Goal: Task Accomplishment & Management: Complete application form

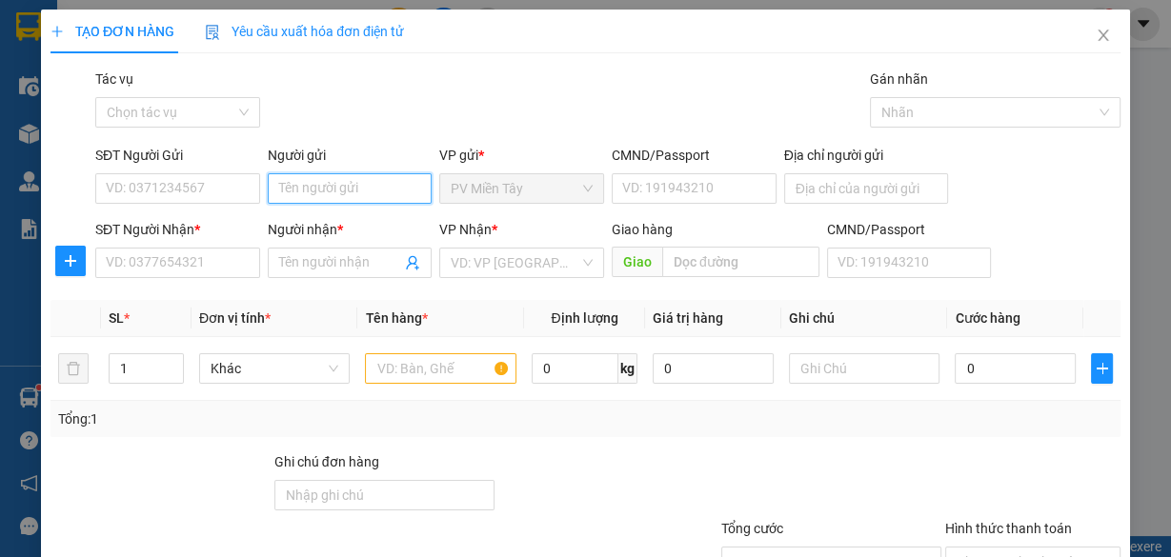
click at [338, 192] on input "Người gửi" at bounding box center [350, 188] width 165 height 30
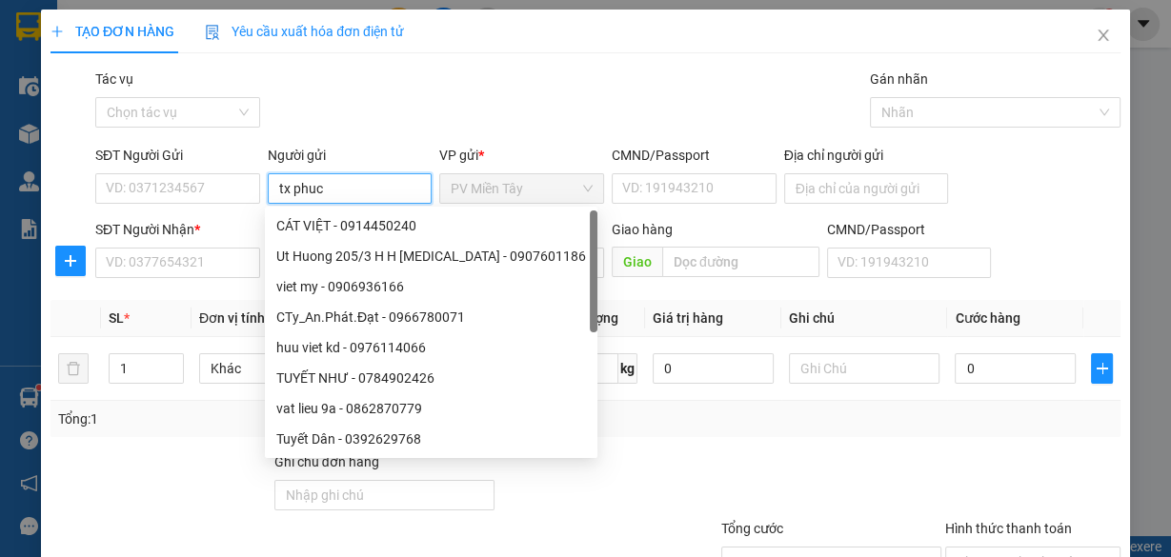
type input "tx phuc b"
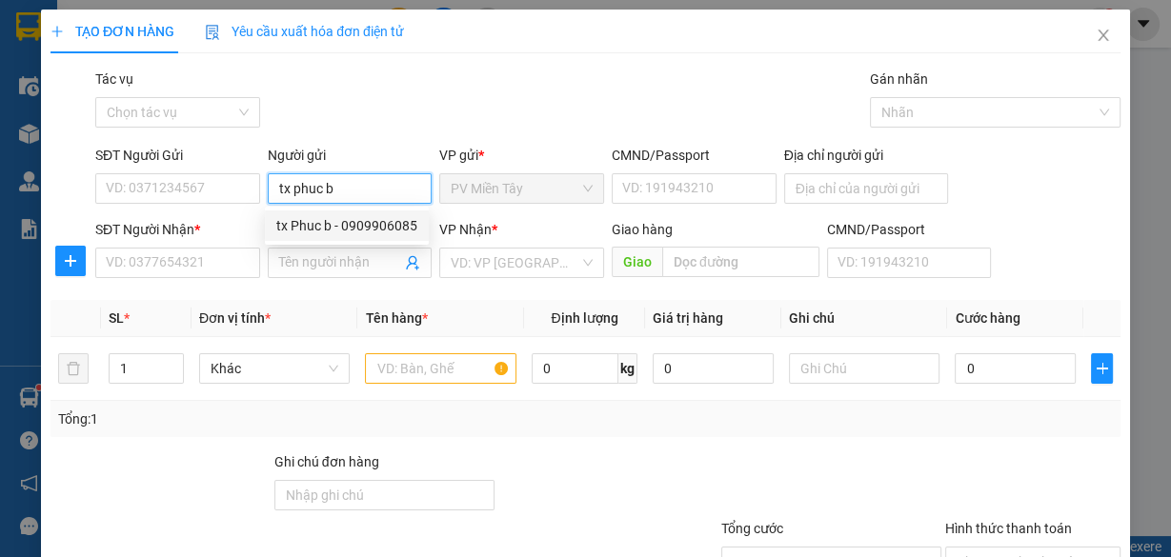
click at [334, 217] on div "tx Phuc b - 0909906085" at bounding box center [346, 225] width 141 height 21
type input "0909906085"
type input "tx Phuc b"
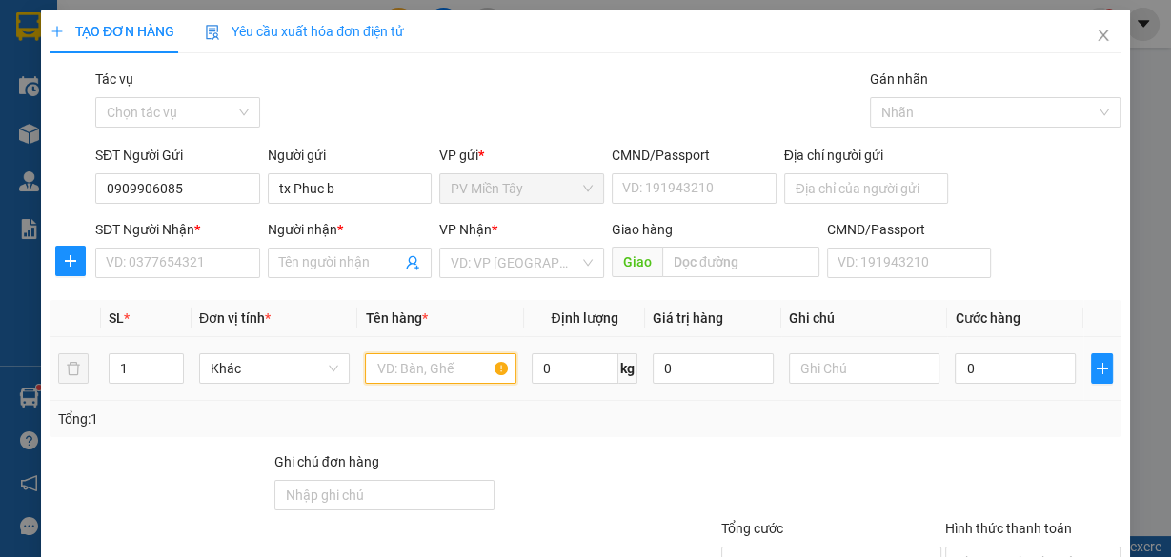
click at [432, 382] on input "text" at bounding box center [440, 368] width 151 height 30
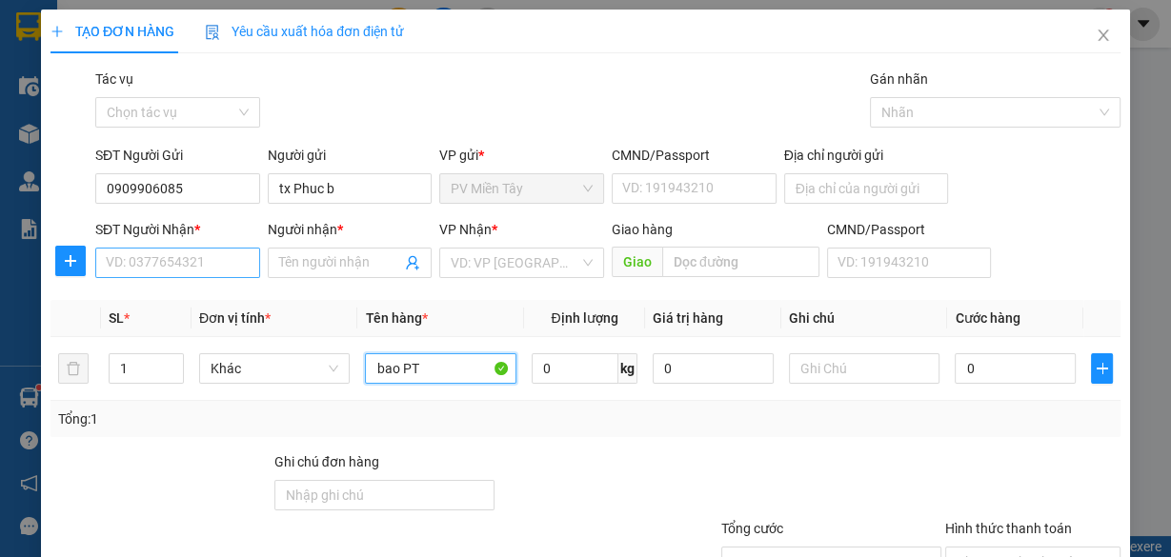
type input "bao PT"
click at [177, 255] on input "SĐT Người Nhận *" at bounding box center [177, 263] width 165 height 30
type input "6773"
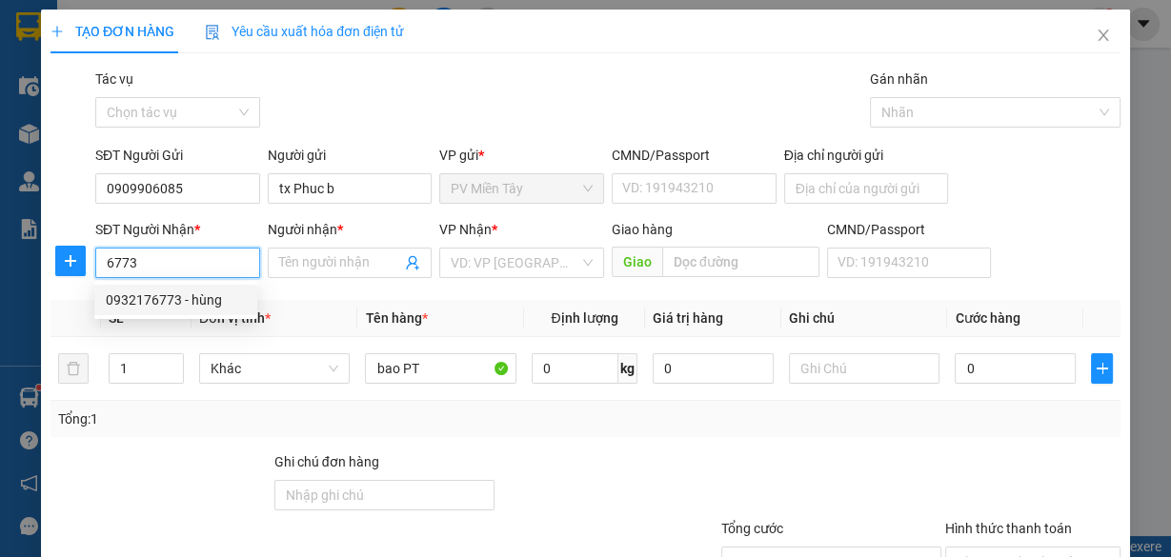
click at [170, 304] on div "0932176773 - hùng" at bounding box center [176, 300] width 140 height 21
type input "0773998393 phuoc"
type input "0932176773"
type input "hùng"
type input "67"
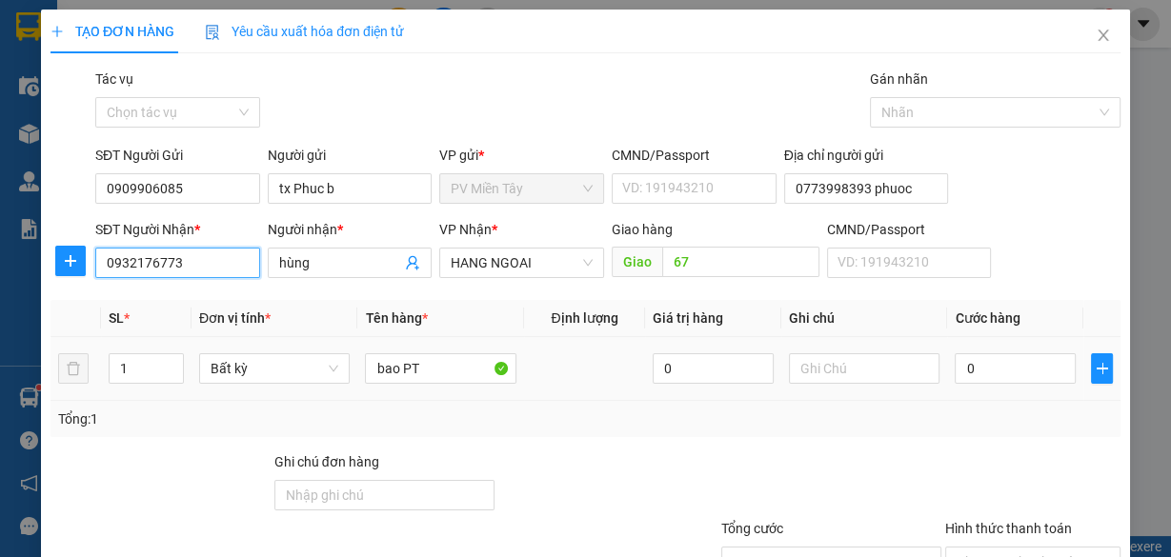
type input "0932176773"
click at [1026, 384] on div "0" at bounding box center [1015, 369] width 121 height 38
click at [1011, 365] on input "0" at bounding box center [1015, 368] width 121 height 30
type input "4"
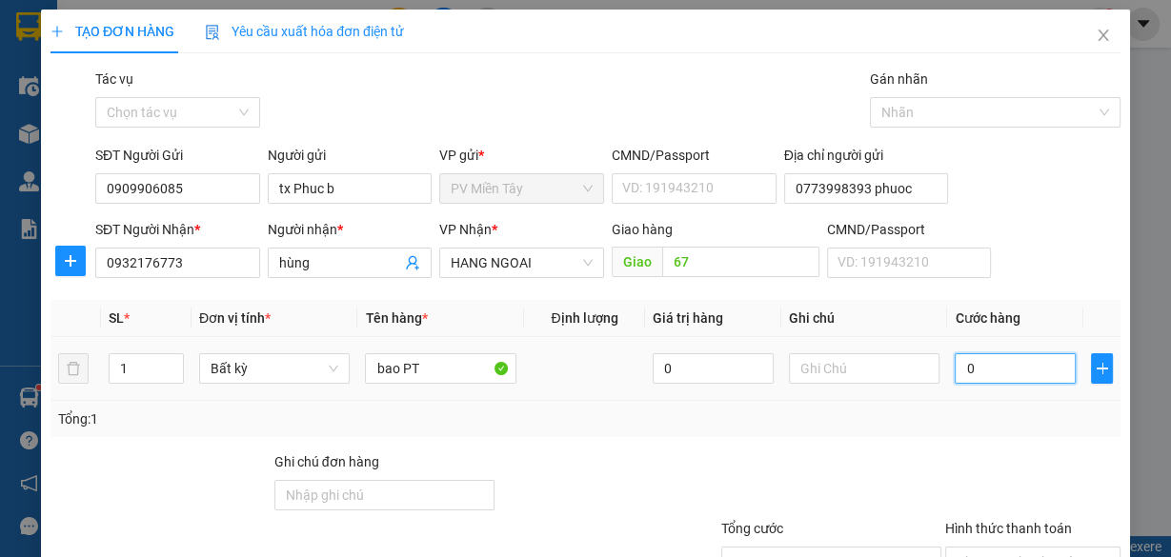
type input "4"
type input "40"
type input "40.000"
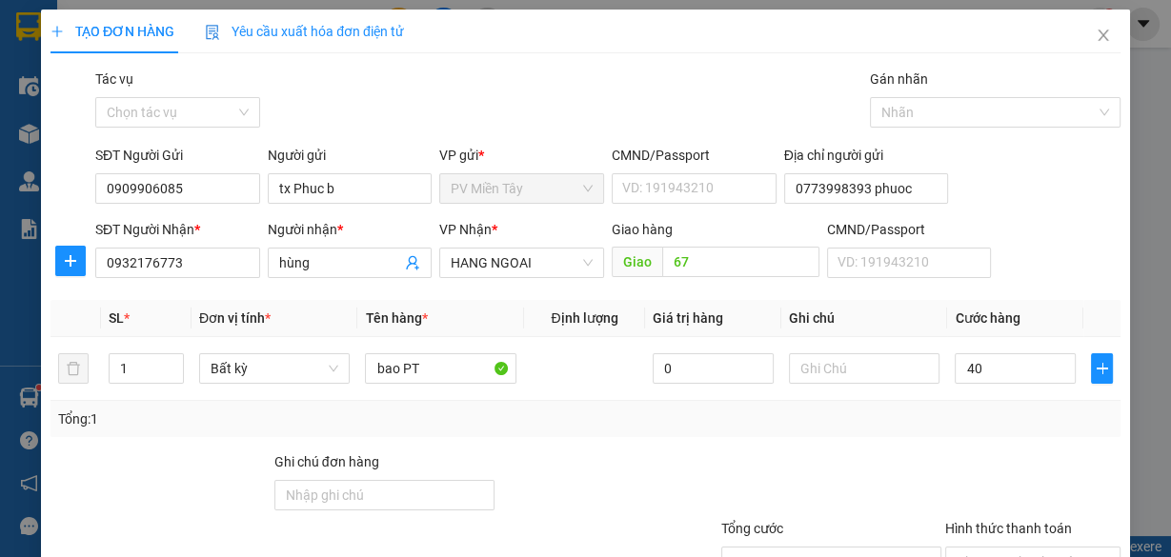
type input "40.000"
click at [962, 437] on div "Transit Pickup Surcharge Ids Transit Deliver Surcharge Ids Transit Deliver Surc…" at bounding box center [585, 368] width 1070 height 599
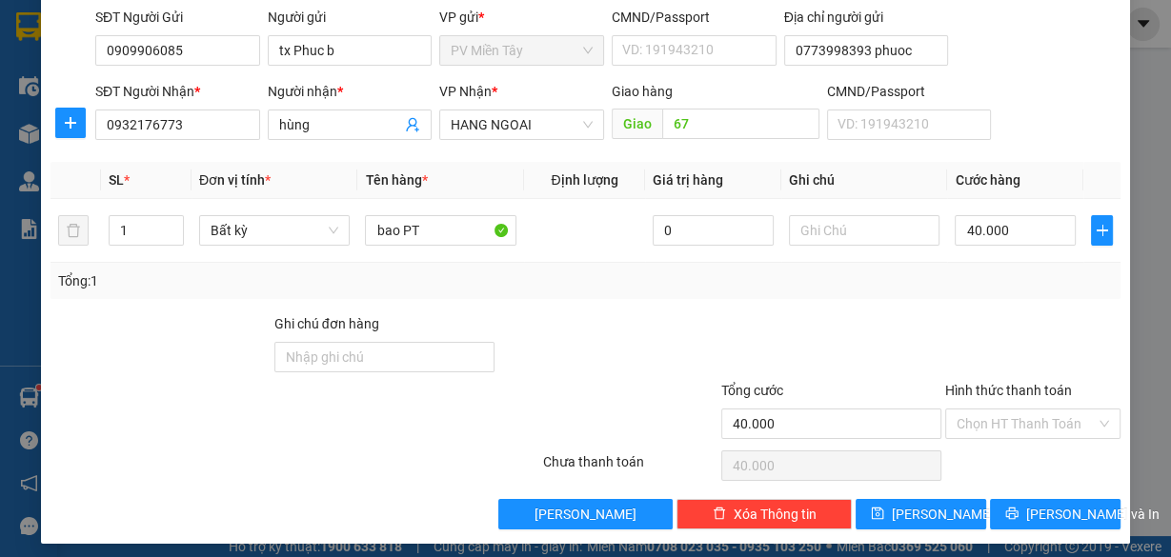
scroll to position [145, 0]
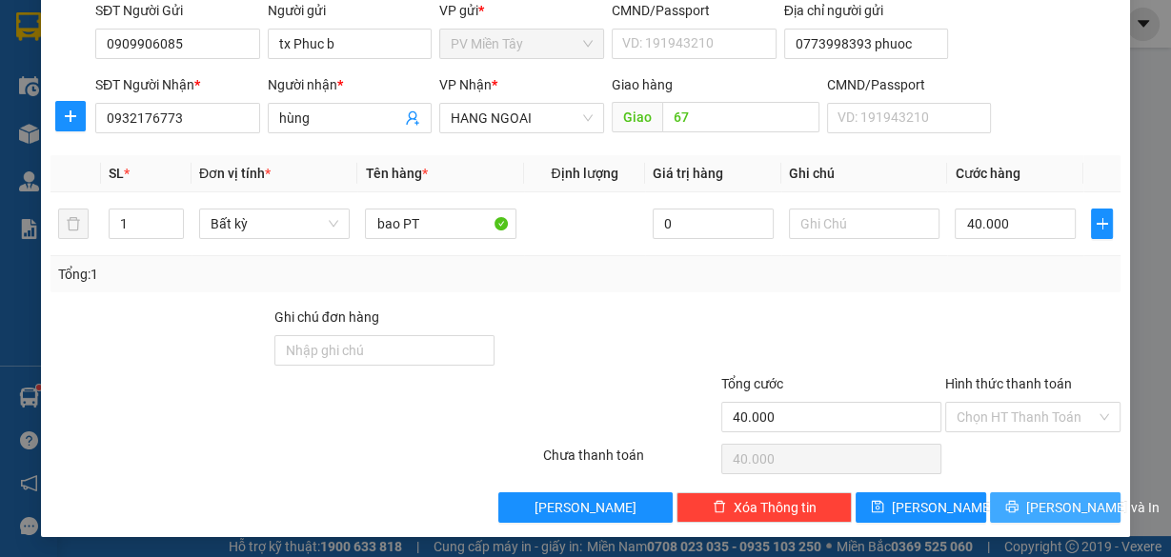
click at [1035, 501] on span "[PERSON_NAME] và In" at bounding box center [1092, 507] width 133 height 21
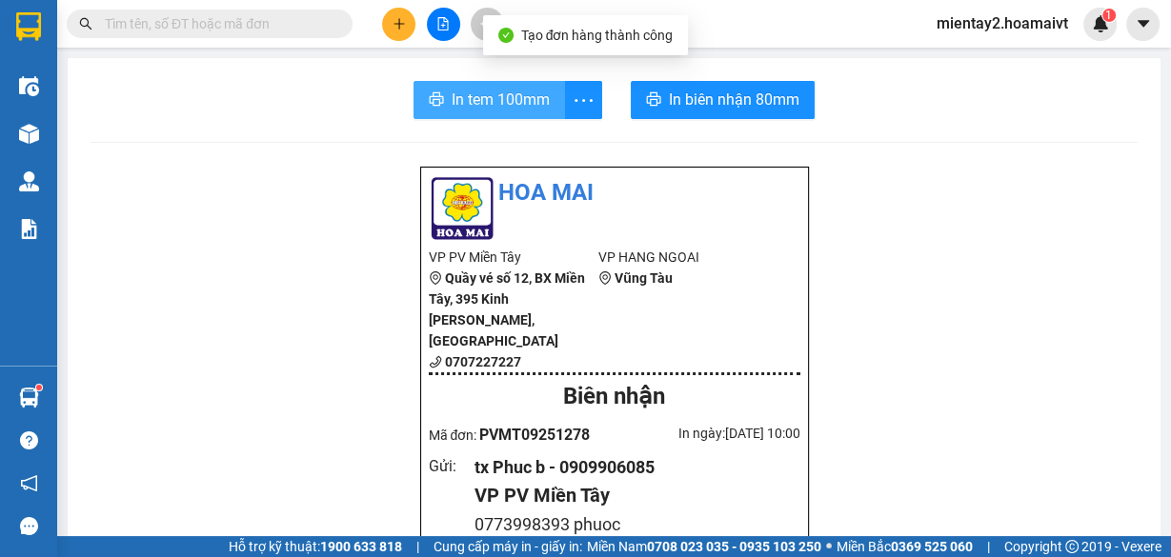
click at [501, 103] on span "In tem 100mm" at bounding box center [501, 100] width 98 height 24
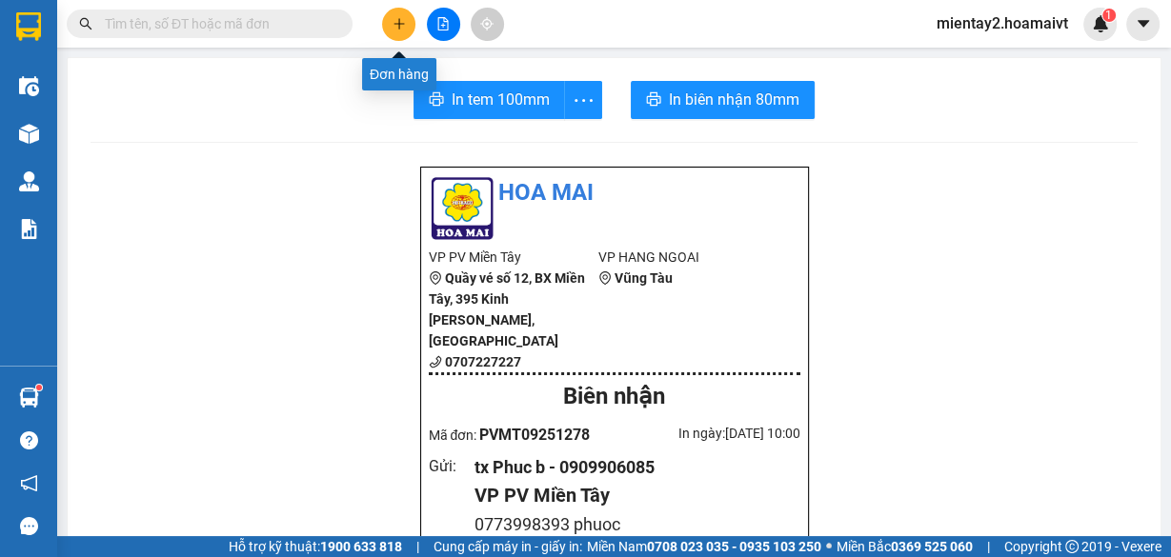
click at [393, 15] on button at bounding box center [398, 24] width 33 height 33
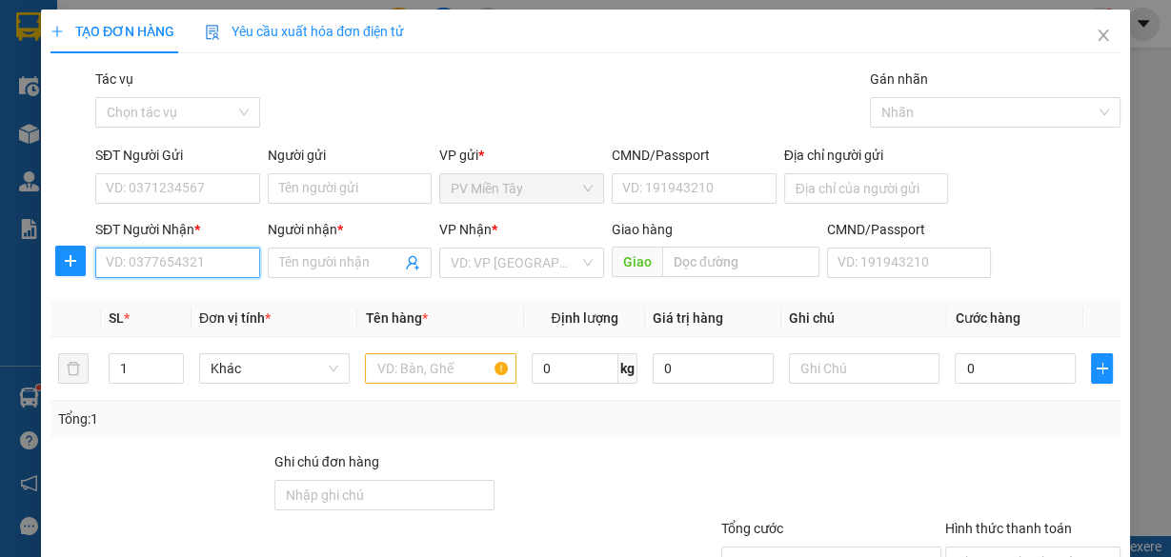
click at [221, 272] on input "SĐT Người Nhận *" at bounding box center [177, 263] width 165 height 30
click at [140, 255] on input "0366022621" at bounding box center [177, 263] width 165 height 30
click at [228, 257] on input "03660422621" at bounding box center [177, 263] width 165 height 30
click at [158, 255] on input "03660422621" at bounding box center [177, 263] width 165 height 30
click at [162, 255] on input "03660422621" at bounding box center [177, 263] width 165 height 30
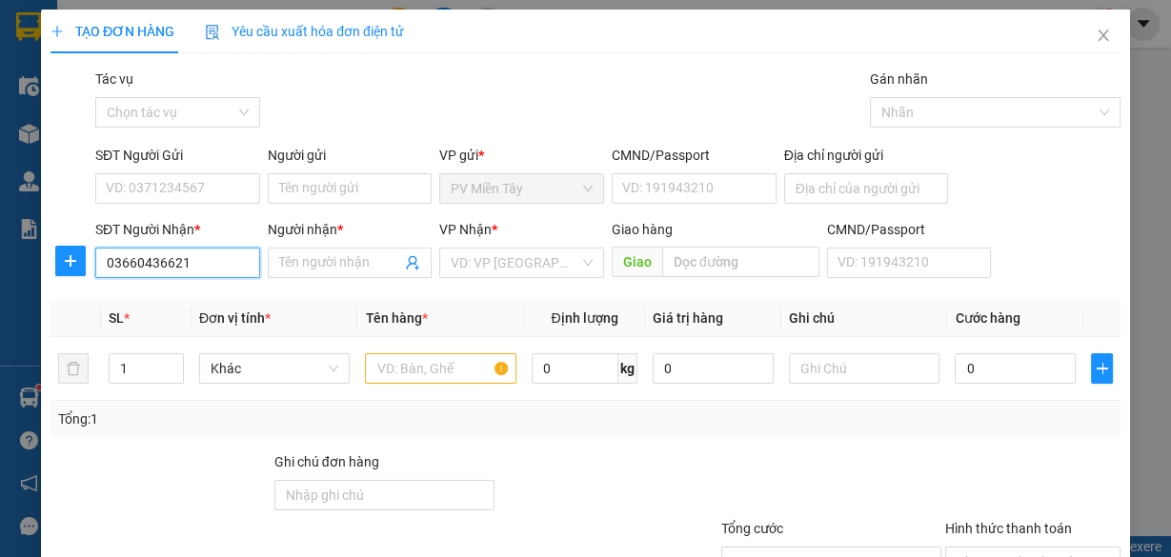
click at [172, 255] on input "03660436621" at bounding box center [177, 263] width 165 height 30
type input "0366043621"
click at [153, 299] on div "0366043621 - tri" at bounding box center [176, 300] width 140 height 21
type input "tri"
type input "phu my"
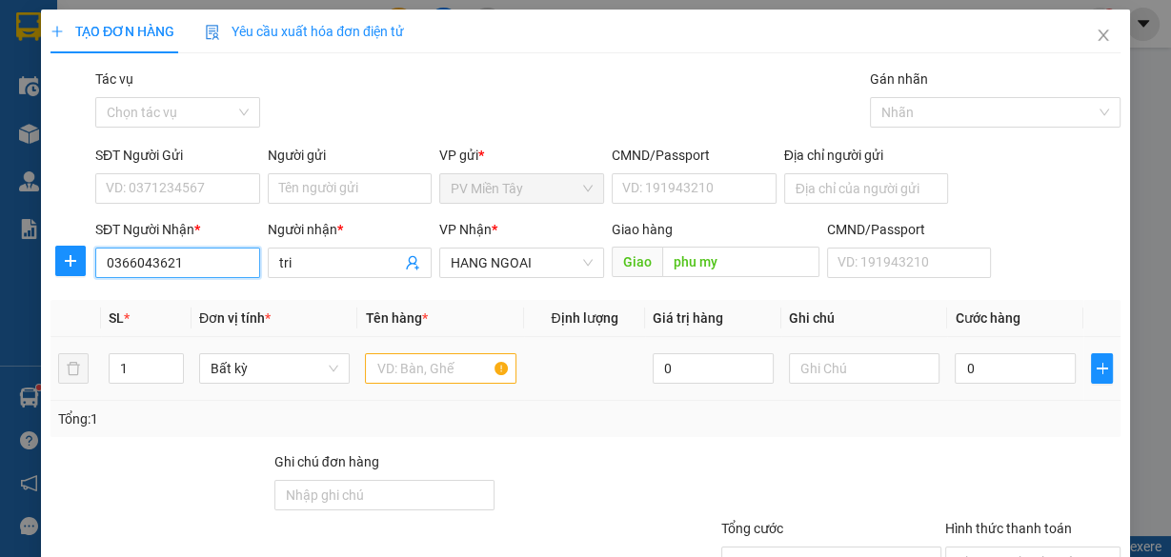
type input "0366043621"
click at [432, 358] on input "text" at bounding box center [440, 368] width 151 height 30
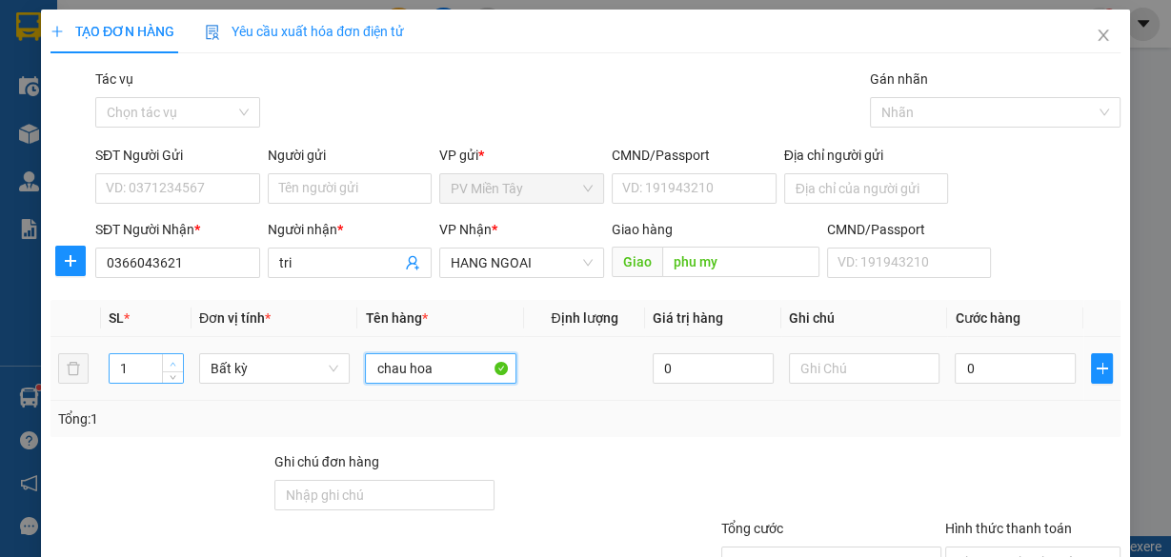
type input "chau hoa"
type input "2"
click at [174, 361] on icon "up" at bounding box center [173, 364] width 7 height 7
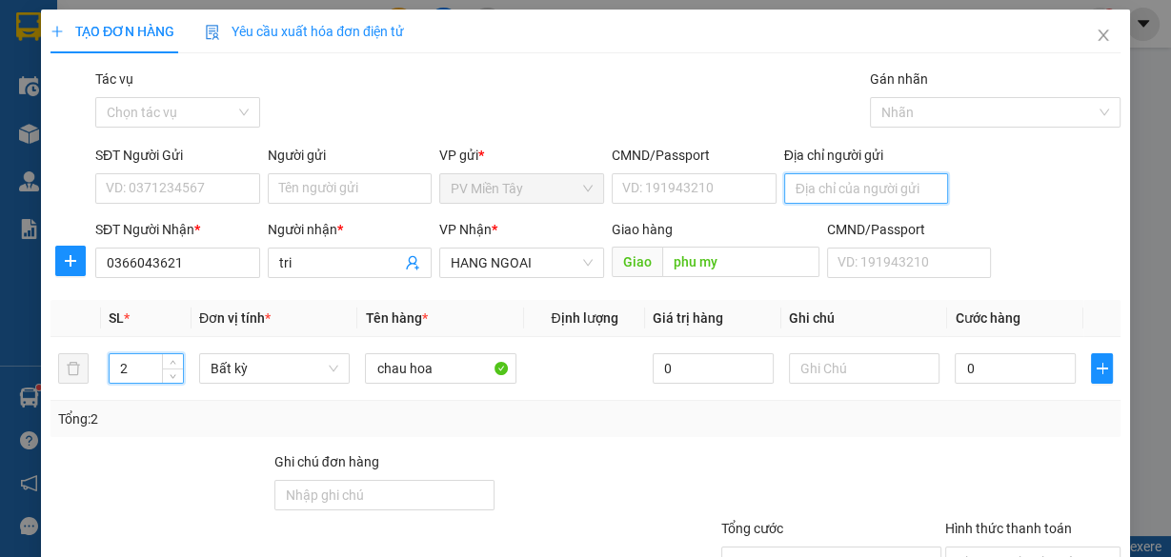
click at [835, 178] on input "Địa chỉ người gửi" at bounding box center [866, 188] width 165 height 30
type input "0913170860"
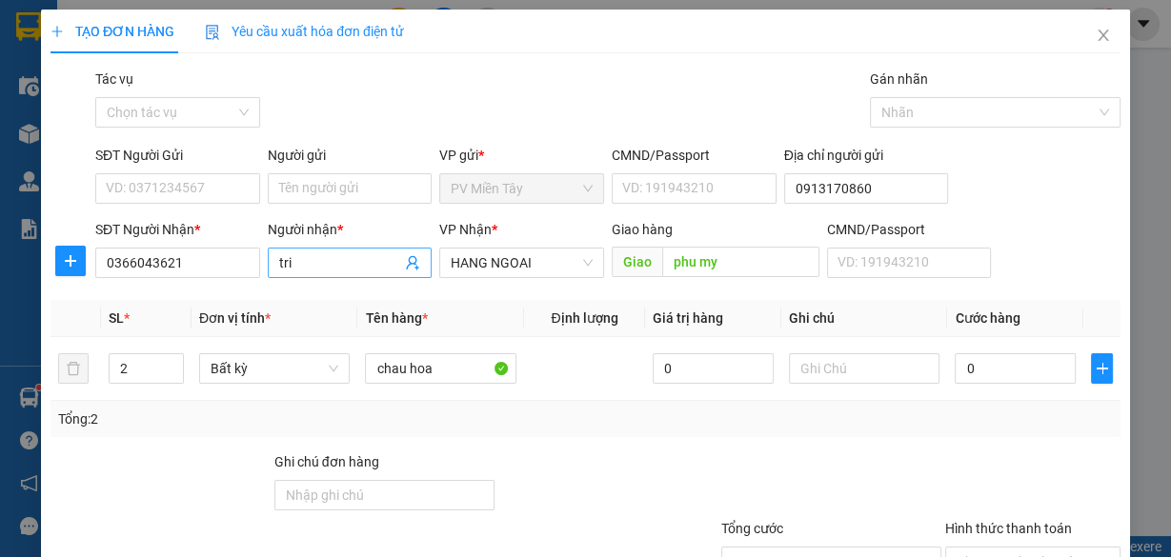
click at [303, 267] on input "tri" at bounding box center [340, 262] width 123 height 21
click at [303, 266] on input "tri" at bounding box center [340, 262] width 123 height 21
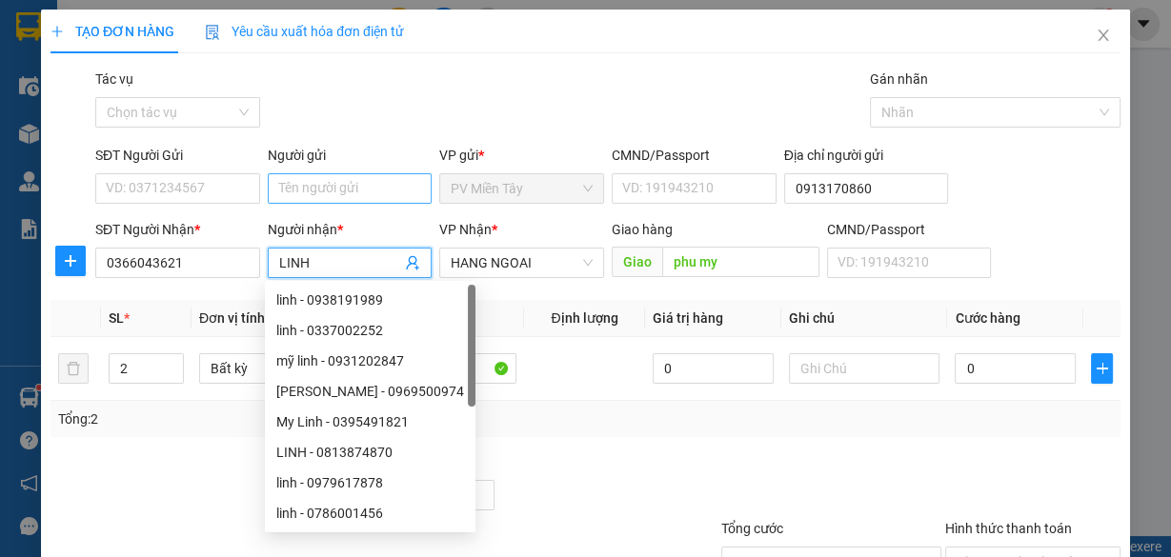
type input "LINH"
click at [348, 192] on input "Người gửi" at bounding box center [350, 188] width 165 height 30
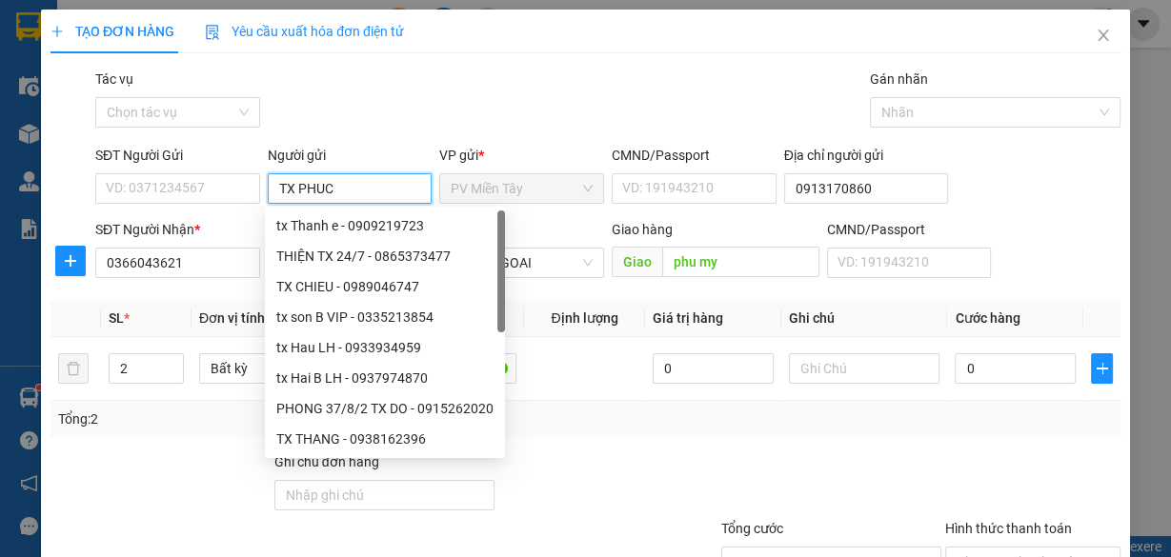
type input "TX PHUC B"
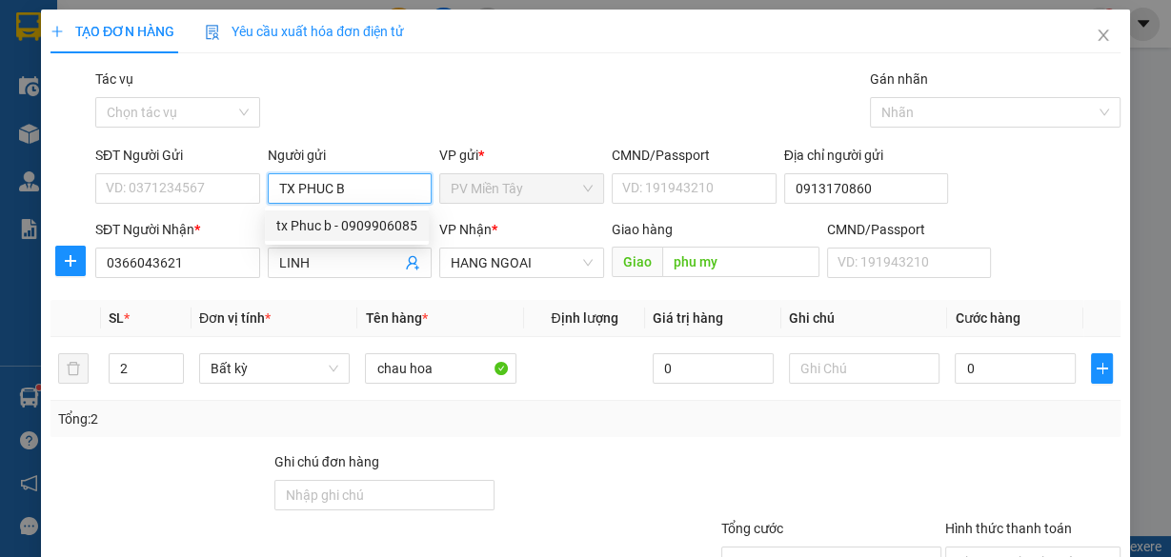
click at [343, 221] on div "tx Phuc b - 0909906085" at bounding box center [346, 225] width 141 height 21
type input "0909906085"
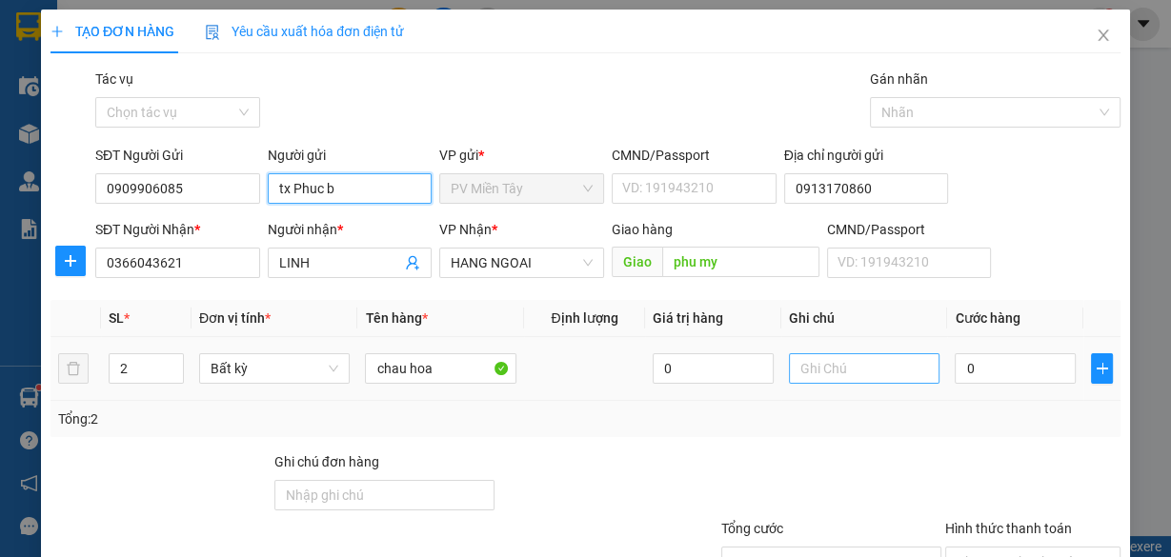
type input "tx Phuc b"
click at [852, 368] on input "text" at bounding box center [864, 368] width 151 height 30
type input "BE KHONG DEN"
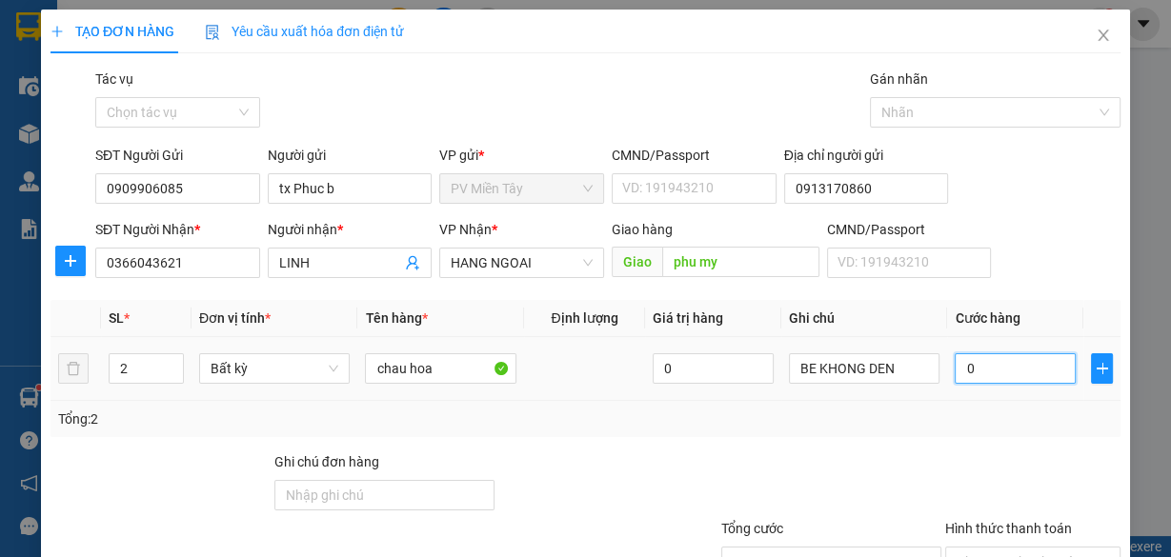
click at [1003, 359] on input "0" at bounding box center [1015, 368] width 121 height 30
type input "1"
type input "10"
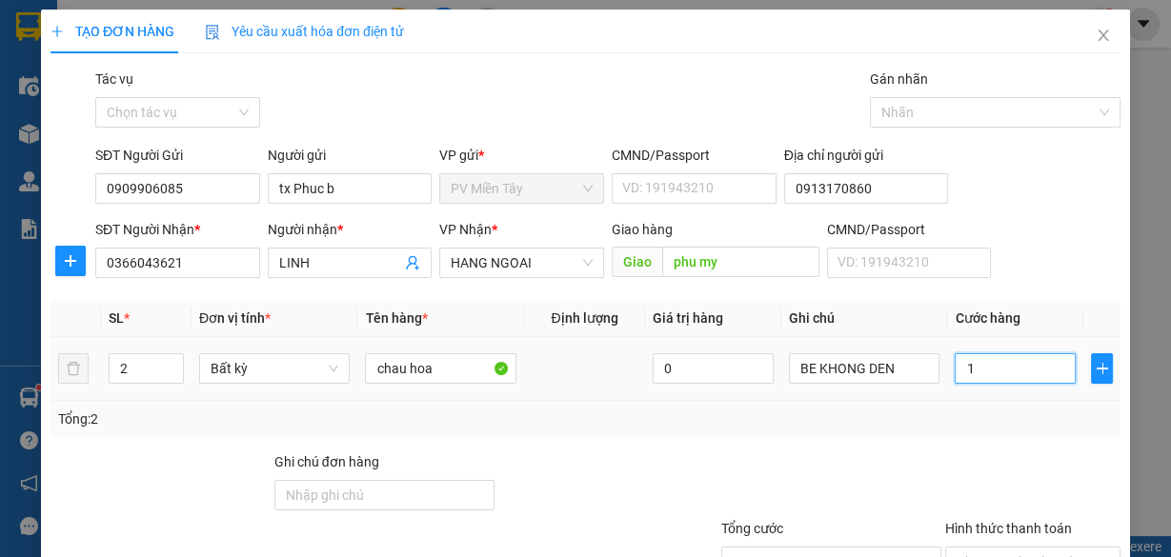
type input "10"
type input "100"
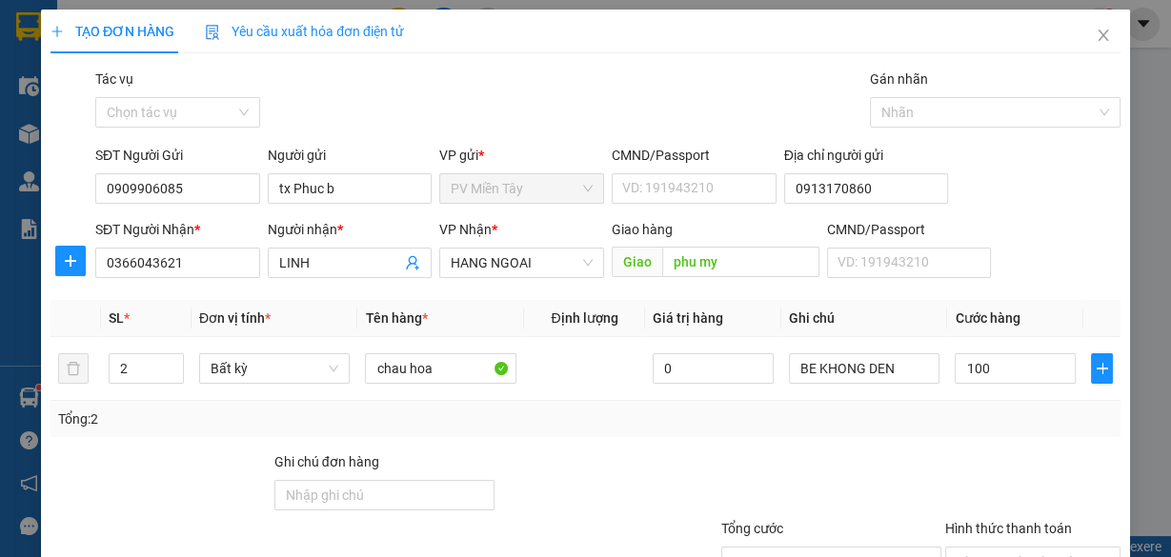
type input "100.000"
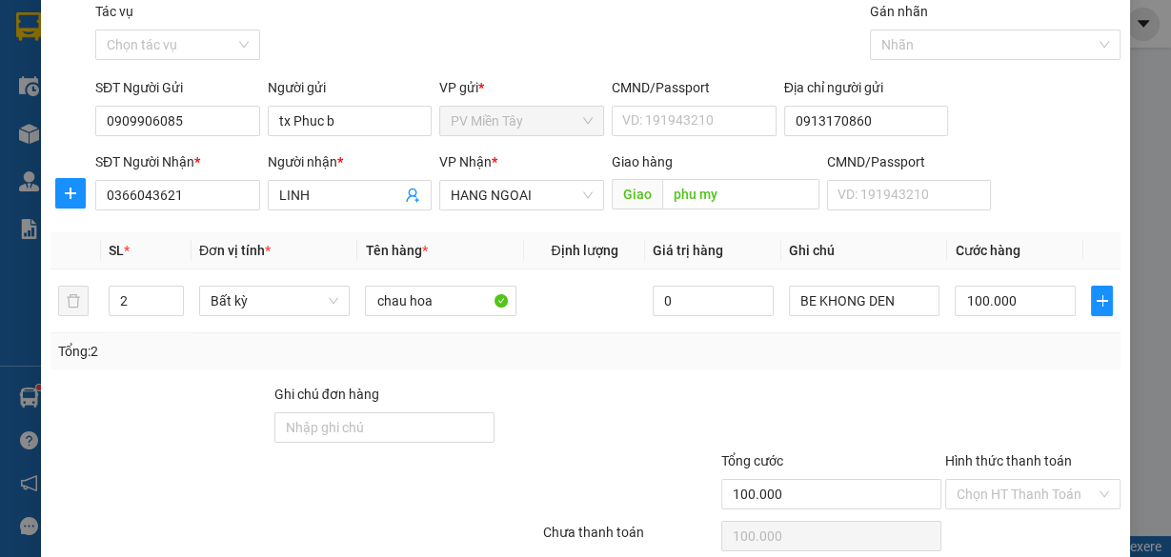
scroll to position [145, 0]
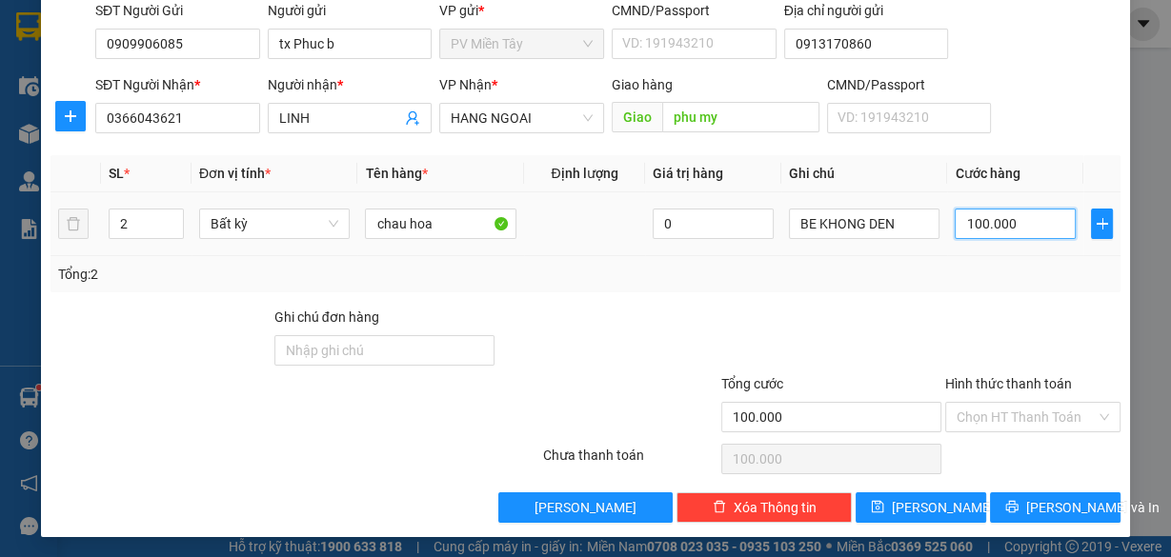
click at [972, 221] on input "100.000" at bounding box center [1015, 224] width 121 height 30
type input "1"
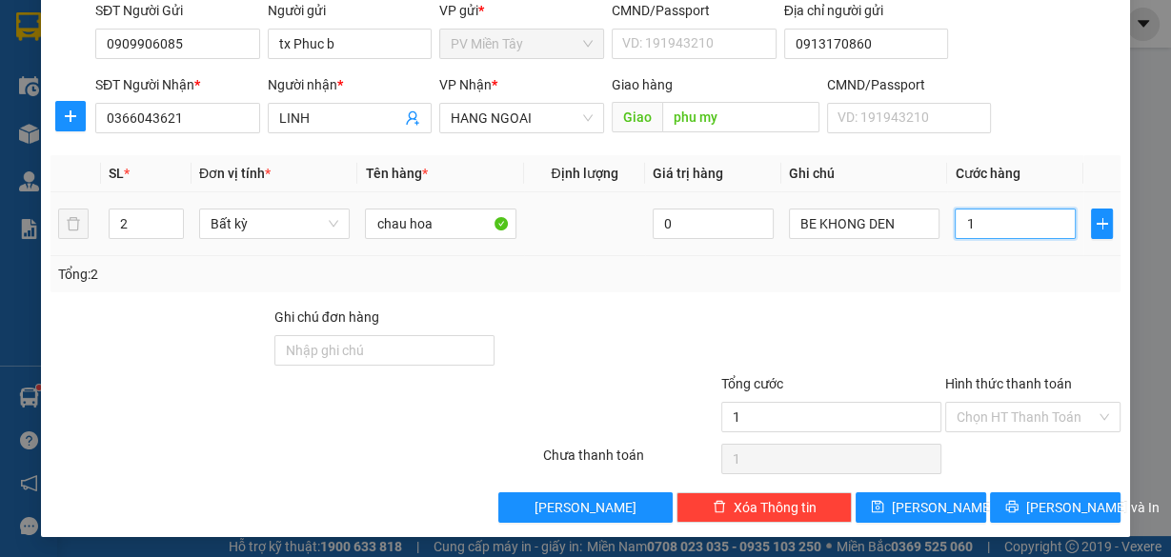
type input "12"
type input "120"
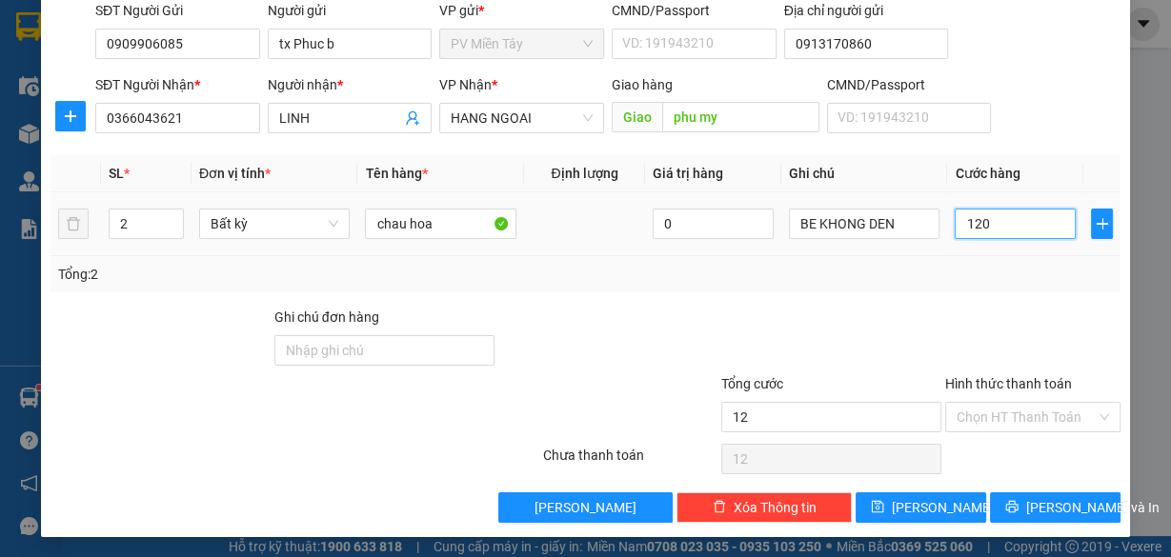
type input "120"
type input "120.000"
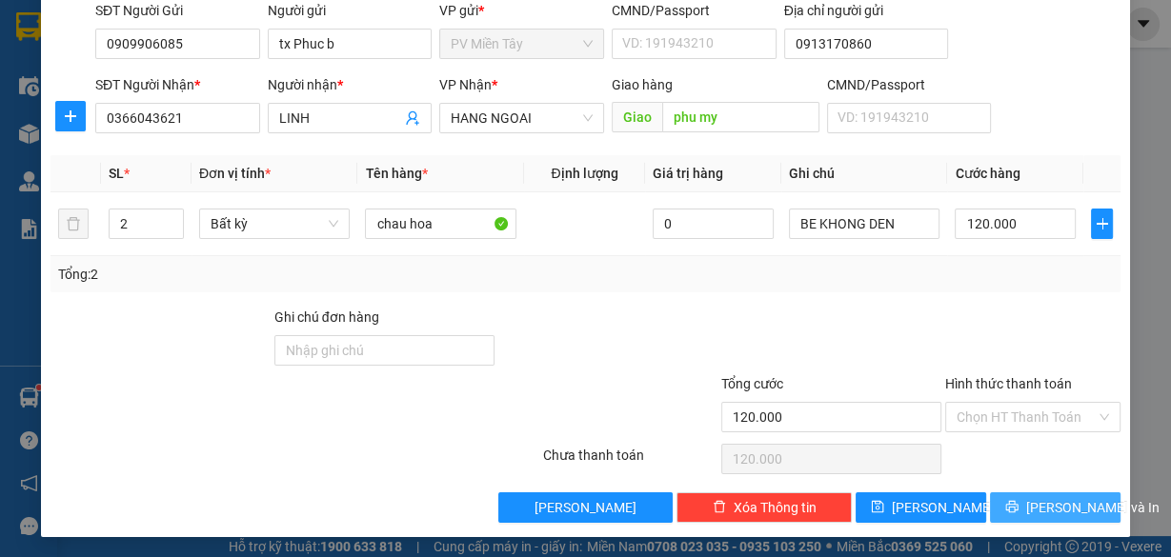
click at [1042, 506] on span "[PERSON_NAME] và In" at bounding box center [1092, 507] width 133 height 21
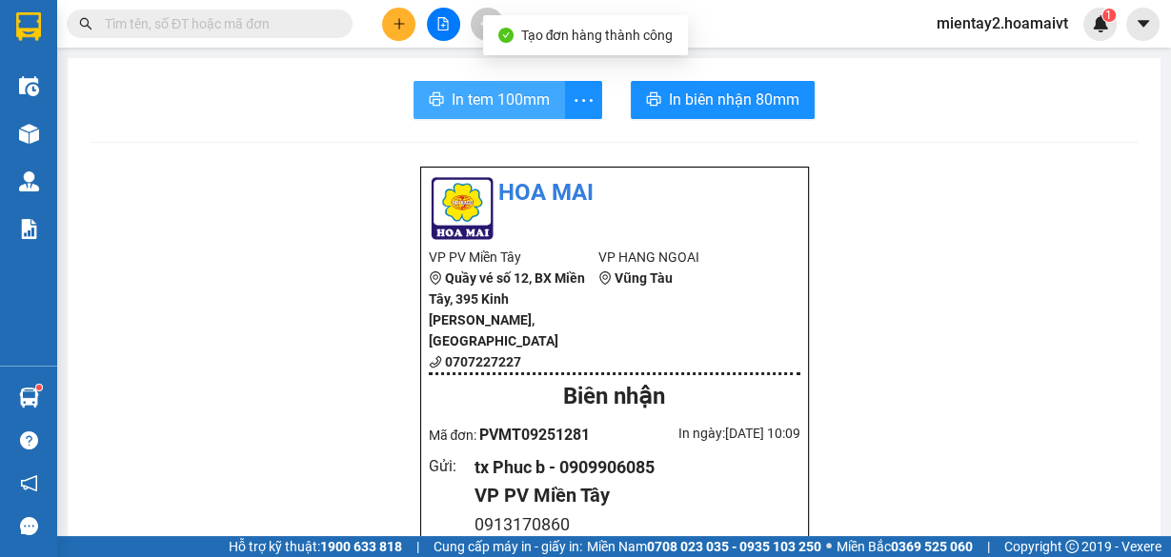
click at [499, 91] on span "In tem 100mm" at bounding box center [501, 100] width 98 height 24
click at [477, 104] on span "In tem 100mm" at bounding box center [501, 100] width 98 height 24
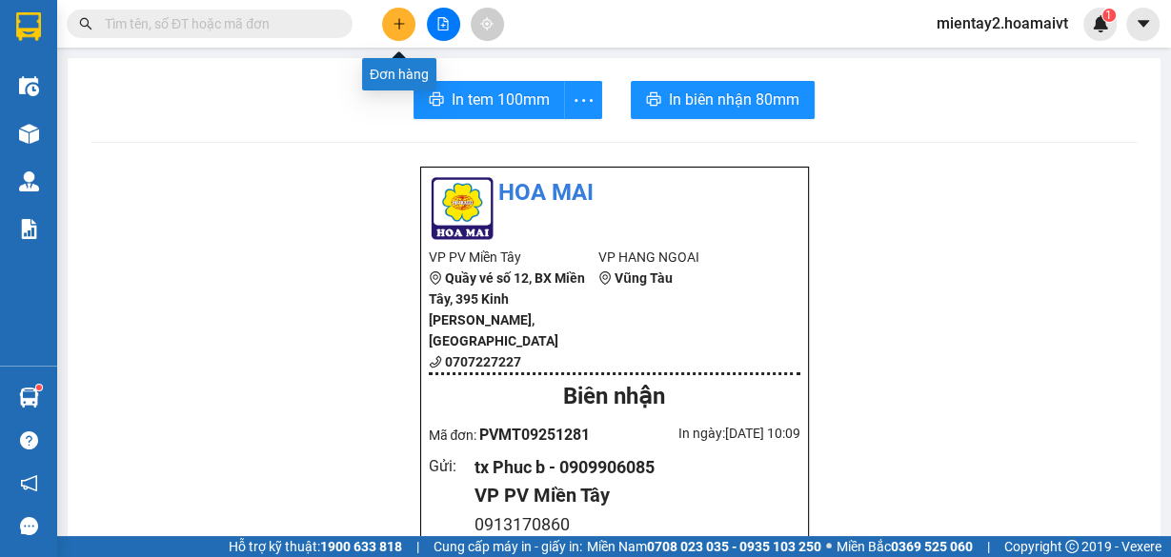
click at [401, 31] on button at bounding box center [398, 24] width 33 height 33
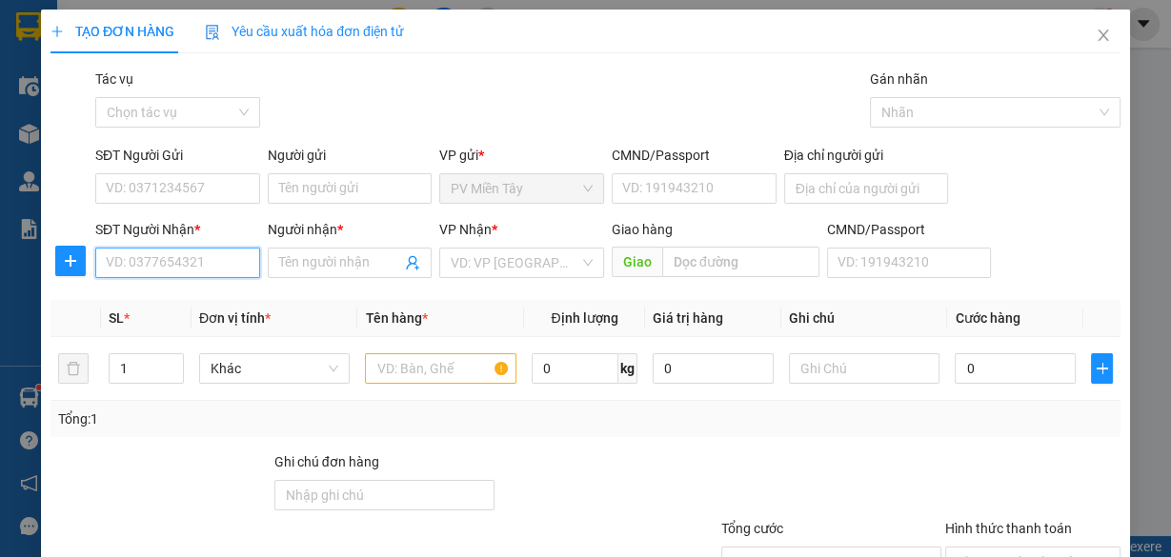
click at [142, 269] on input "SĐT Người Nhận *" at bounding box center [177, 263] width 165 height 30
type input "0937755600"
click at [160, 300] on div "0937755600 - Hoang" at bounding box center [176, 300] width 140 height 21
type input "0936368887 Tien"
type input "Hoang"
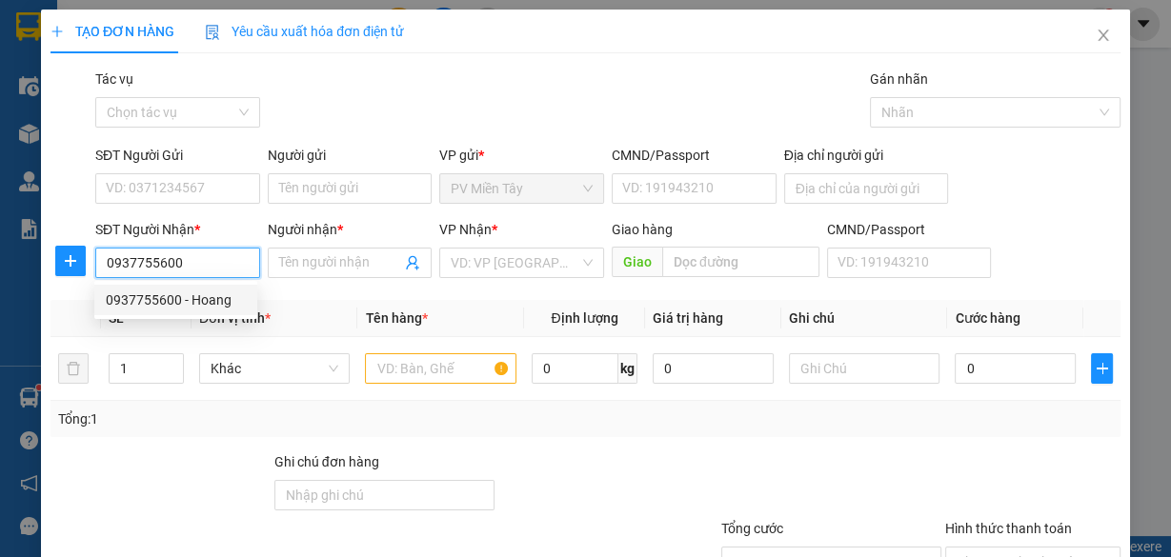
type input "PHU MY"
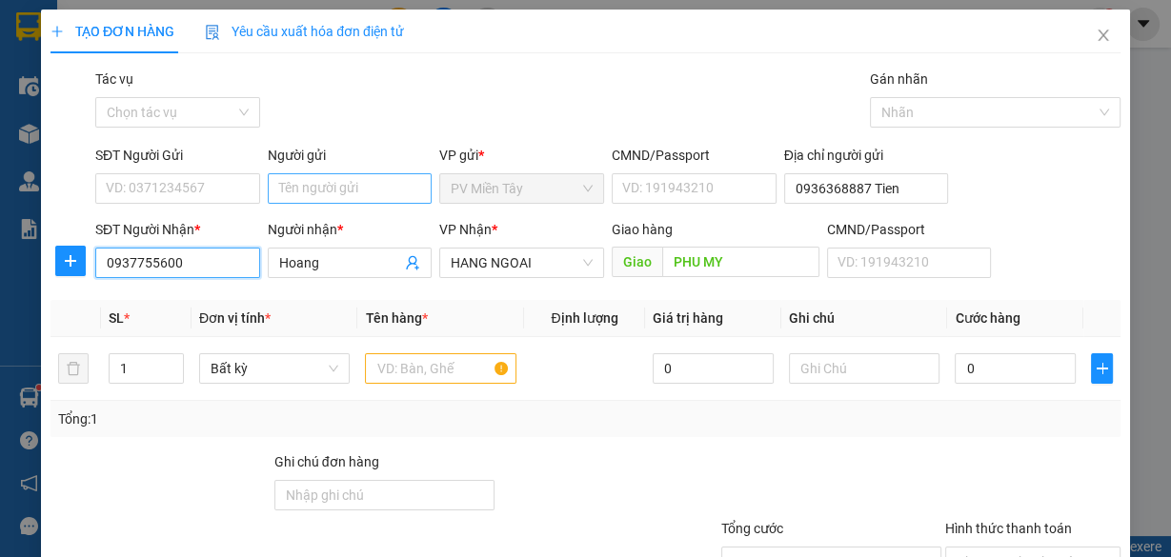
type input "0937755600"
click at [312, 183] on input "Người gửi" at bounding box center [350, 188] width 165 height 30
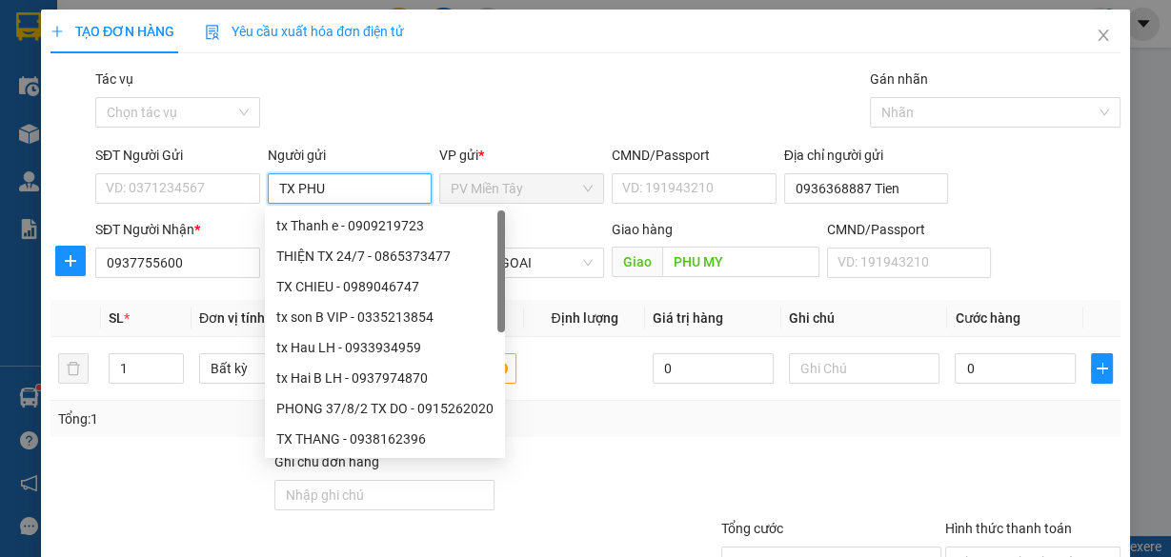
type input "TX PHU D"
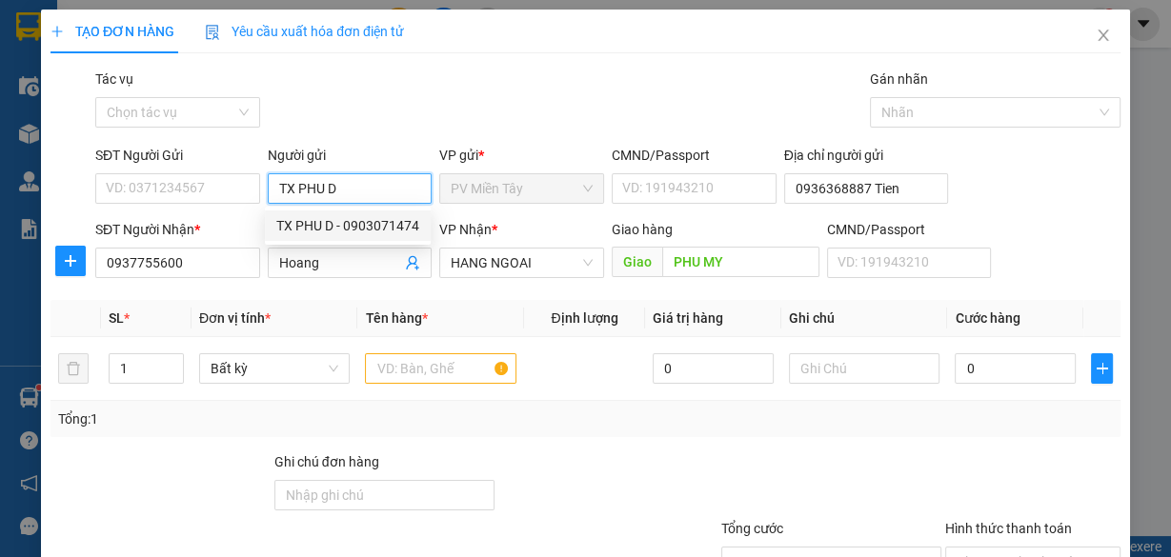
click at [328, 230] on div "TX PHU D - 0903071474" at bounding box center [347, 225] width 143 height 21
type input "0903071474"
type input "TX PHU D"
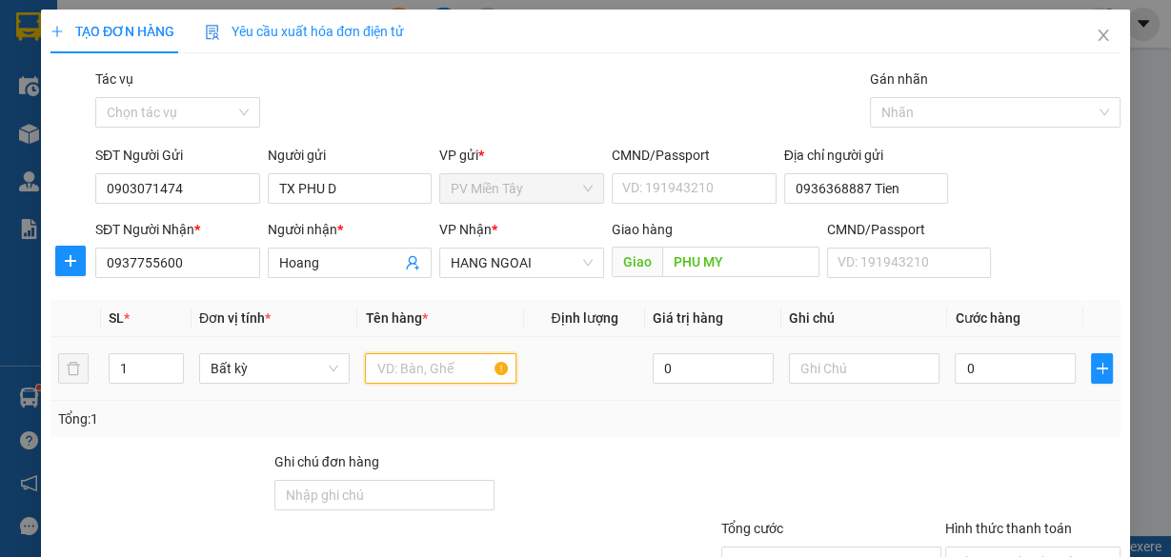
click at [404, 370] on input "text" at bounding box center [440, 368] width 151 height 30
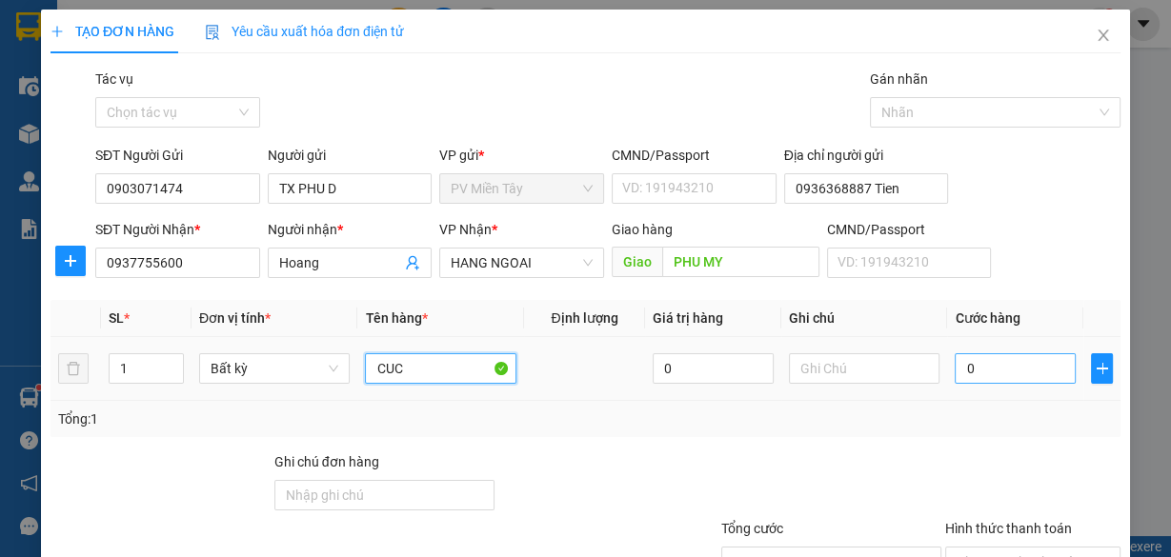
type input "CUC"
click at [995, 354] on input "0" at bounding box center [1015, 368] width 121 height 30
type input "4"
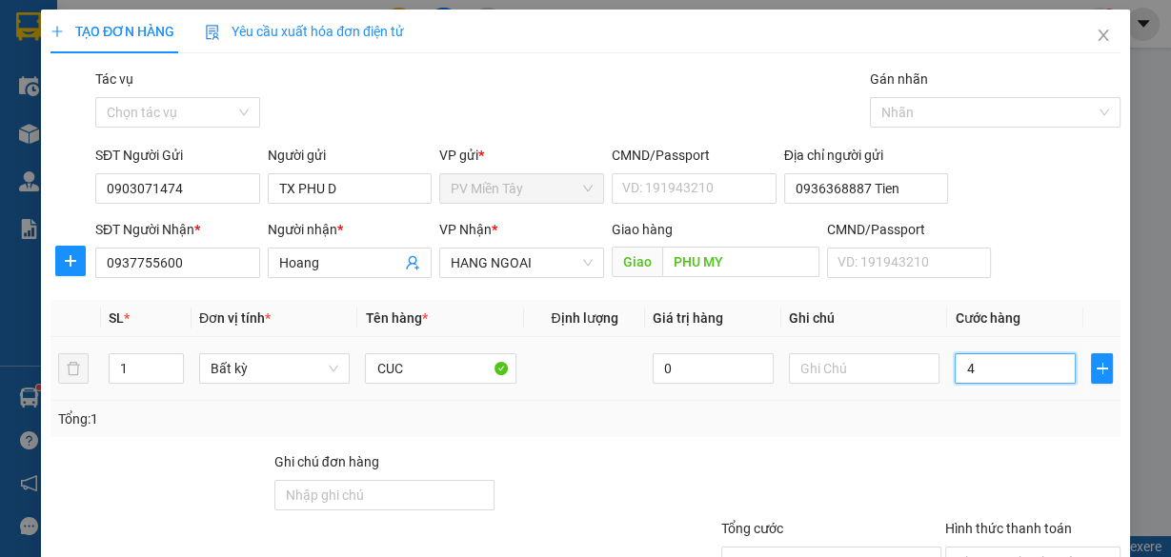
type input "40"
type input "40.000"
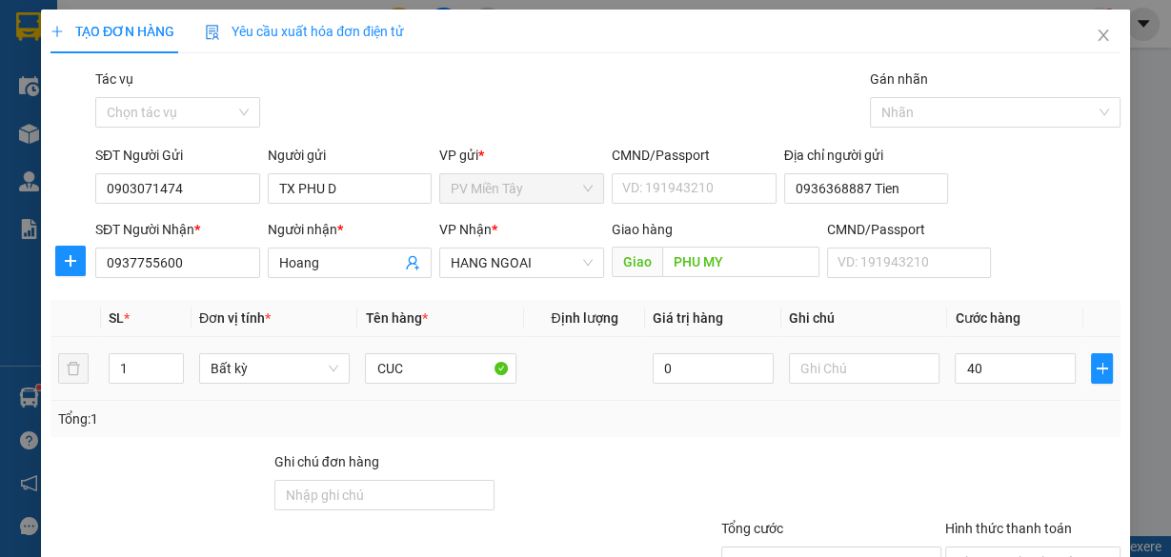
type input "40.000"
click at [993, 423] on div "Tổng: 1" at bounding box center [585, 419] width 1055 height 21
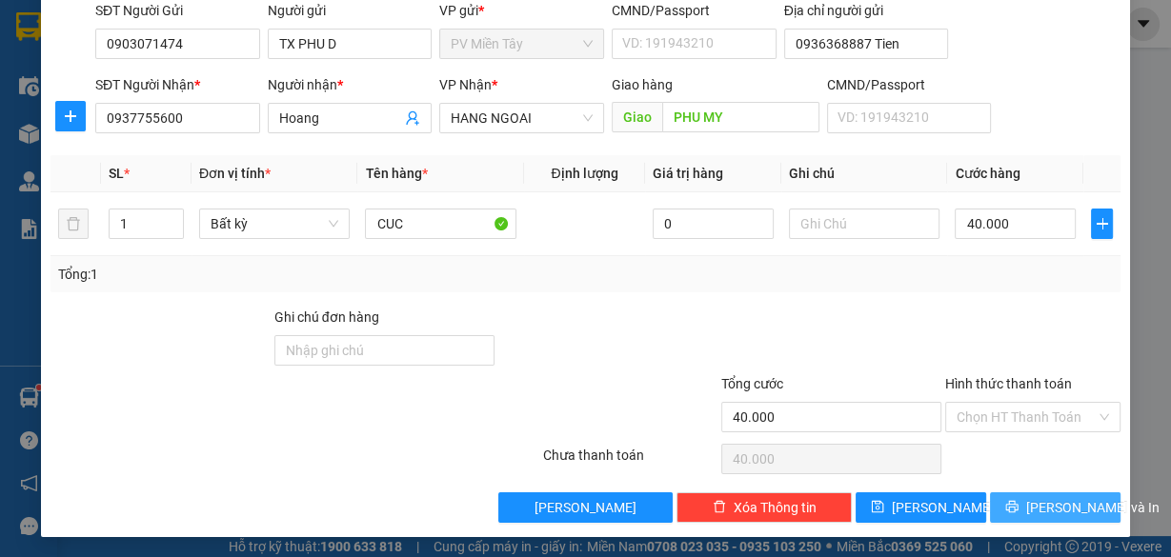
click at [1048, 507] on span "[PERSON_NAME] và In" at bounding box center [1092, 507] width 133 height 21
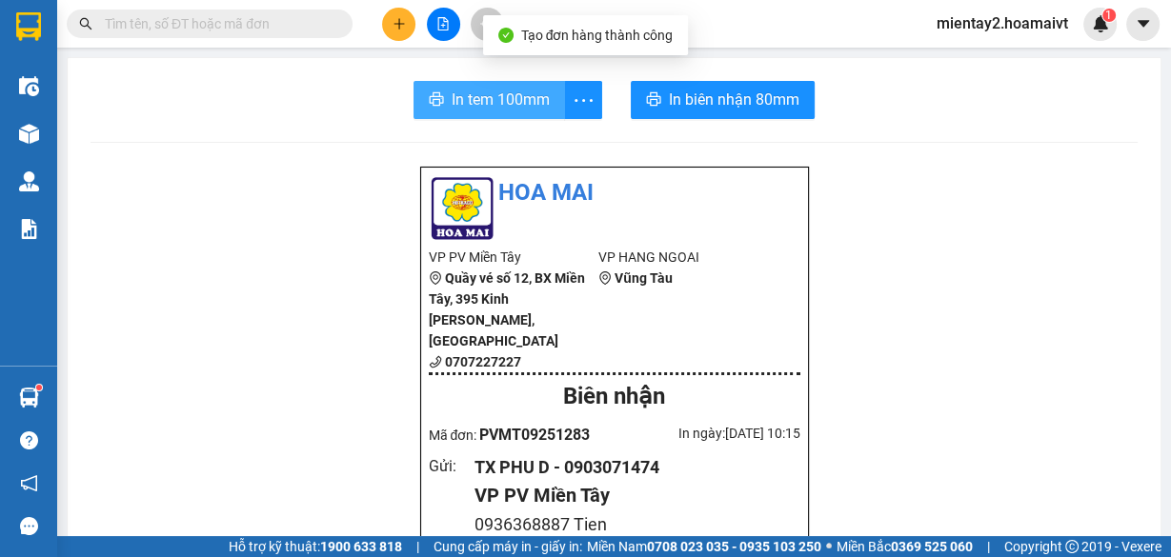
click at [480, 104] on span "In tem 100mm" at bounding box center [501, 100] width 98 height 24
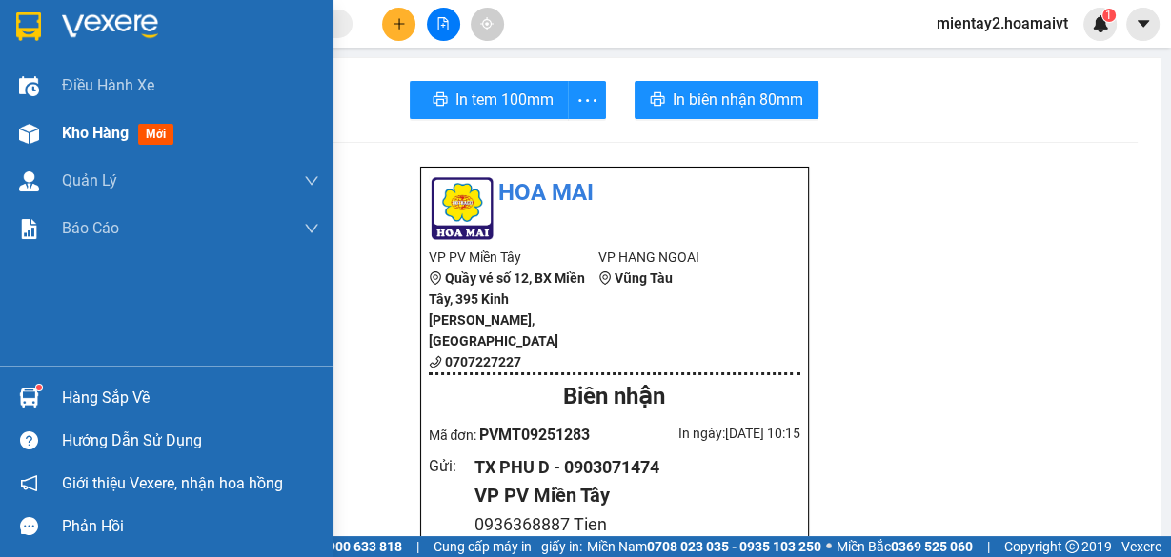
click at [99, 138] on span "Kho hàng" at bounding box center [95, 133] width 67 height 18
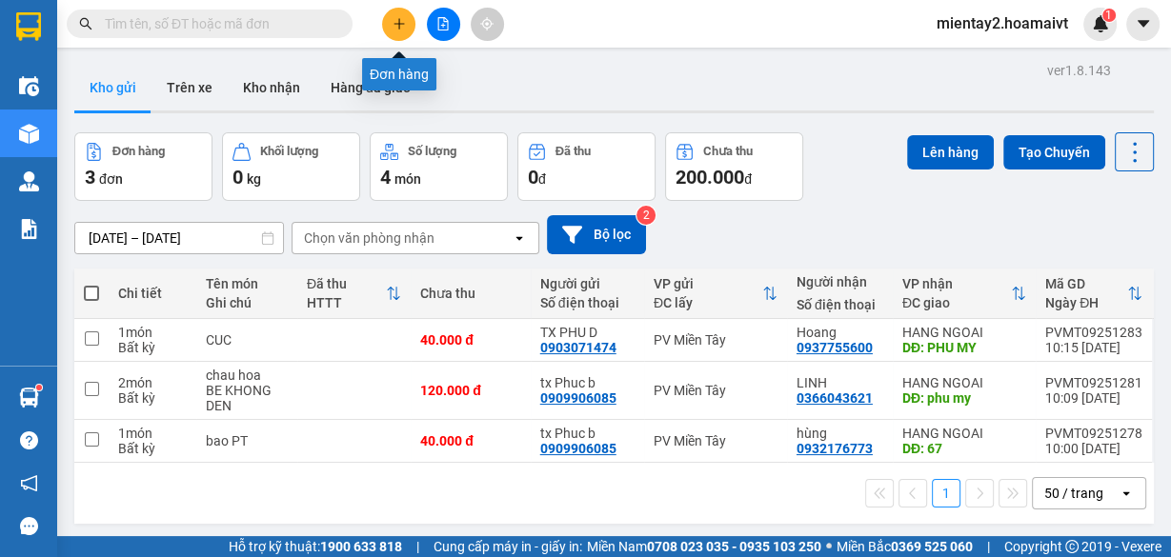
click at [393, 20] on icon "plus" at bounding box center [399, 23] width 13 height 13
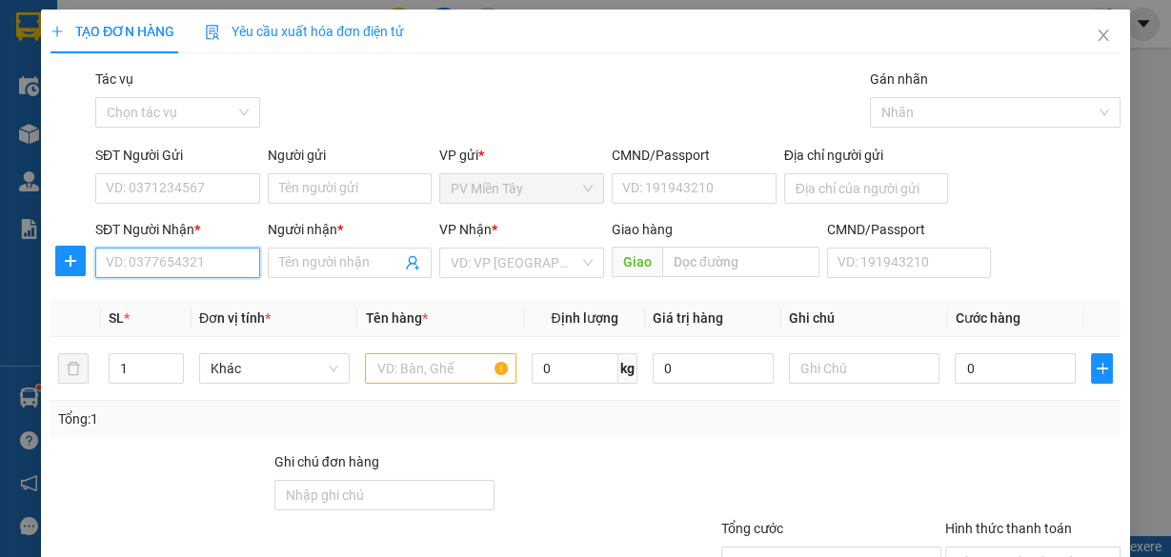
click at [212, 254] on input "SĐT Người Nhận *" at bounding box center [177, 263] width 165 height 30
type input "0898666618"
click at [328, 267] on input "Người nhận *" at bounding box center [340, 262] width 123 height 21
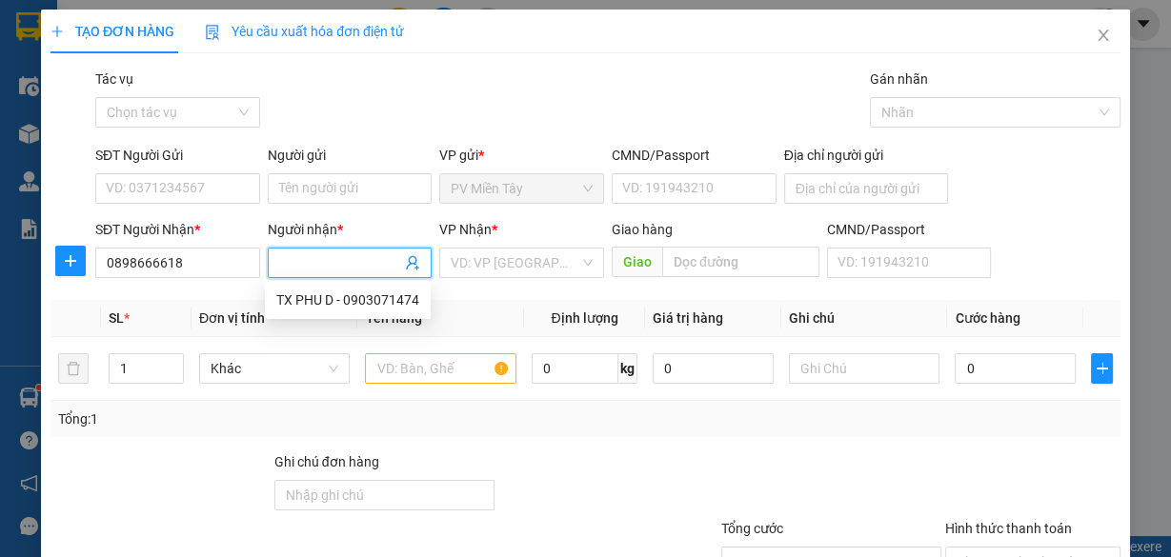
type input "R"
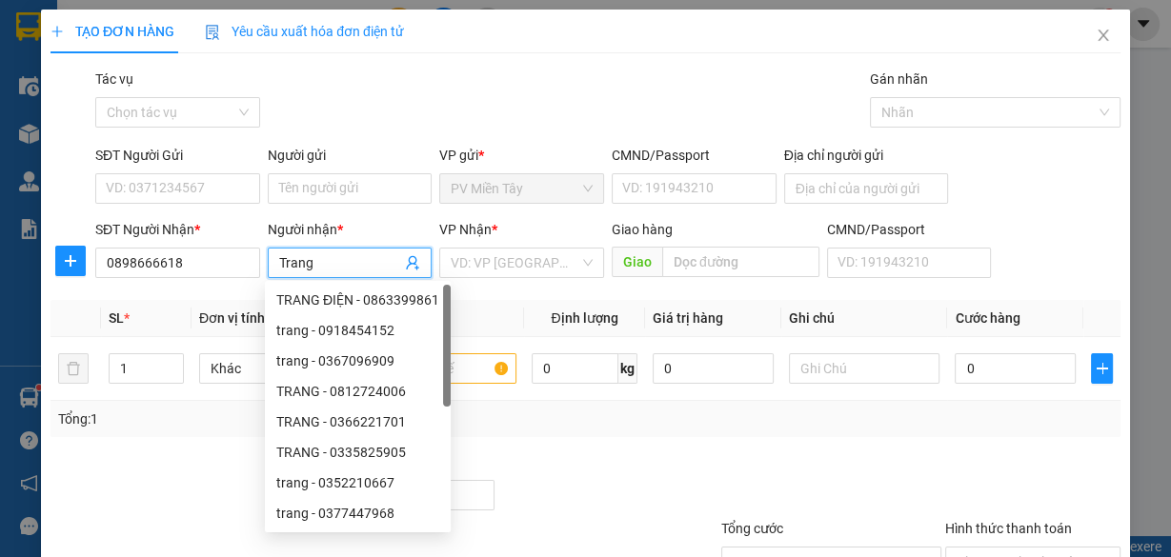
type input "Trang"
click at [475, 294] on div "Transit Pickup Surcharge Ids Transit Deliver Surcharge Ids Transit Deliver Surc…" at bounding box center [585, 368] width 1070 height 599
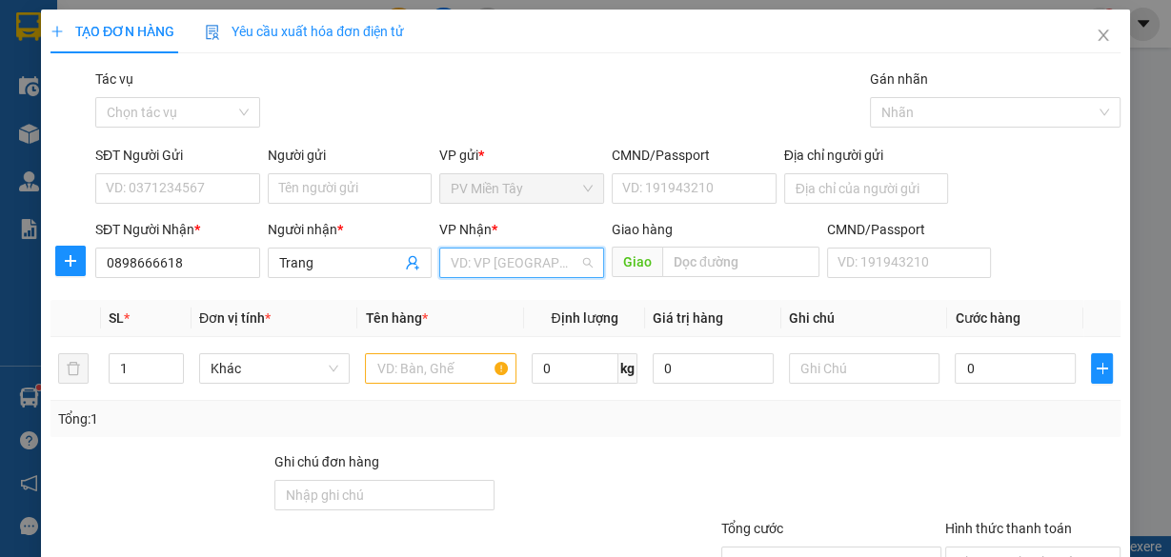
click at [489, 252] on input "search" at bounding box center [515, 263] width 129 height 29
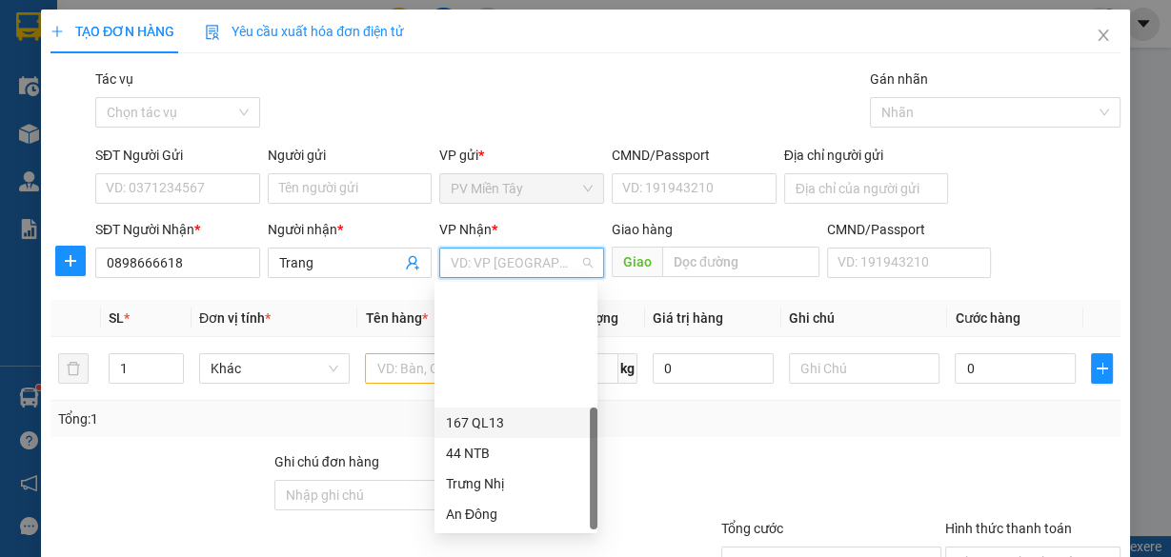
scroll to position [152, 0]
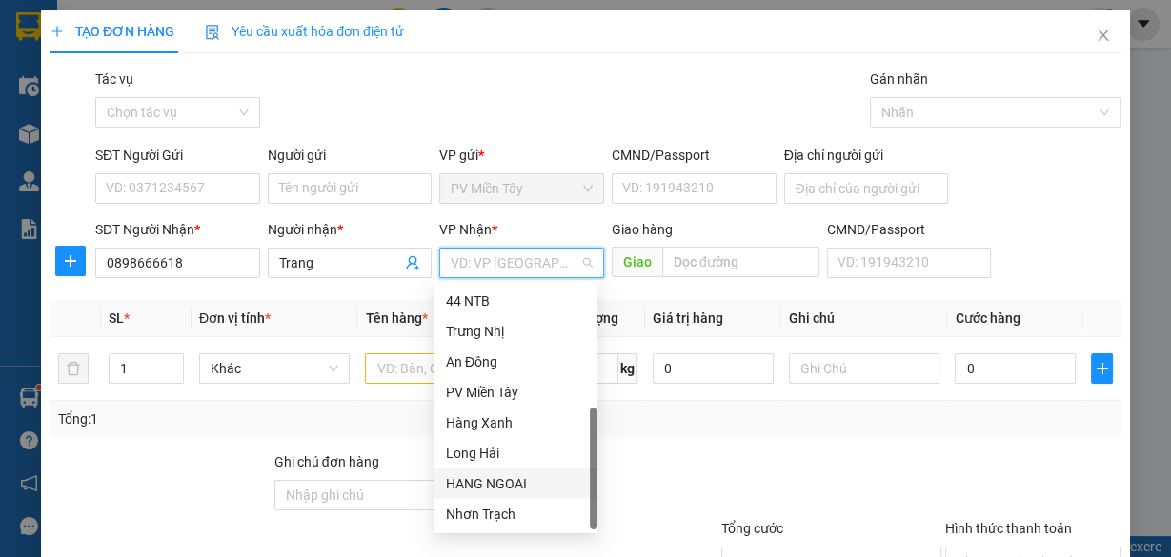
click at [519, 483] on div "HANG NGOAI" at bounding box center [516, 484] width 140 height 21
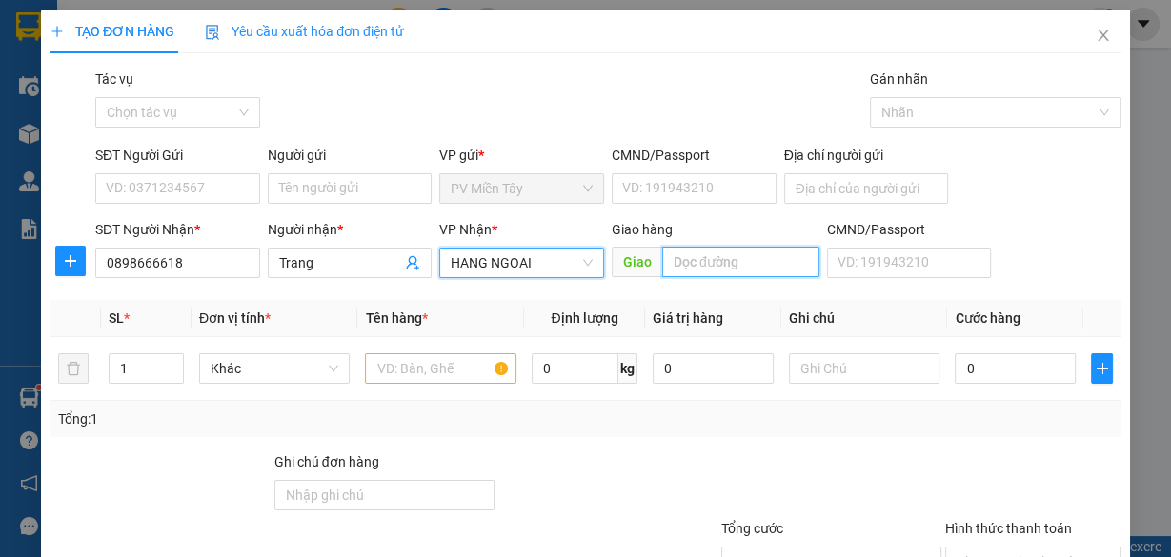
click at [681, 272] on input "text" at bounding box center [740, 262] width 157 height 30
type input "cai mep"
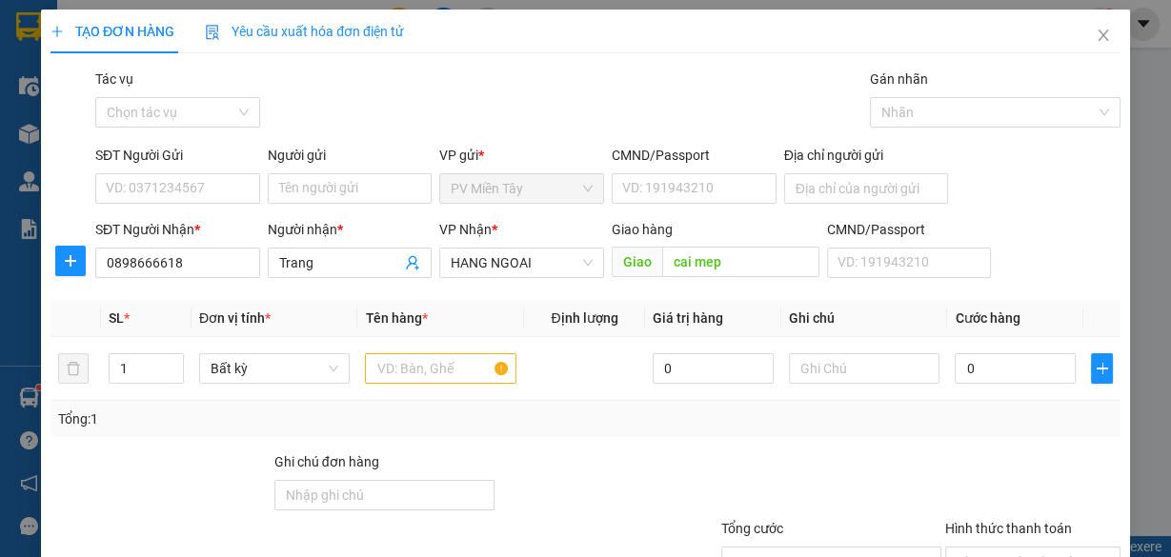
click at [938, 171] on div "Địa chỉ người gửi" at bounding box center [866, 178] width 172 height 67
click at [911, 177] on input "Địa chỉ người gửi" at bounding box center [866, 188] width 165 height 30
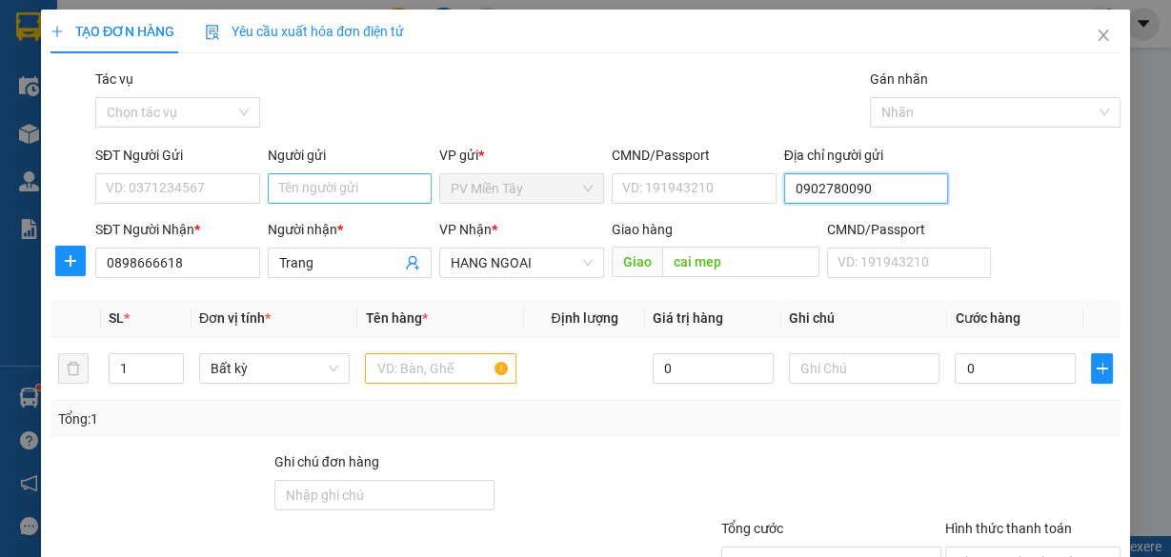
type input "0902780090"
click at [341, 177] on input "Người gửi" at bounding box center [350, 188] width 165 height 30
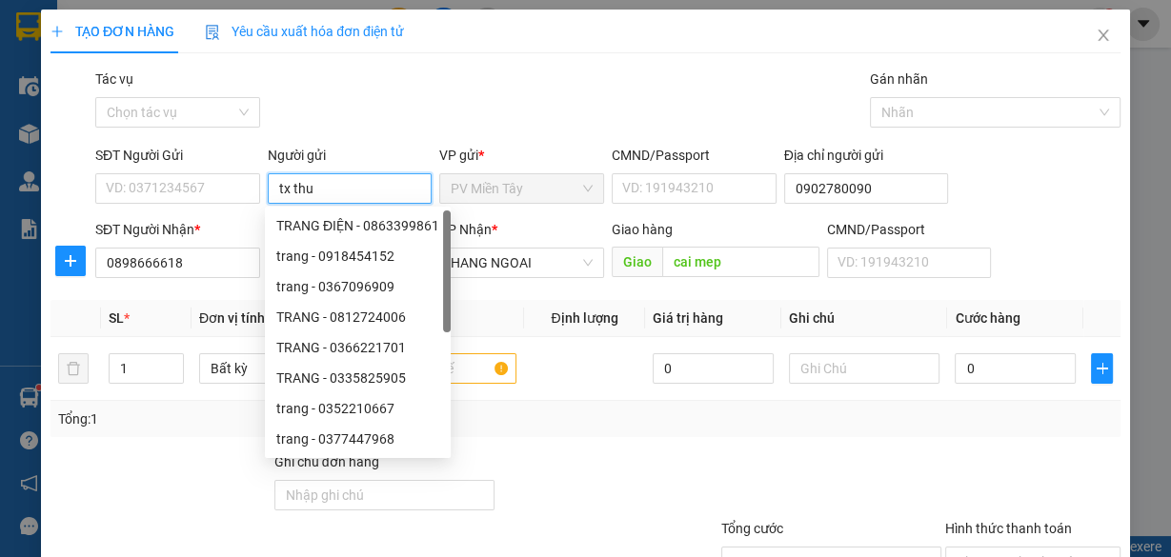
type input "tx thuy"
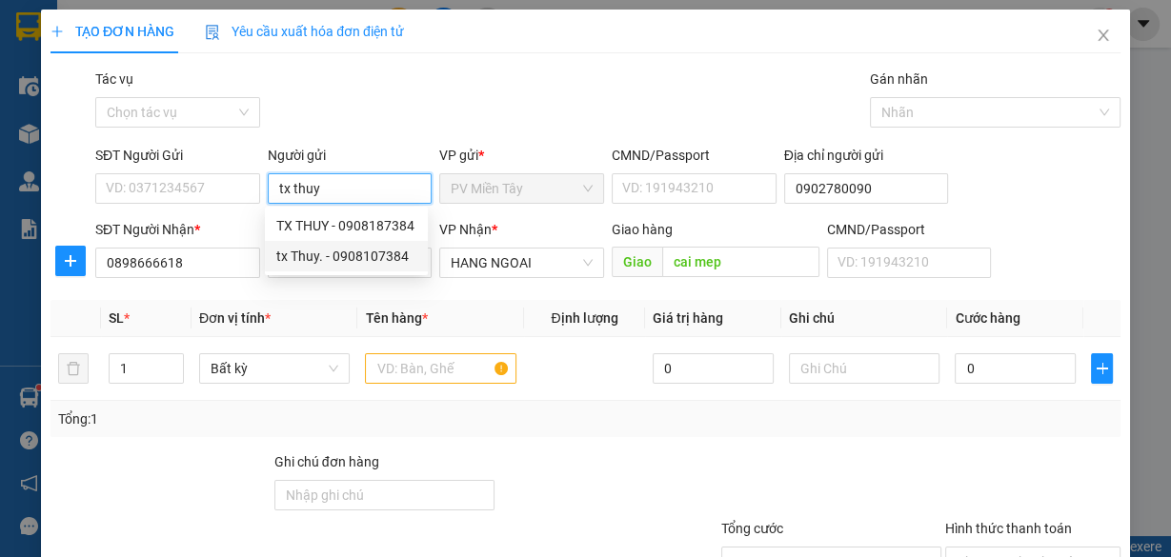
click at [340, 249] on div "tx Thuy. - 0908107384" at bounding box center [346, 256] width 140 height 21
type input "0908107384"
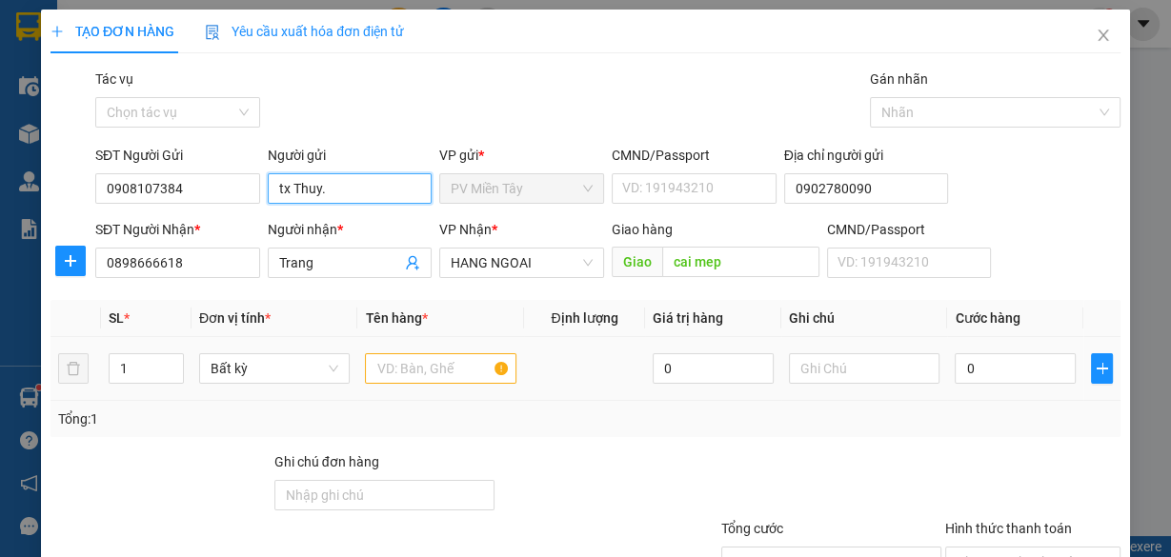
type input "tx Thuy."
click at [449, 352] on div at bounding box center [440, 369] width 151 height 38
click at [420, 370] on input "text" at bounding box center [440, 368] width 151 height 30
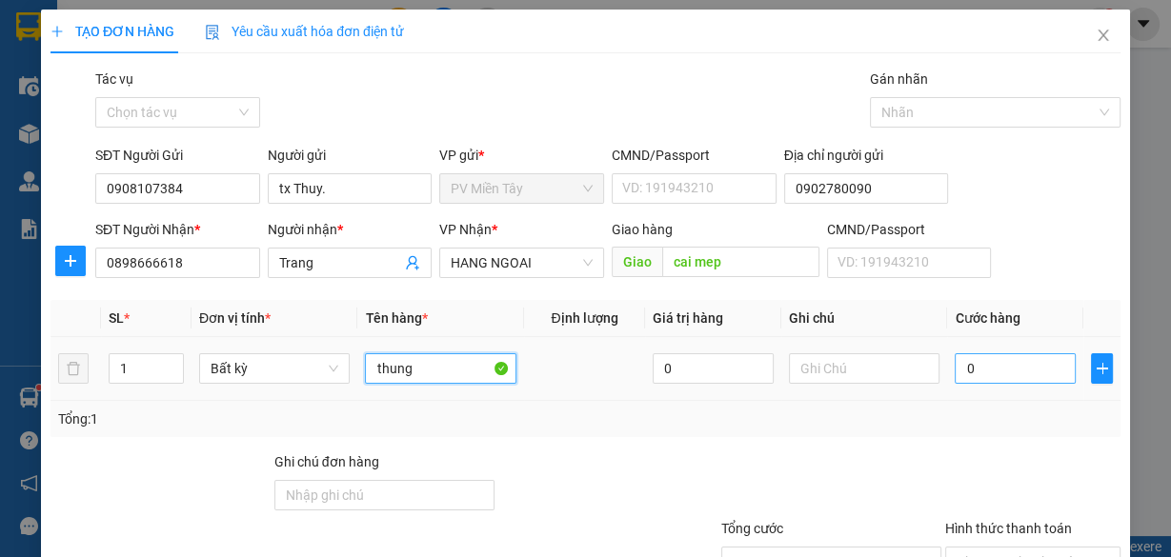
type input "thung"
type input "4"
type input "40"
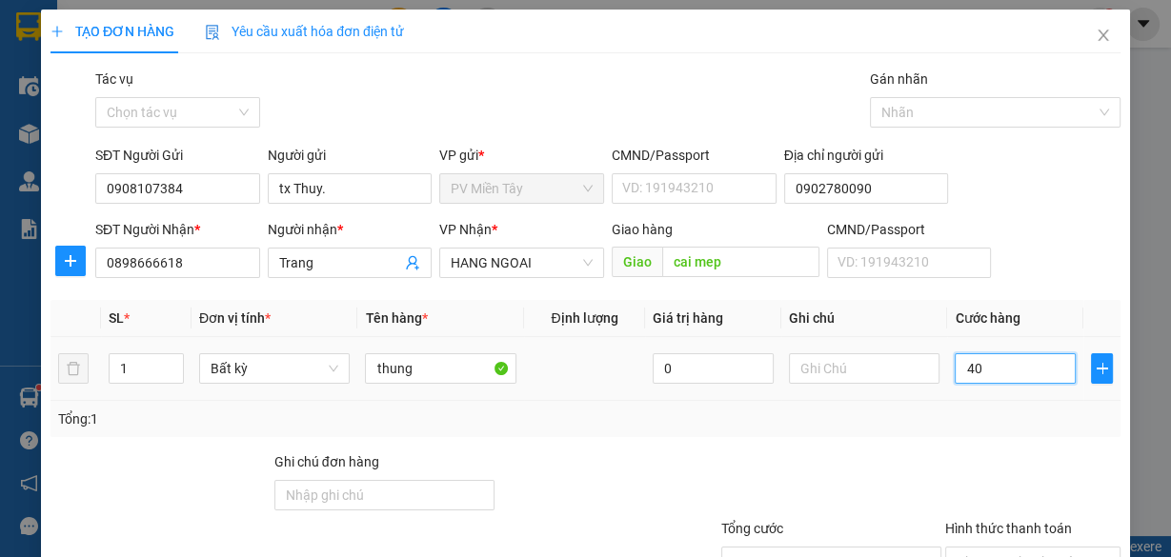
type input "40"
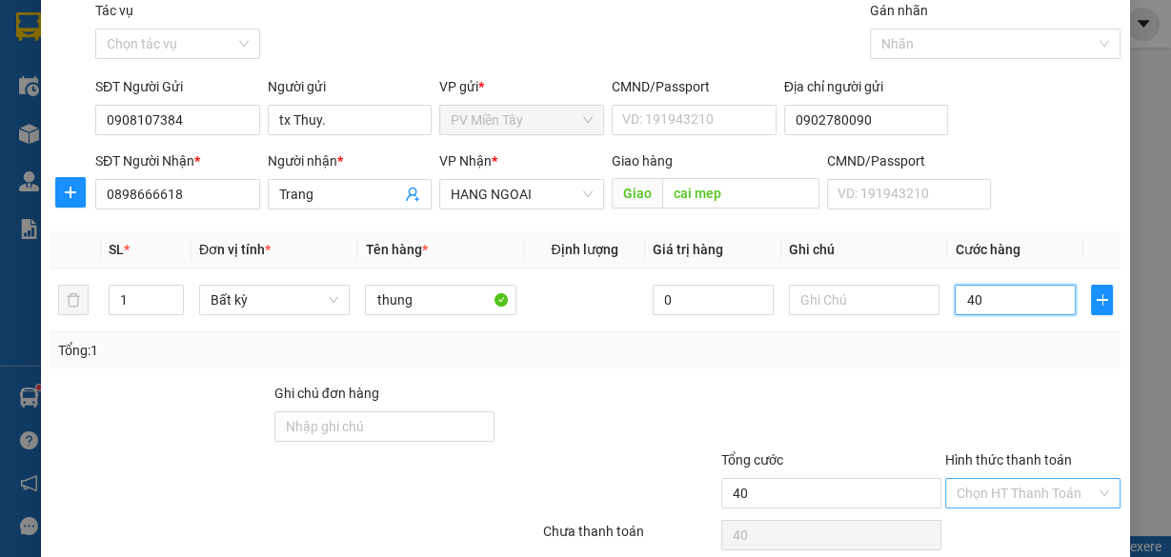
scroll to position [145, 0]
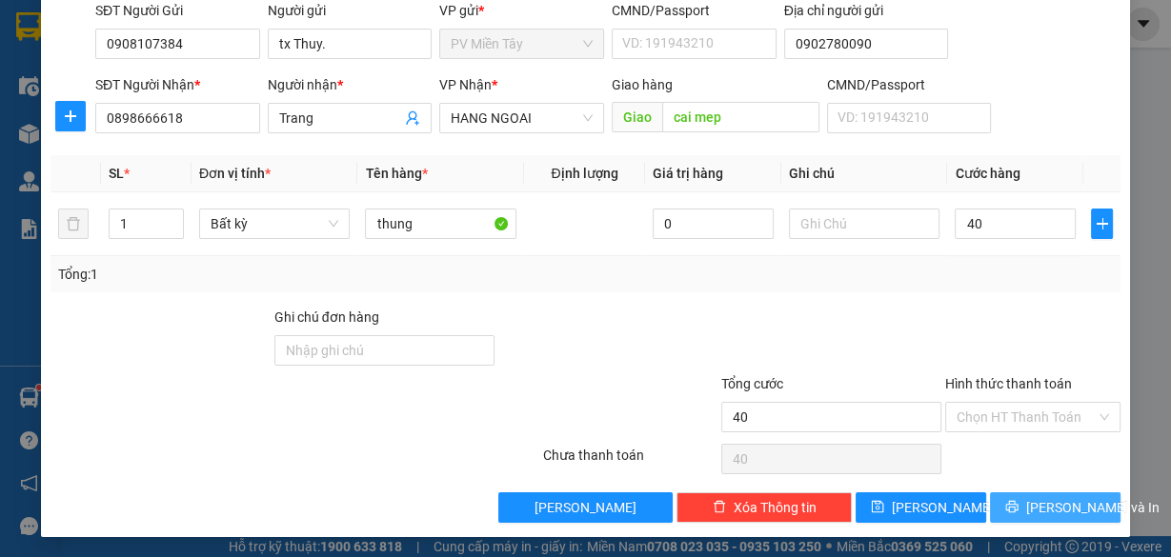
type input "40.000"
click at [1052, 502] on span "[PERSON_NAME] và In" at bounding box center [1092, 507] width 133 height 21
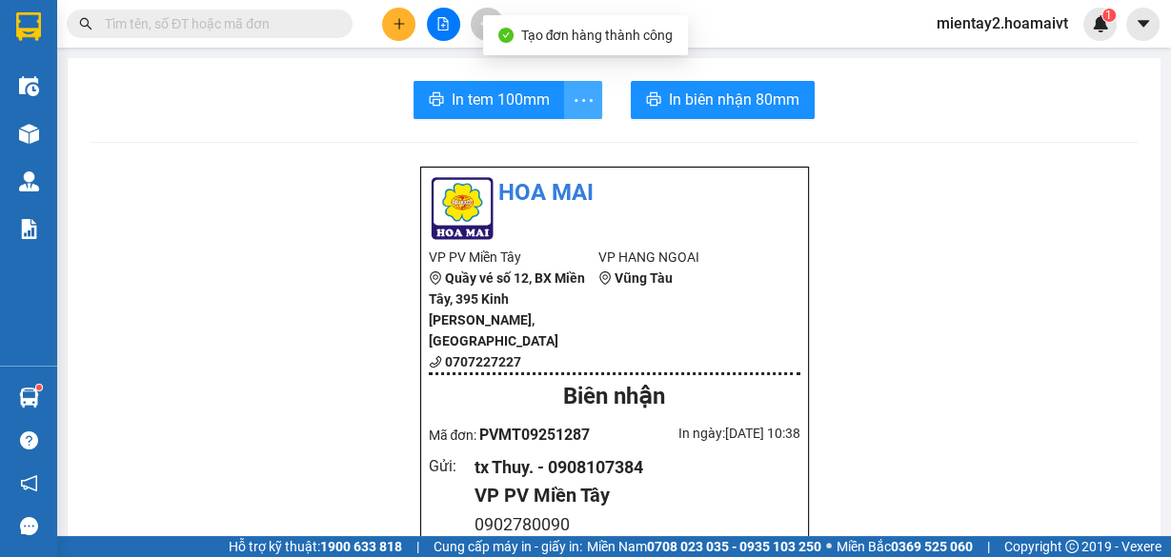
click at [565, 105] on span "more" at bounding box center [583, 101] width 36 height 24
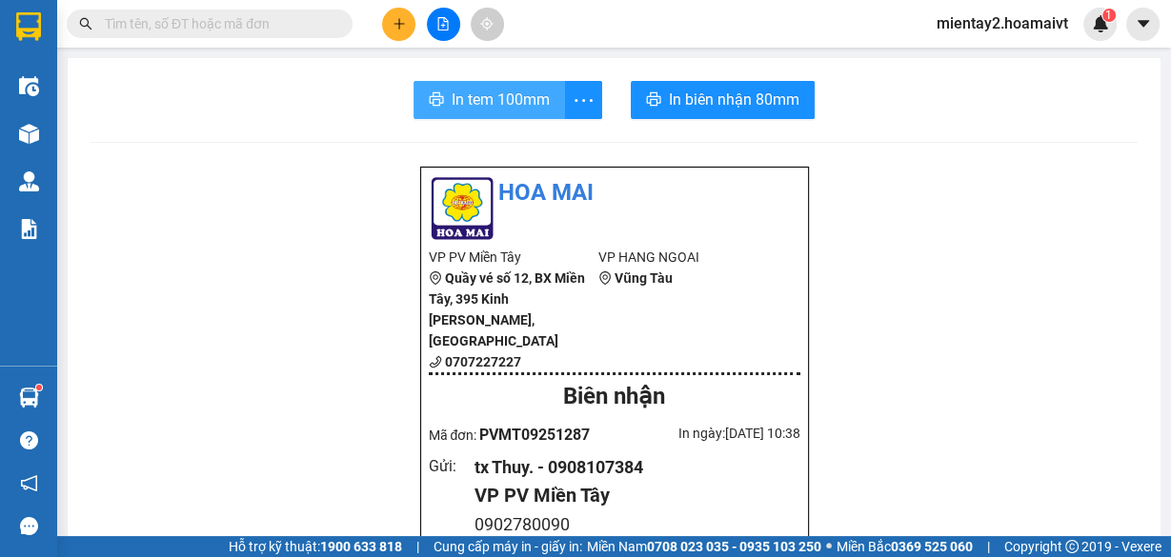
click at [538, 112] on button "In tem 100mm" at bounding box center [488, 100] width 151 height 38
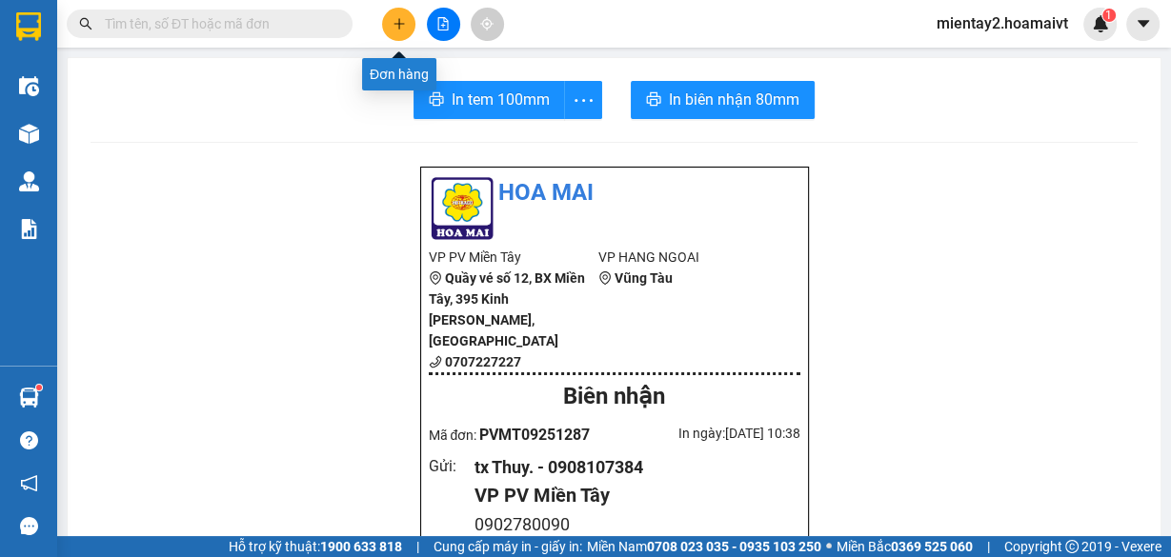
click at [401, 15] on button at bounding box center [398, 24] width 33 height 33
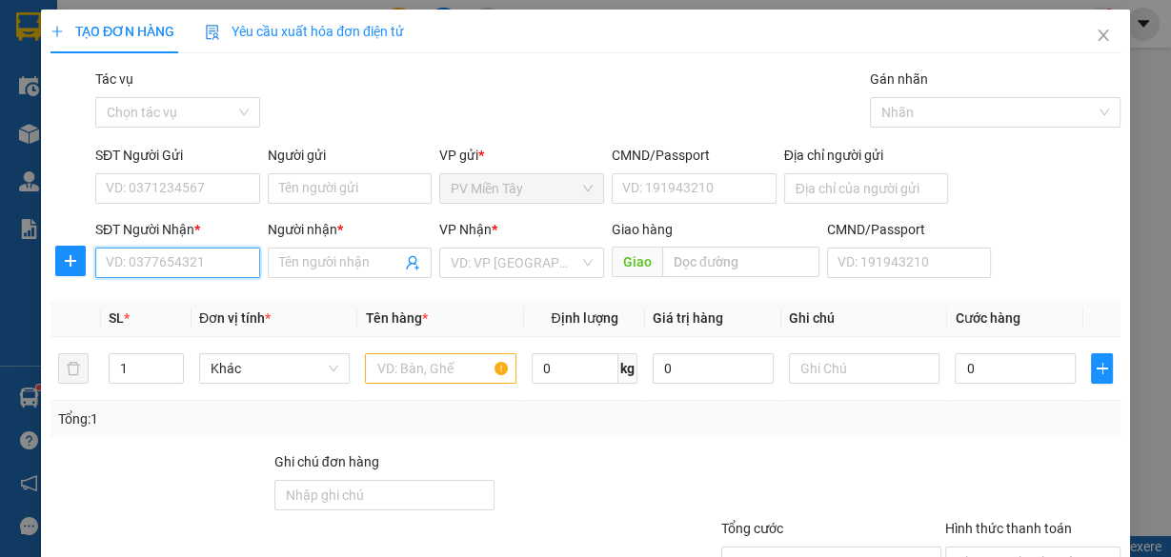
click at [191, 258] on input "SĐT Người Nhận *" at bounding box center [177, 263] width 165 height 30
type input "0902232242"
click at [157, 297] on div "0902232242 - AN" at bounding box center [176, 300] width 140 height 21
type input "0911958448 [PERSON_NAME]"
type input "AN"
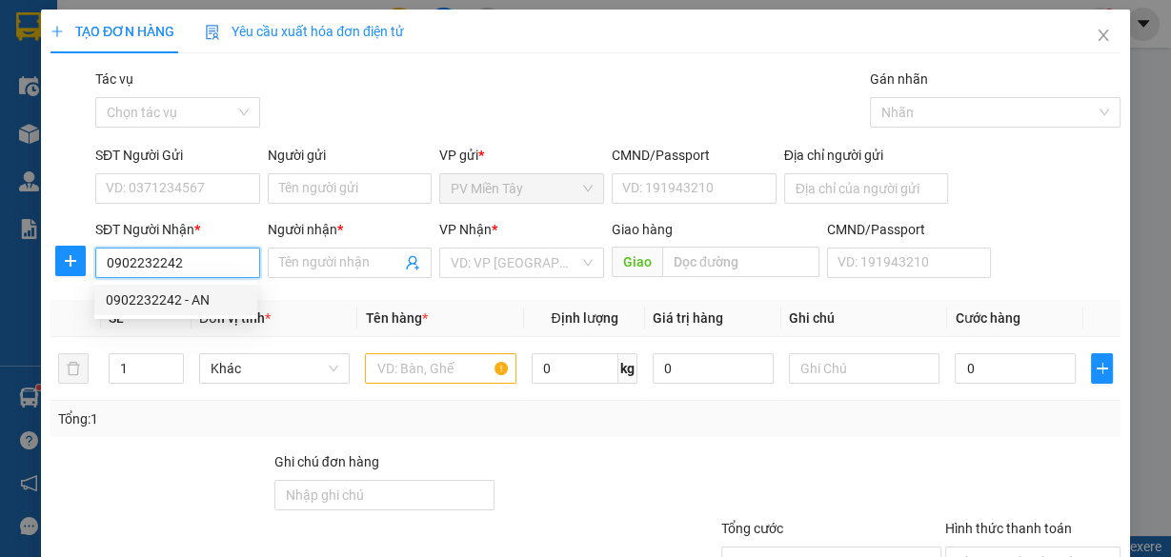
type input "PHU MY"
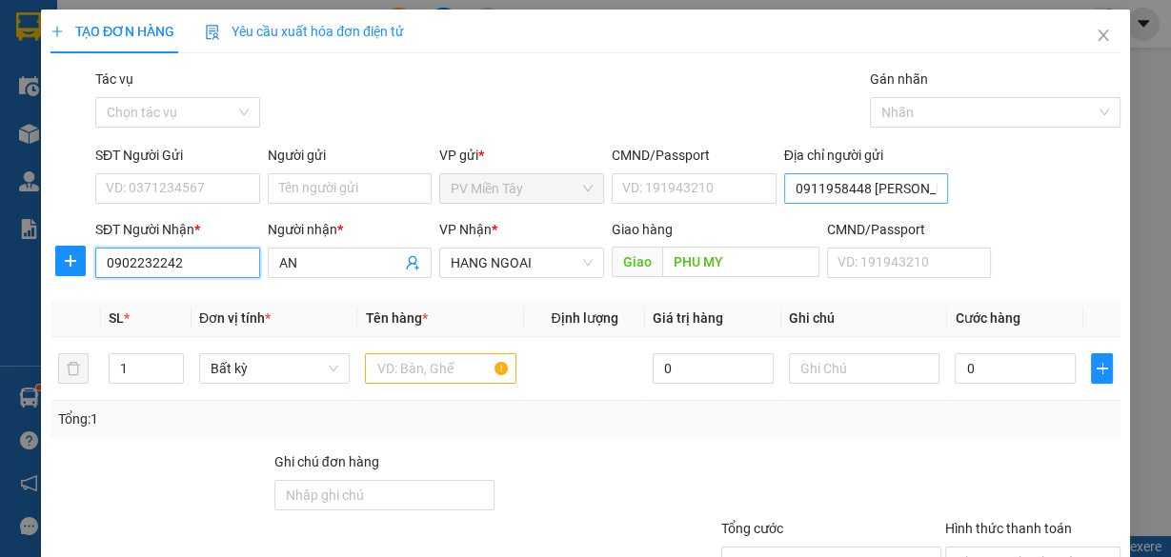
type input "0902232242"
click at [827, 186] on input "0911958448 [PERSON_NAME]" at bounding box center [866, 188] width 165 height 30
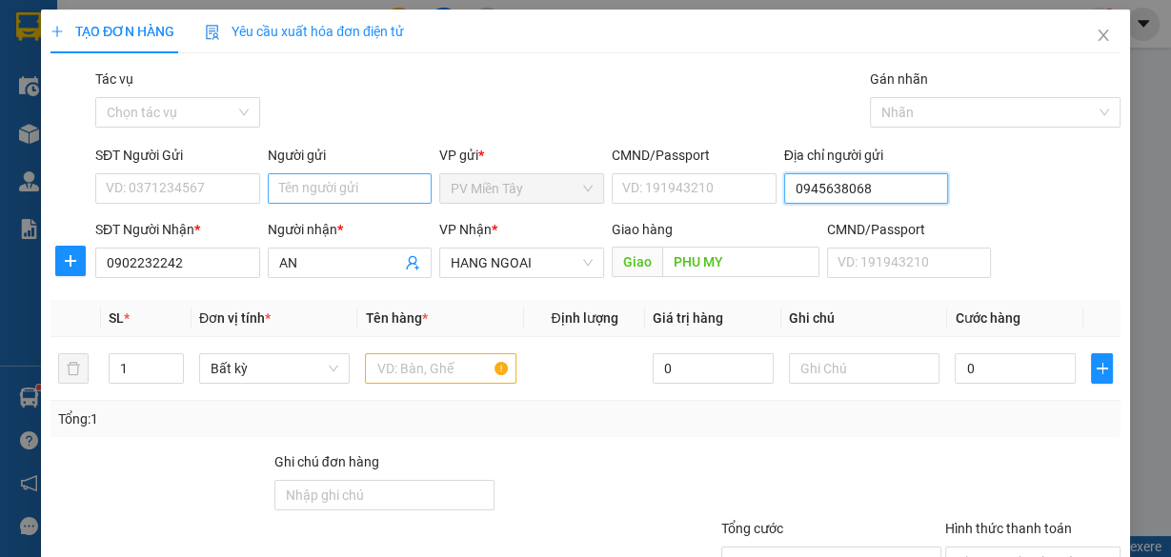
type input "0945638068"
click at [313, 182] on input "Người gửi" at bounding box center [350, 188] width 165 height 30
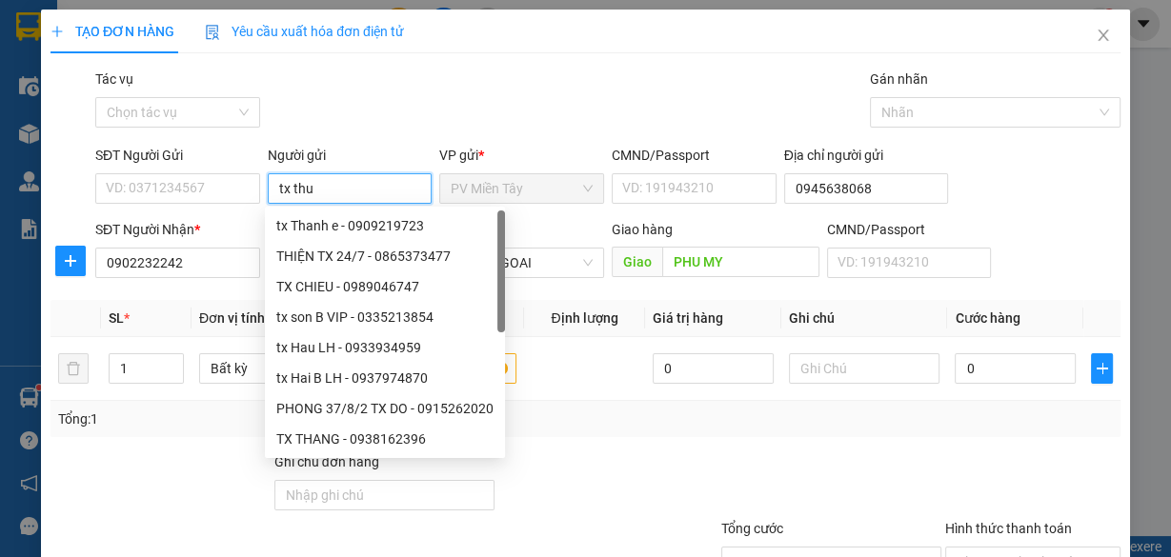
type input "tx thuy"
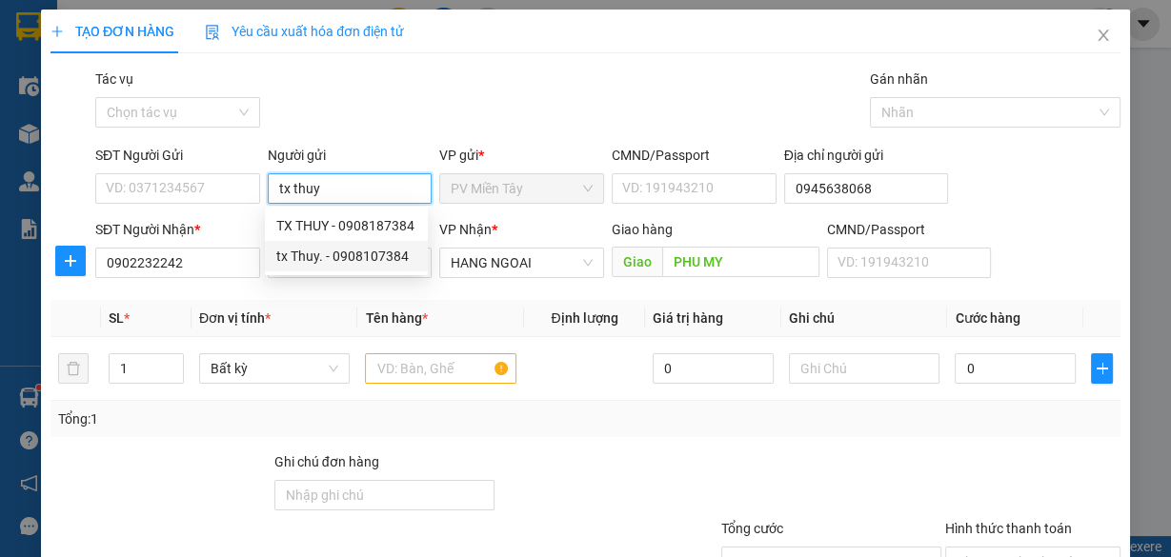
click at [345, 254] on div "tx Thuy. - 0908107384" at bounding box center [346, 256] width 140 height 21
type input "0908107384"
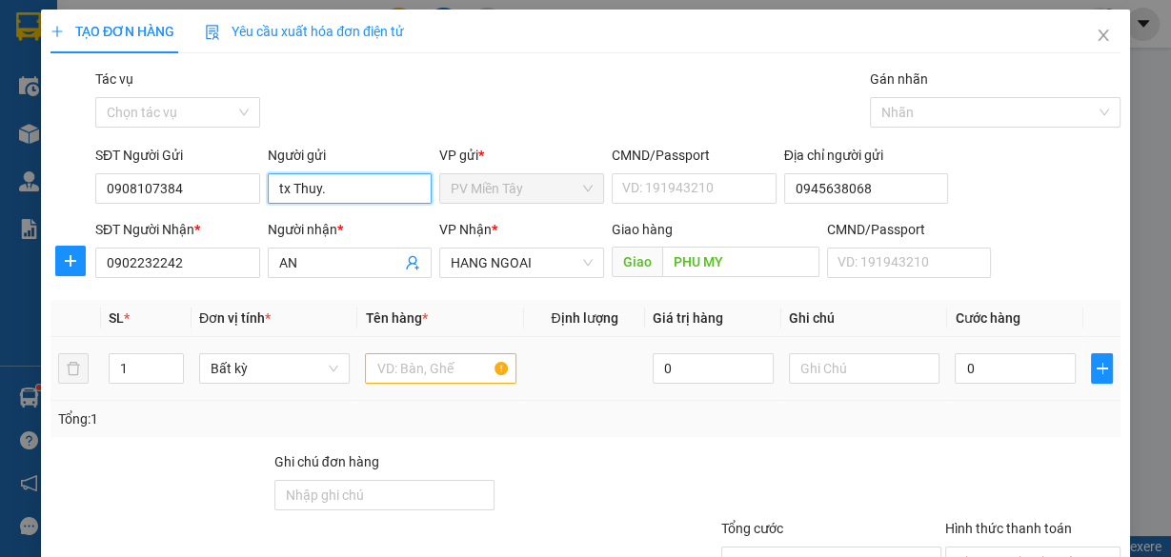
type input "tx Thuy."
click at [416, 372] on input "text" at bounding box center [440, 368] width 151 height 30
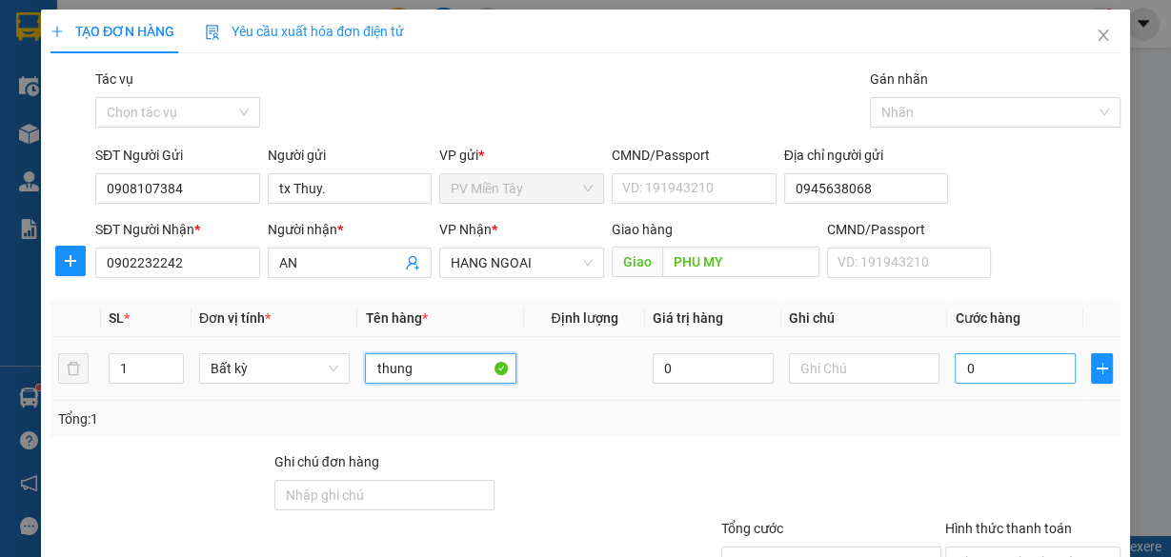
type input "thung"
click at [996, 380] on input "0" at bounding box center [1015, 368] width 121 height 30
type input "4"
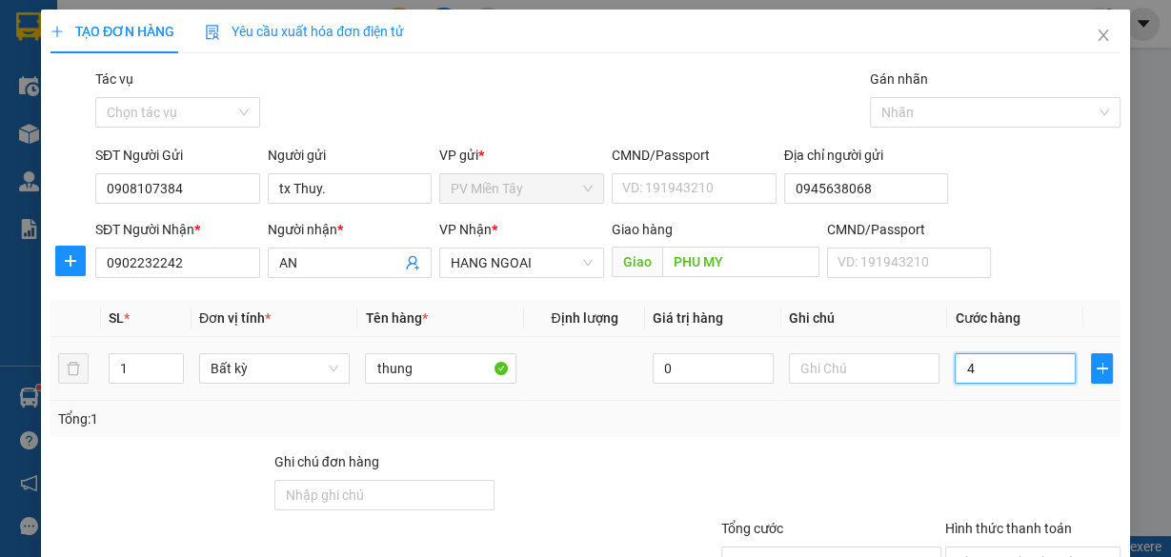
type input "40"
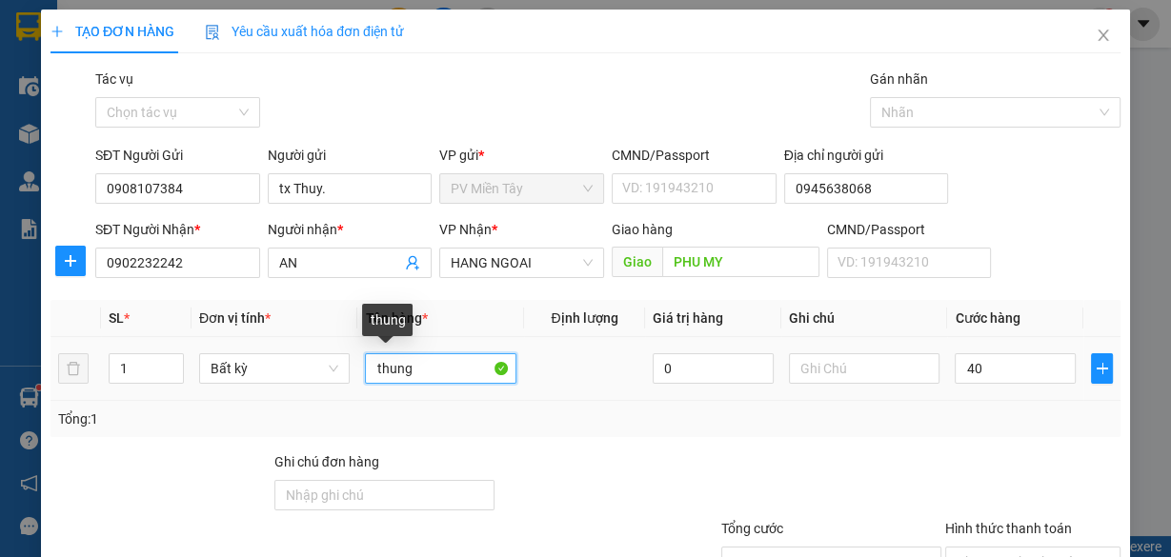
type input "40.000"
click at [372, 362] on input "thung" at bounding box center [440, 368] width 151 height 30
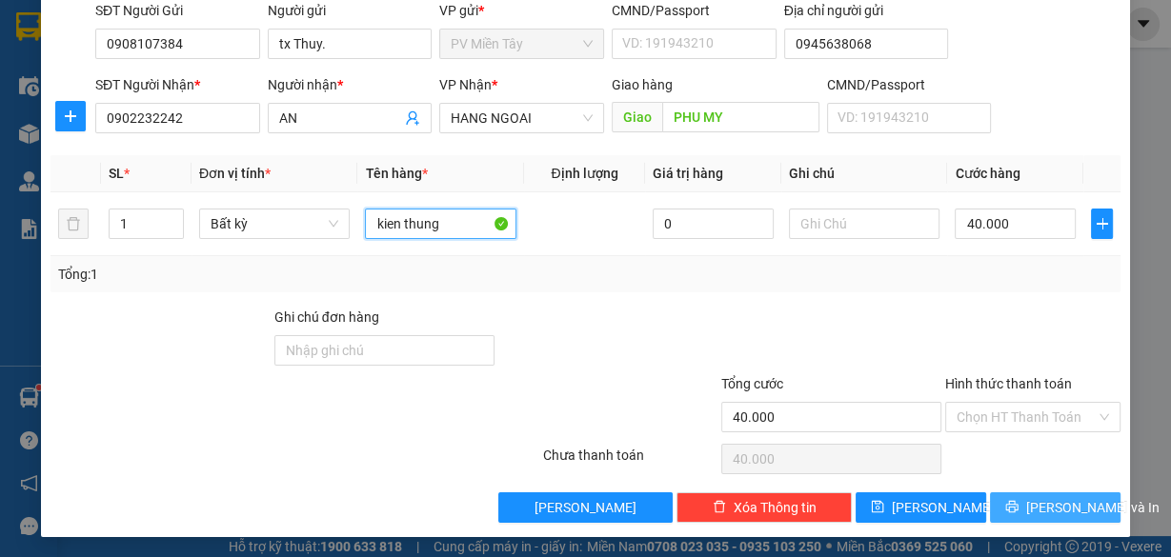
type input "kien thung"
click at [1083, 504] on button "[PERSON_NAME] và In" at bounding box center [1055, 508] width 131 height 30
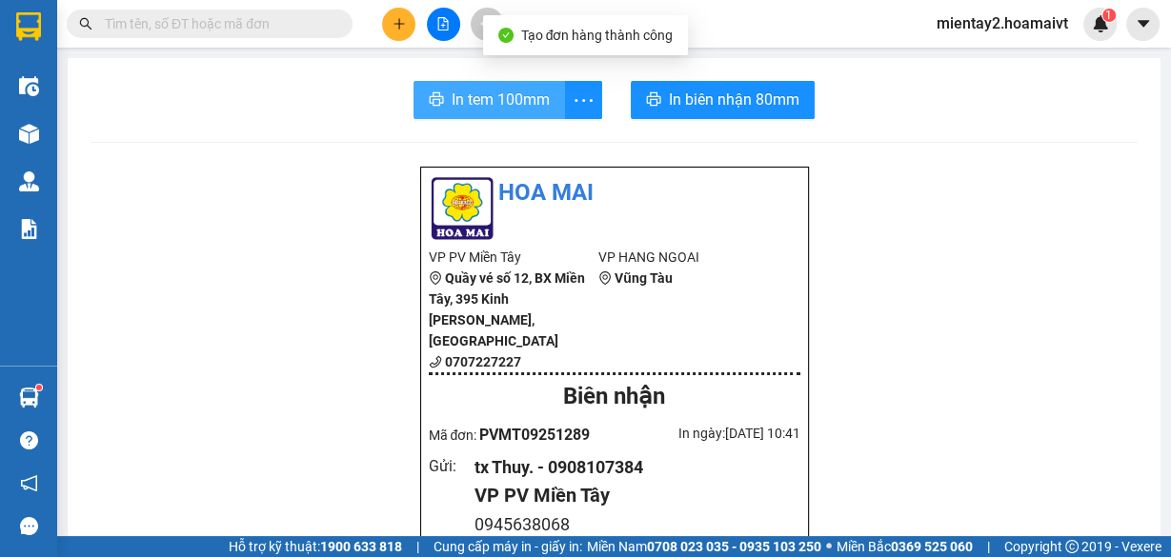
click at [549, 114] on button "In tem 100mm" at bounding box center [488, 100] width 151 height 38
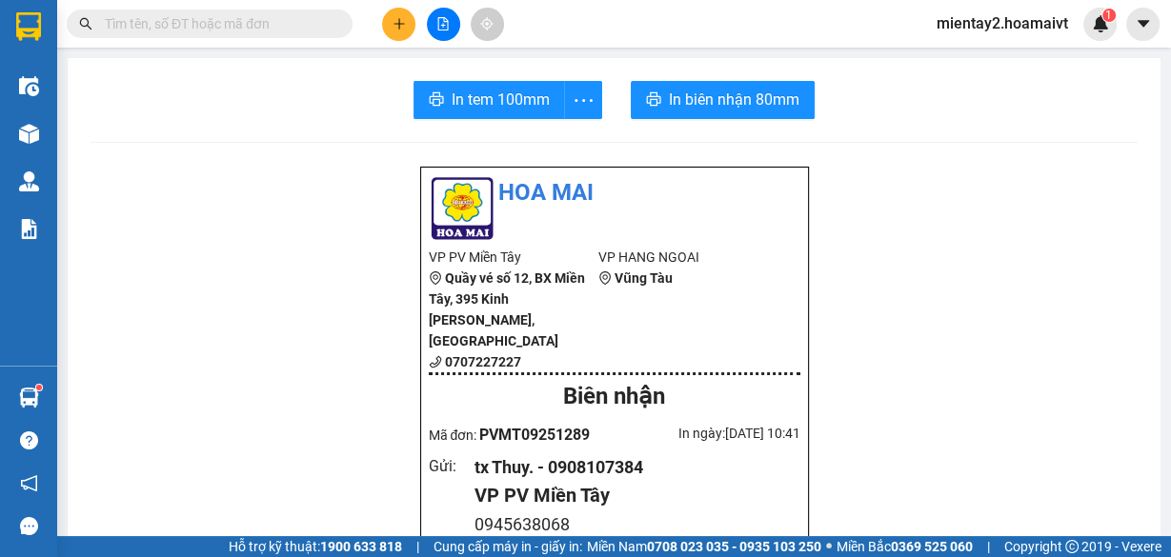
click at [398, 25] on icon "plus" at bounding box center [398, 23] width 1 height 10
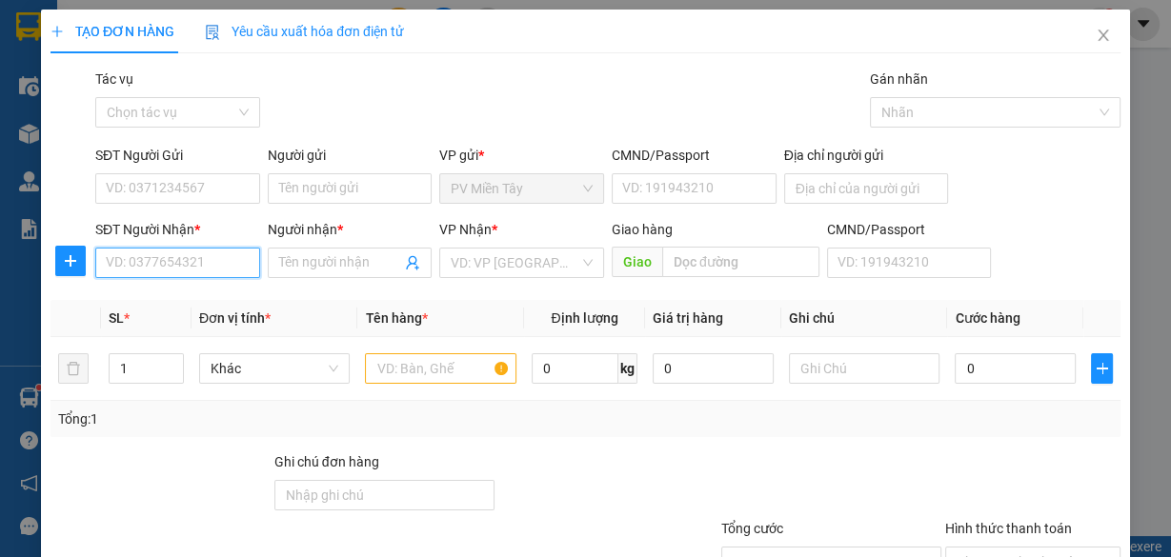
click at [144, 255] on input "SĐT Người Nhận *" at bounding box center [177, 263] width 165 height 30
click at [387, 366] on input "text" at bounding box center [440, 368] width 151 height 30
type input "cuc do"
click at [186, 269] on input "SĐT Người Nhận *" at bounding box center [177, 263] width 165 height 30
type input "0986856465"
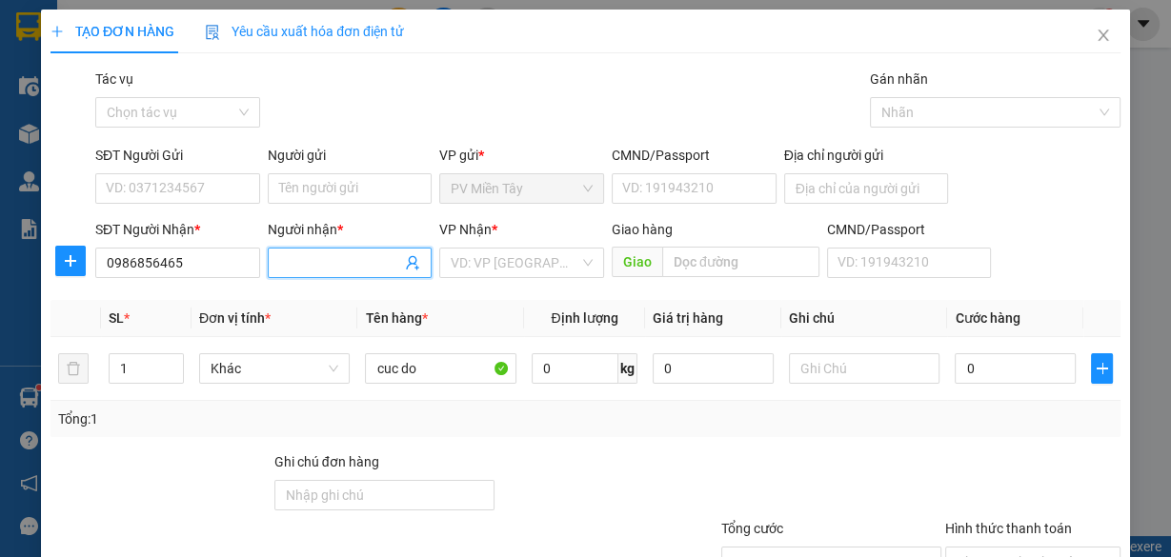
click at [279, 263] on input "Người nhận *" at bounding box center [340, 262] width 123 height 21
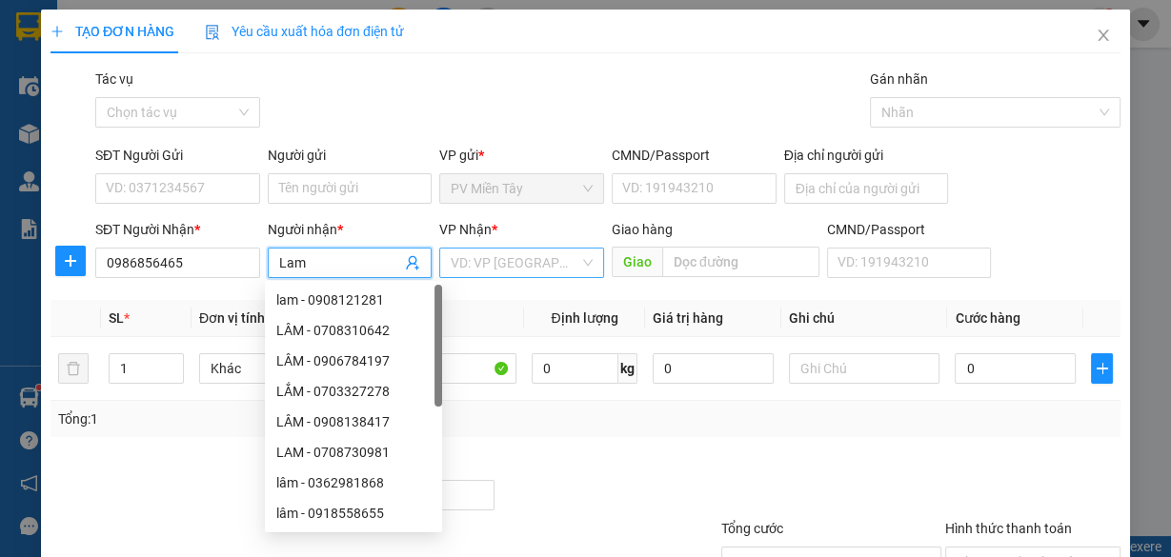
type input "Lam"
click at [484, 263] on input "search" at bounding box center [515, 263] width 129 height 29
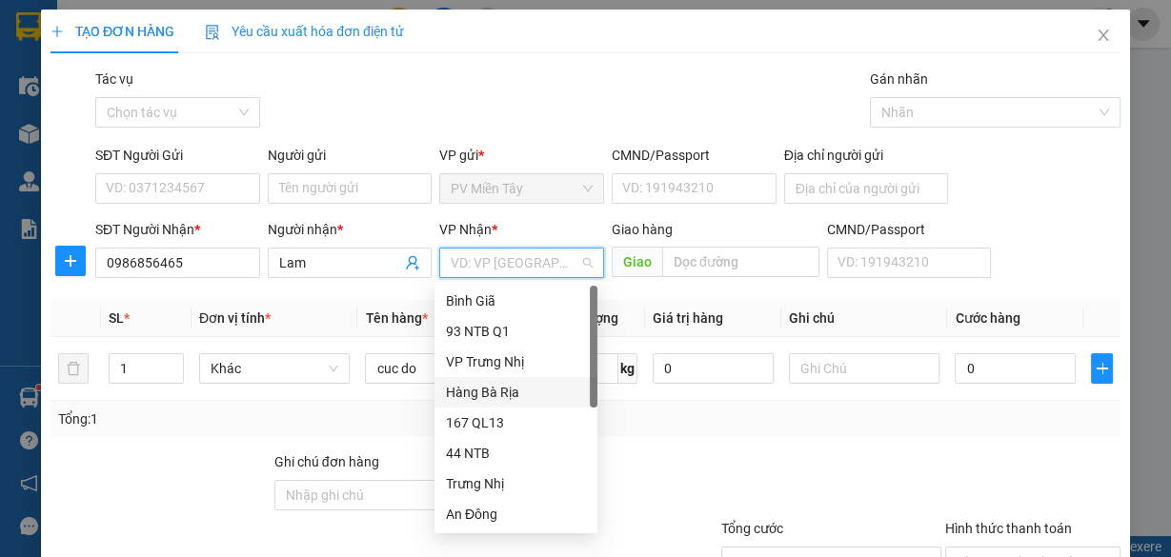
scroll to position [152, 0]
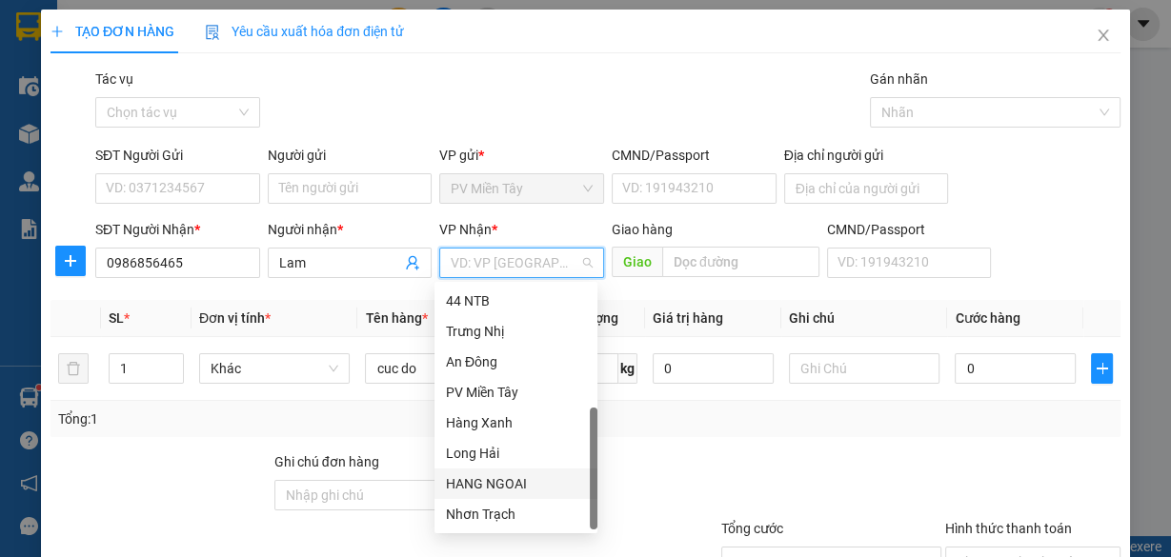
click at [514, 476] on div "HANG NGOAI" at bounding box center [516, 484] width 140 height 21
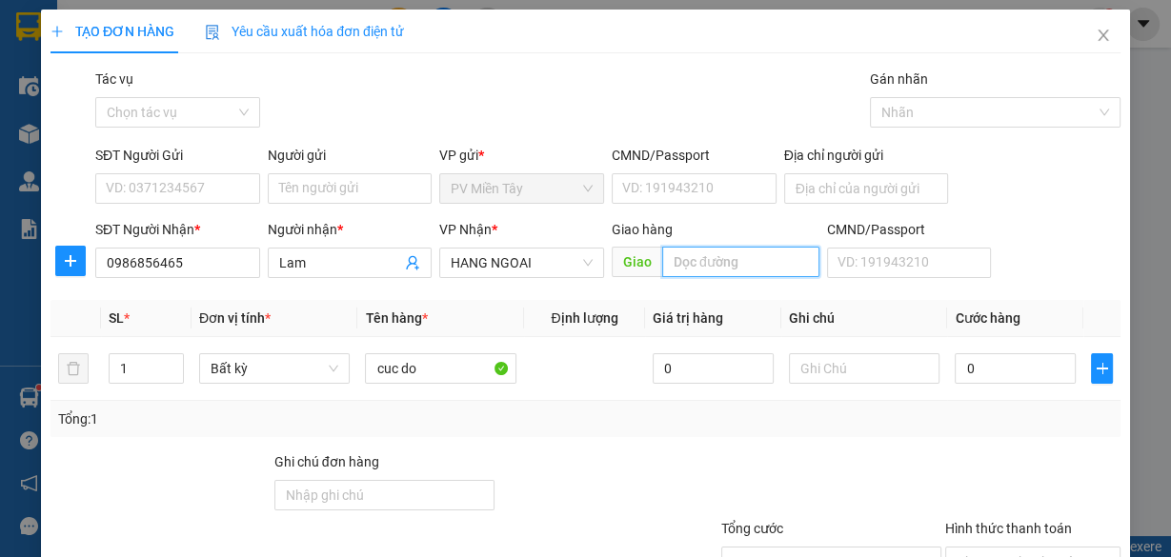
click at [716, 268] on input "text" at bounding box center [740, 262] width 157 height 30
type input "hoi bai"
click at [899, 184] on input "Địa chỉ người gửi" at bounding box center [866, 188] width 165 height 30
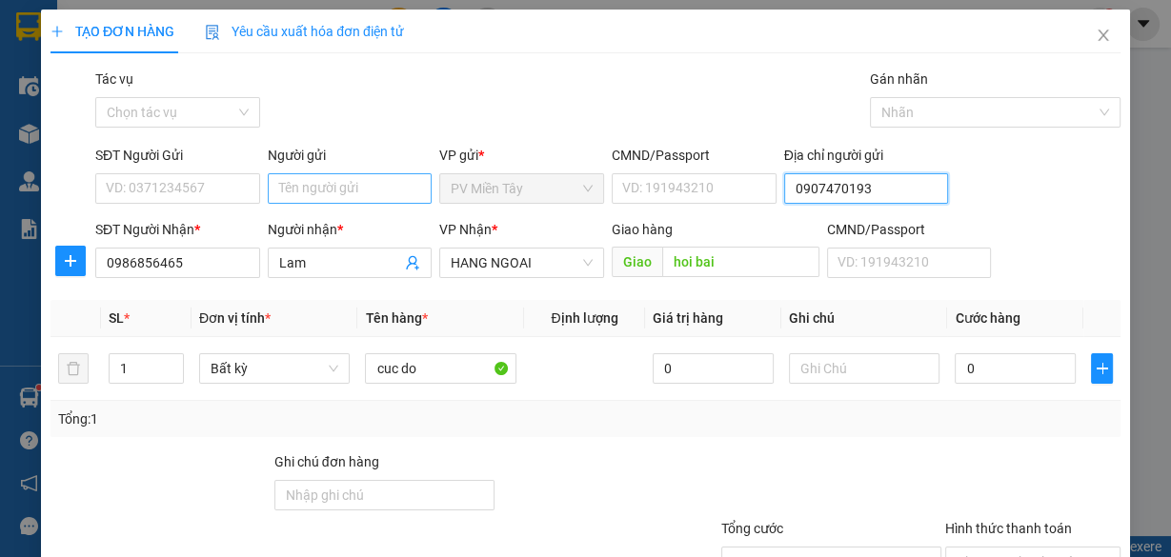
type input "0907470193"
click at [381, 194] on input "Người gửi" at bounding box center [350, 188] width 165 height 30
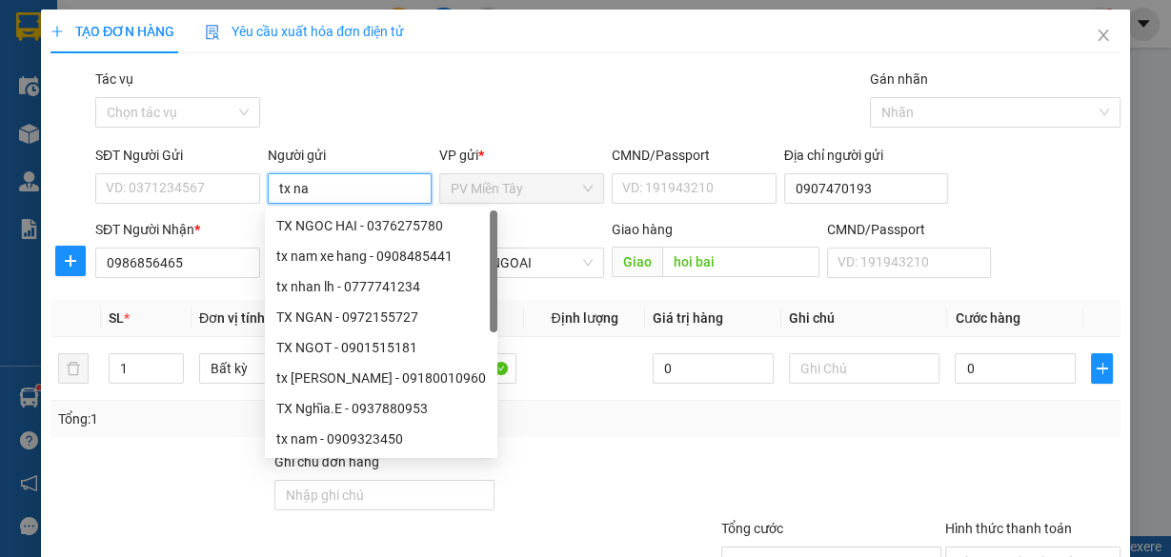
type input "tx nam"
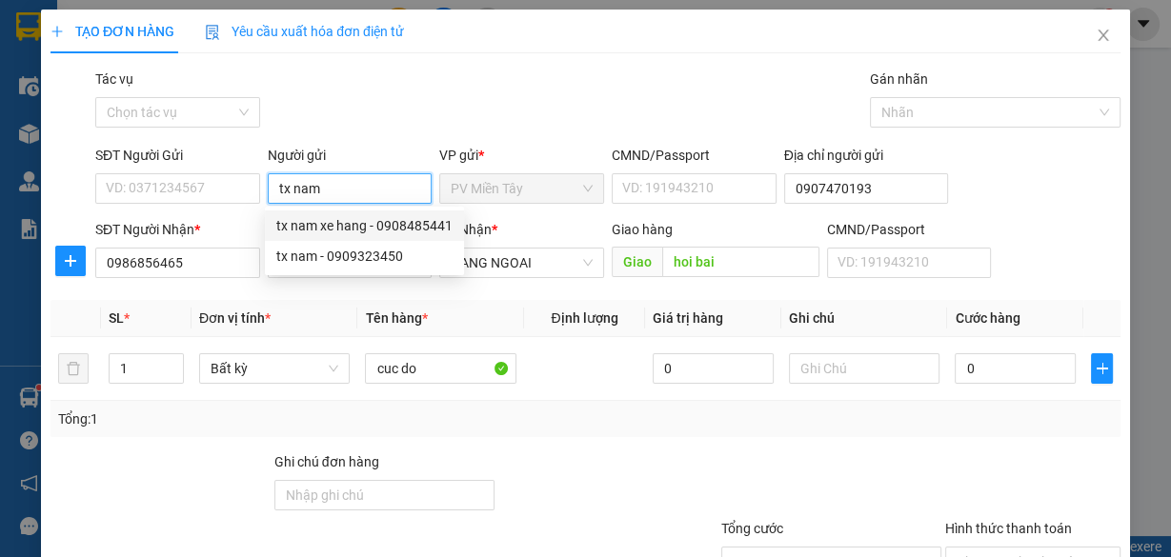
click at [377, 219] on div "tx nam xe hang - 0908485441" at bounding box center [364, 225] width 176 height 21
type input "0908485441"
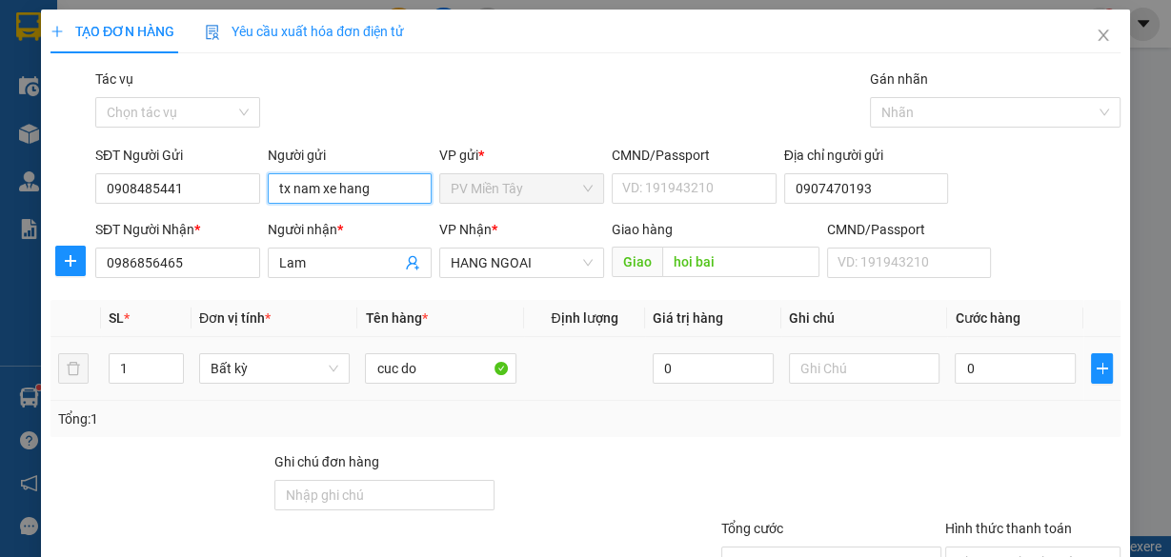
type input "tx nam xe hang"
click at [976, 385] on div "0" at bounding box center [1015, 369] width 121 height 38
click at [998, 366] on input "0" at bounding box center [1015, 368] width 121 height 30
type input "4"
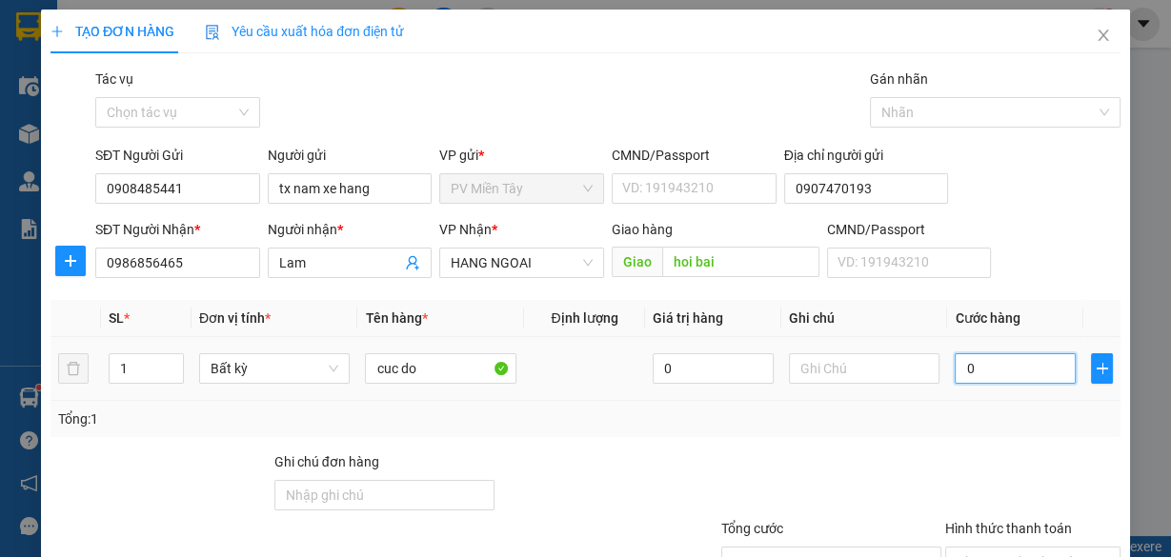
type input "4"
type input "40"
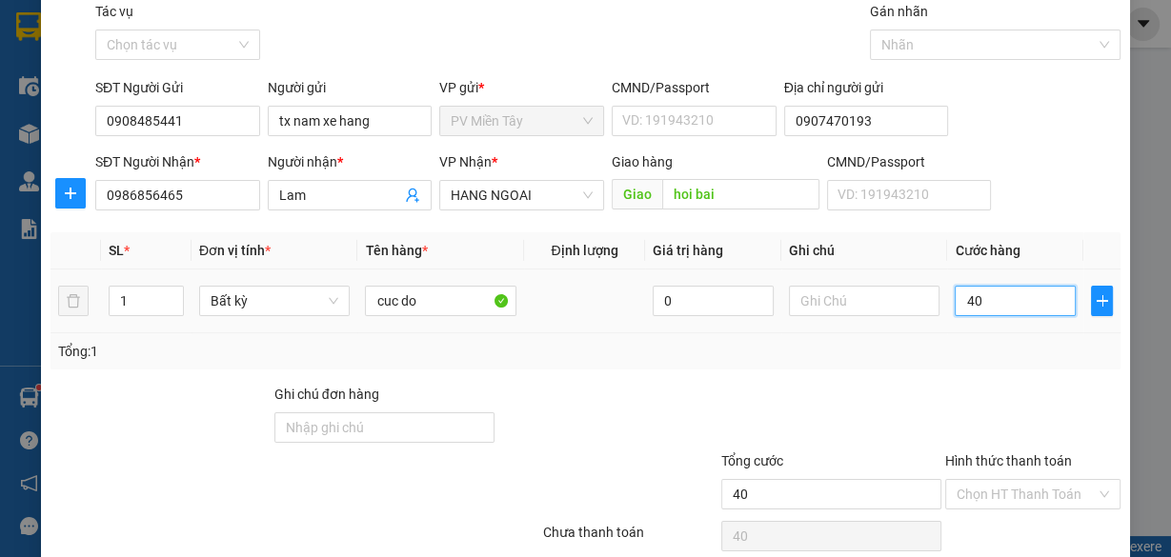
scroll to position [145, 0]
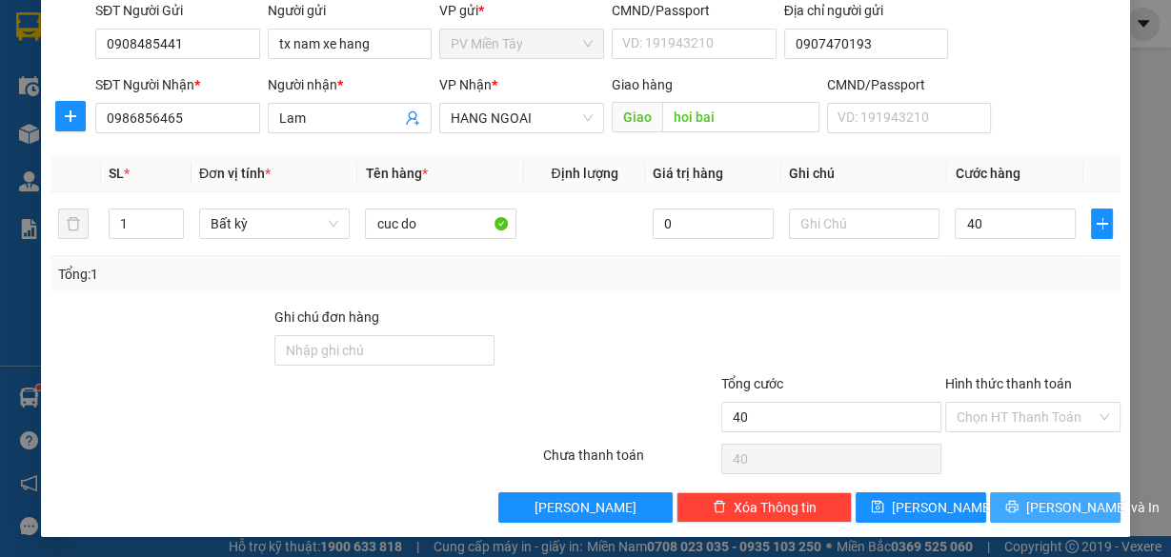
type input "40.000"
click at [1063, 497] on span "[PERSON_NAME] và In" at bounding box center [1092, 507] width 133 height 21
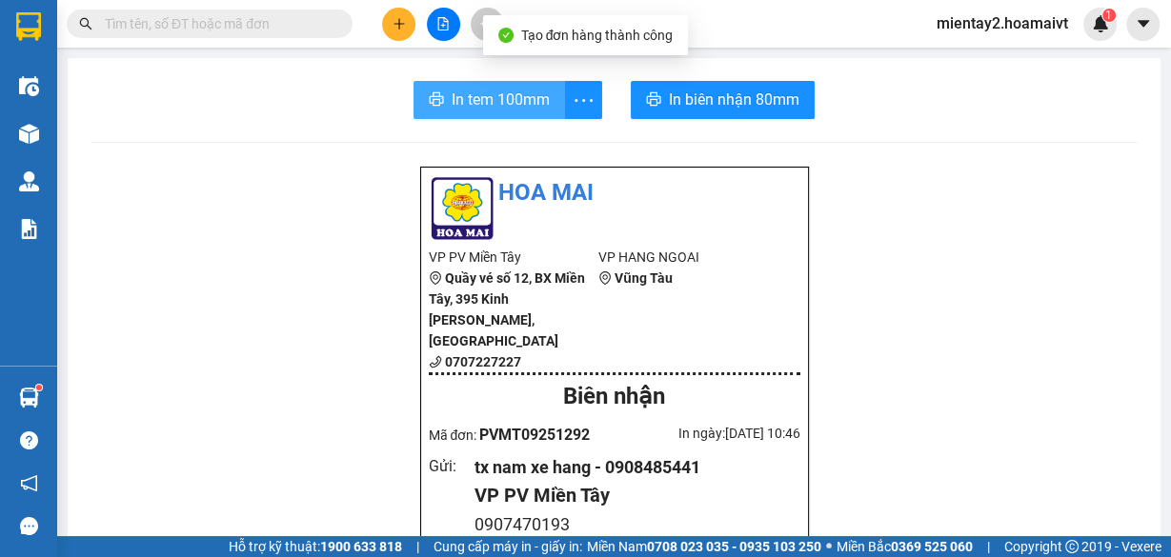
click at [509, 101] on span "In tem 100mm" at bounding box center [501, 100] width 98 height 24
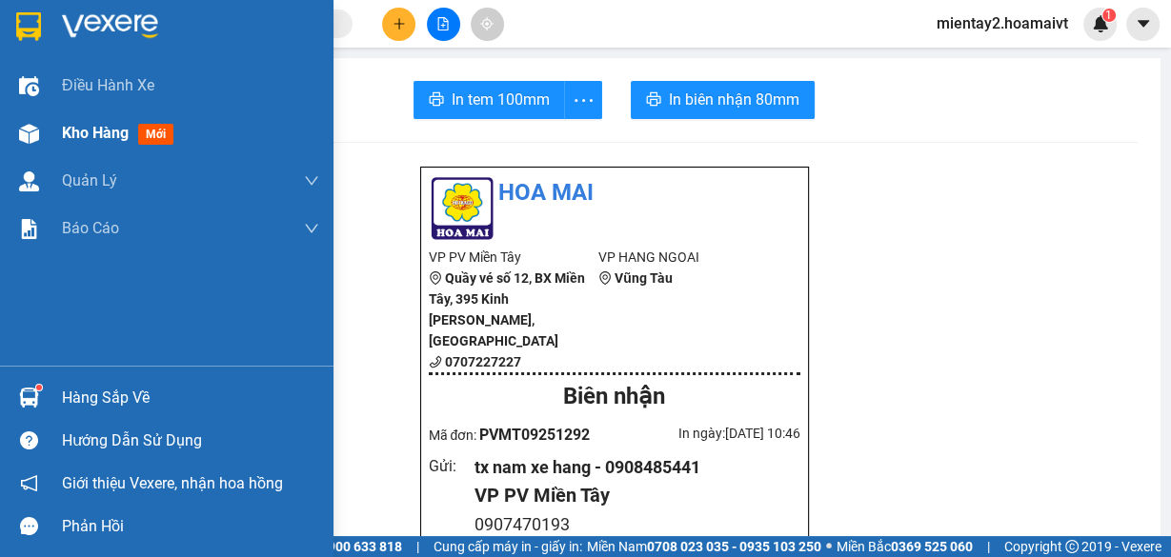
click at [76, 138] on span "Kho hàng" at bounding box center [95, 133] width 67 height 18
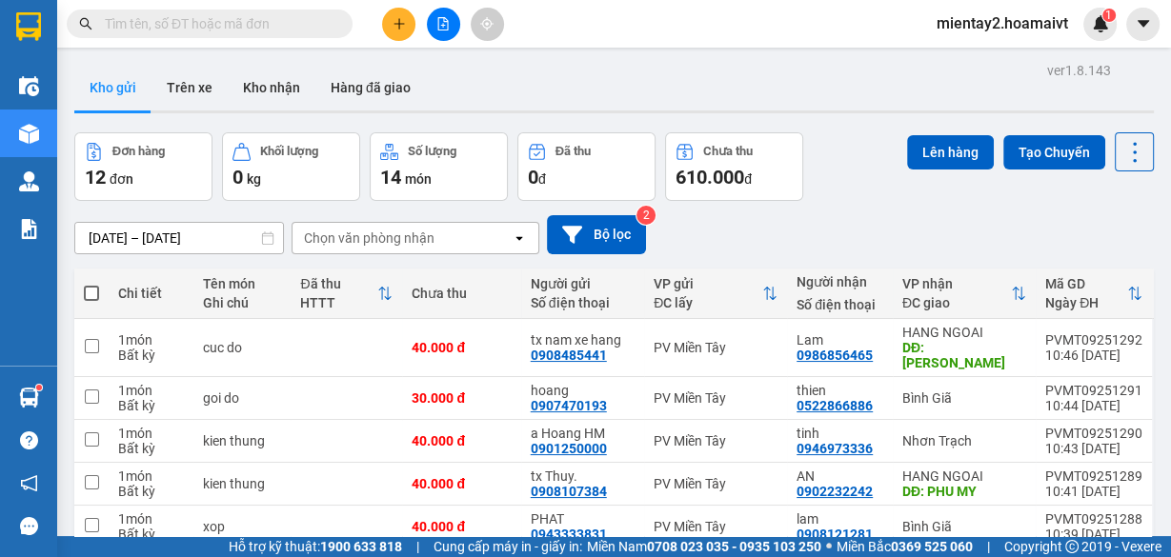
click at [393, 241] on div "Chọn văn phòng nhận" at bounding box center [369, 238] width 131 height 19
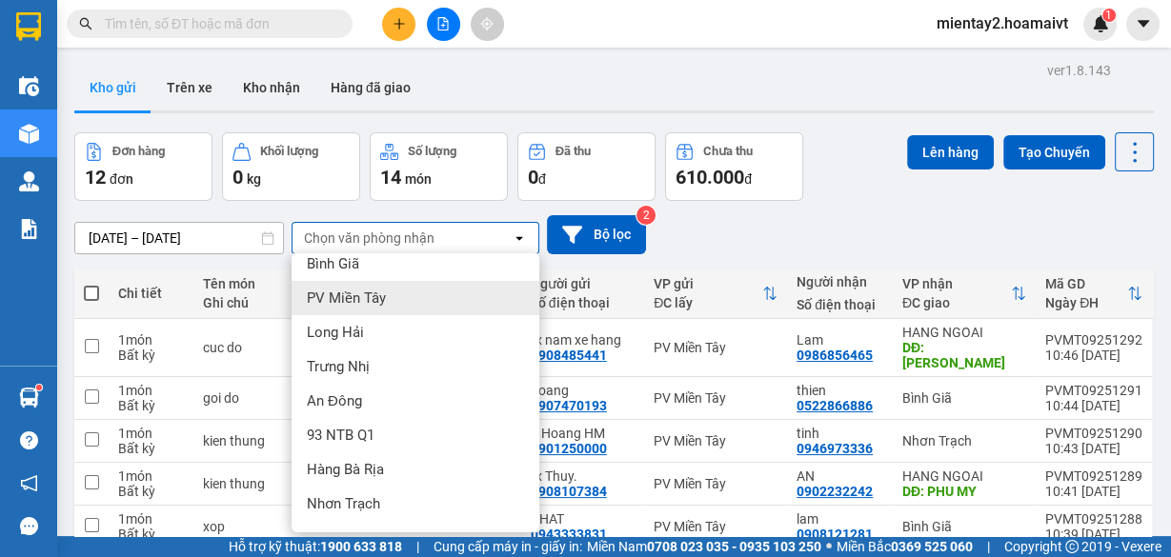
scroll to position [182, 0]
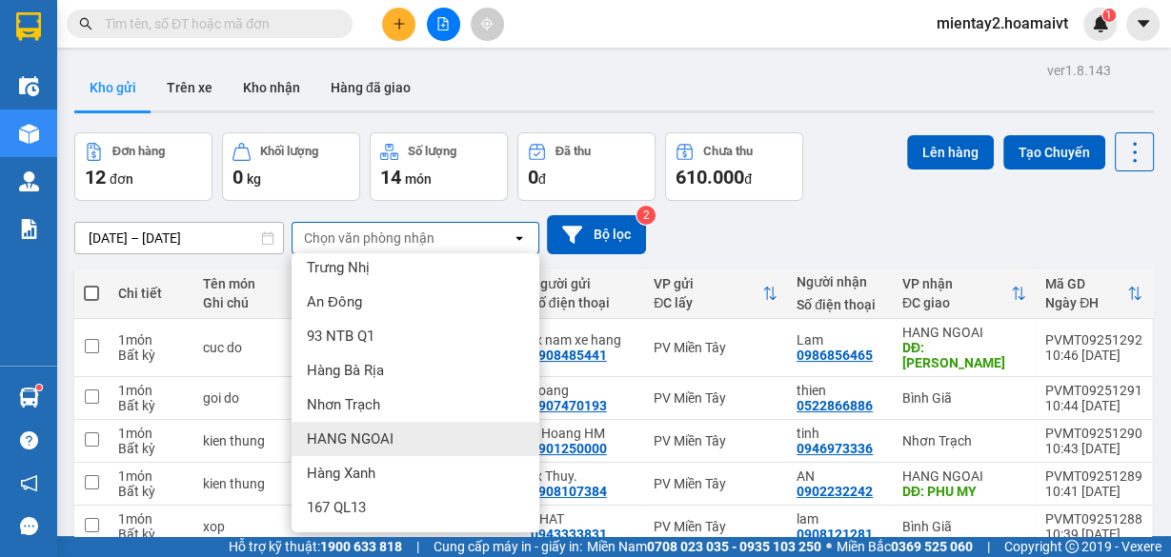
click at [381, 431] on span "HANG NGOAI" at bounding box center [350, 439] width 87 height 19
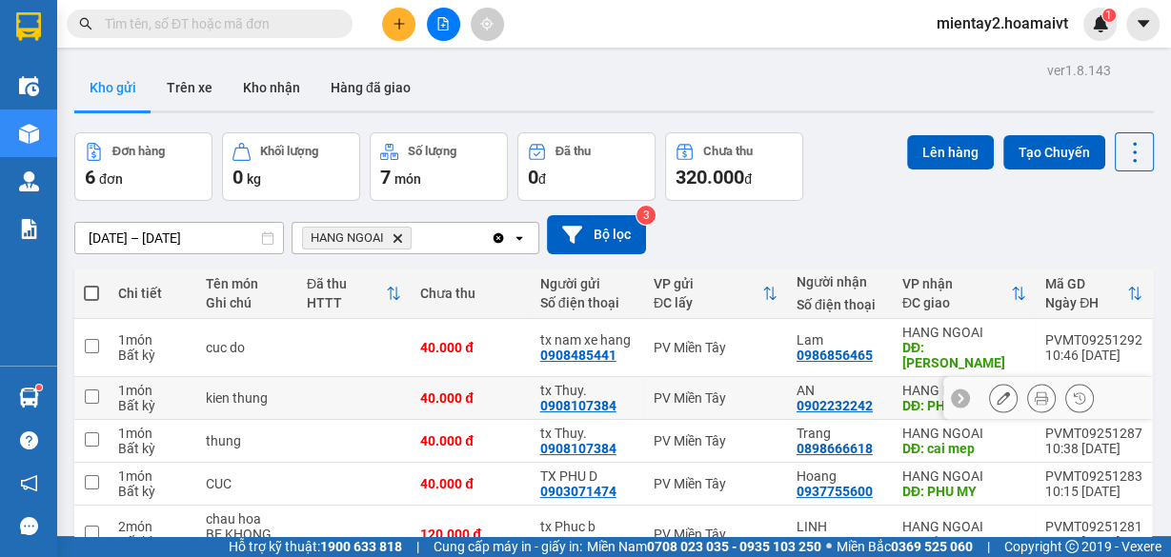
scroll to position [133, 0]
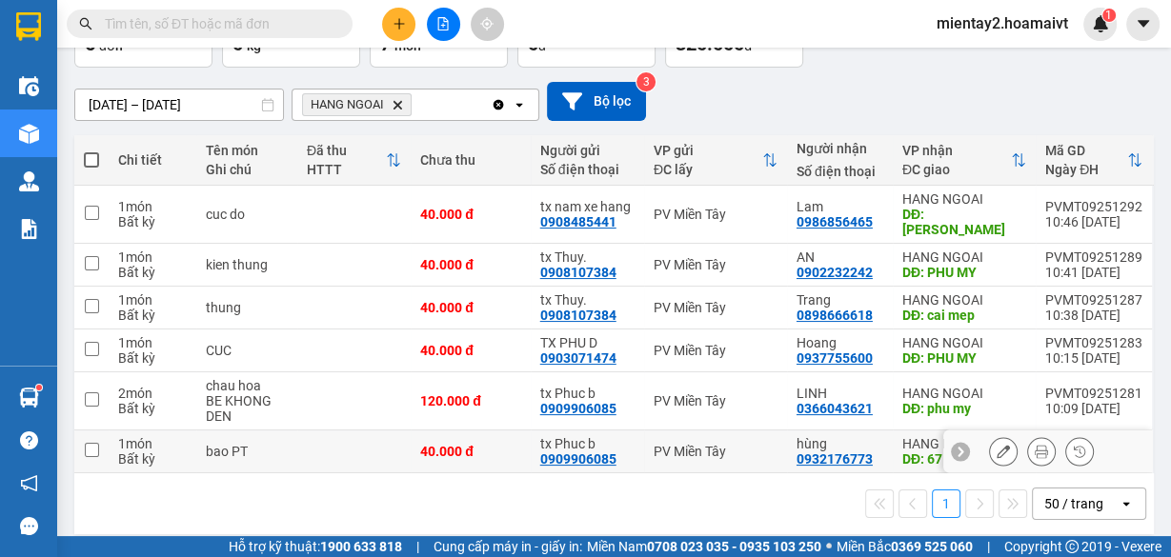
click at [360, 431] on td at bounding box center [353, 452] width 113 height 43
checkbox input "true"
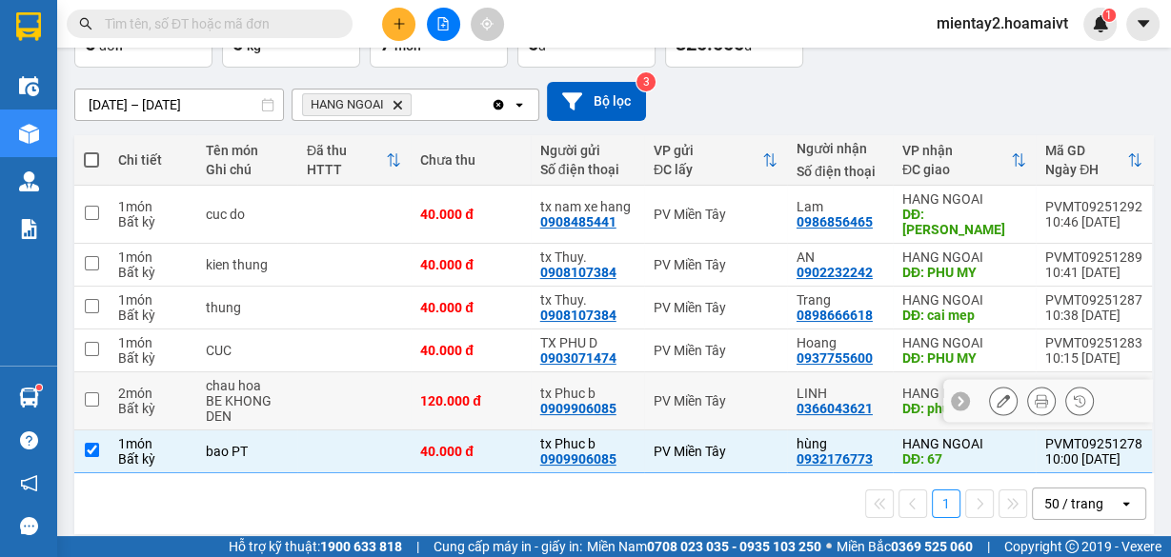
click at [357, 378] on td at bounding box center [353, 402] width 113 height 58
checkbox input "true"
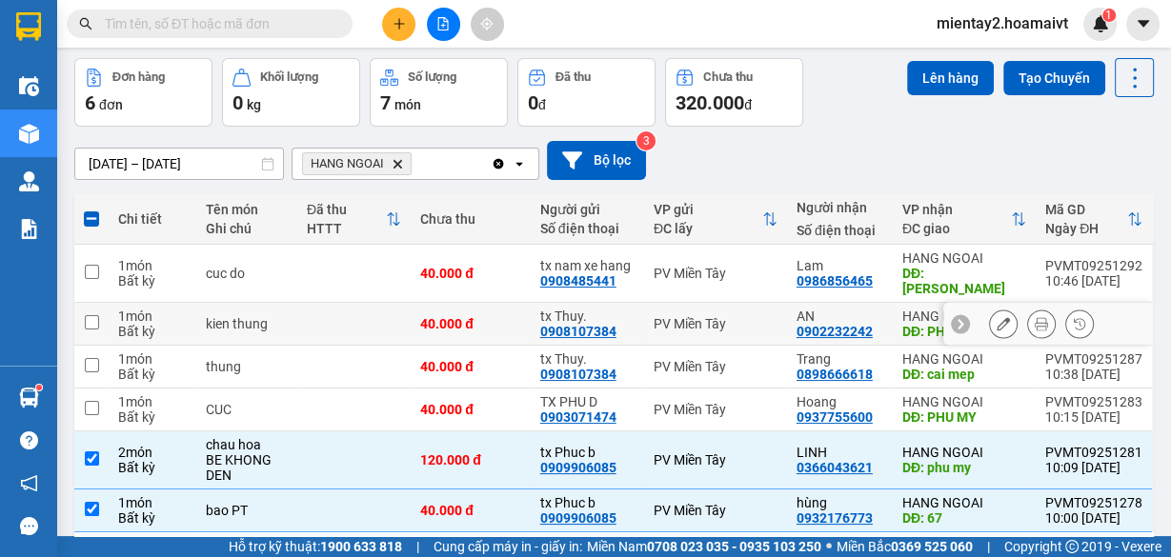
scroll to position [57, 0]
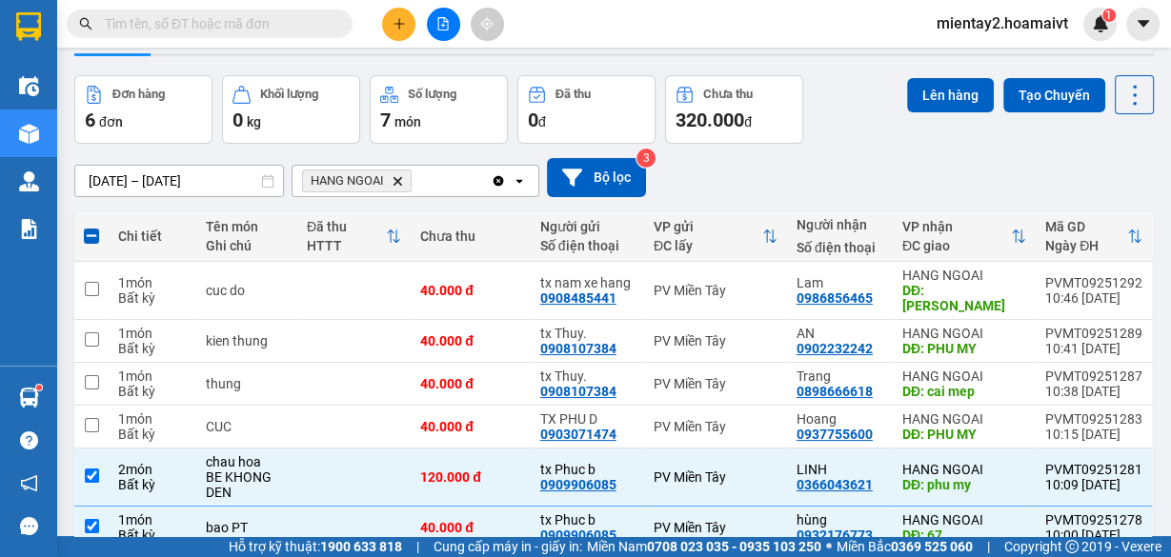
click at [967, 111] on div "Lên hàng Tạo Chuyến" at bounding box center [1030, 94] width 247 height 39
click at [950, 97] on button "Lên hàng" at bounding box center [950, 95] width 87 height 34
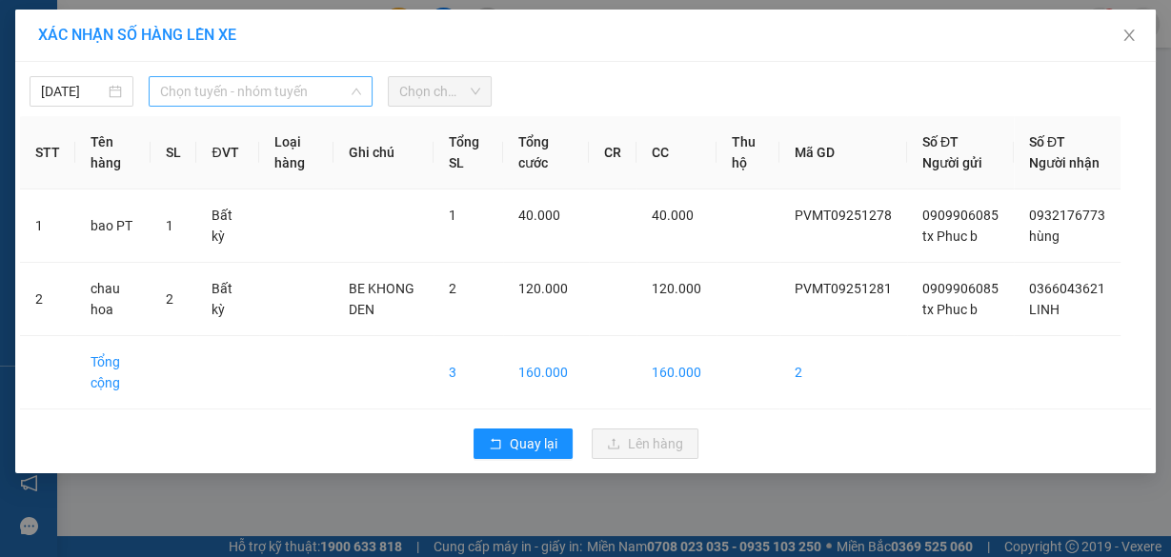
click at [198, 94] on span "Chọn tuyến - nhóm tuyến" at bounding box center [260, 91] width 201 height 29
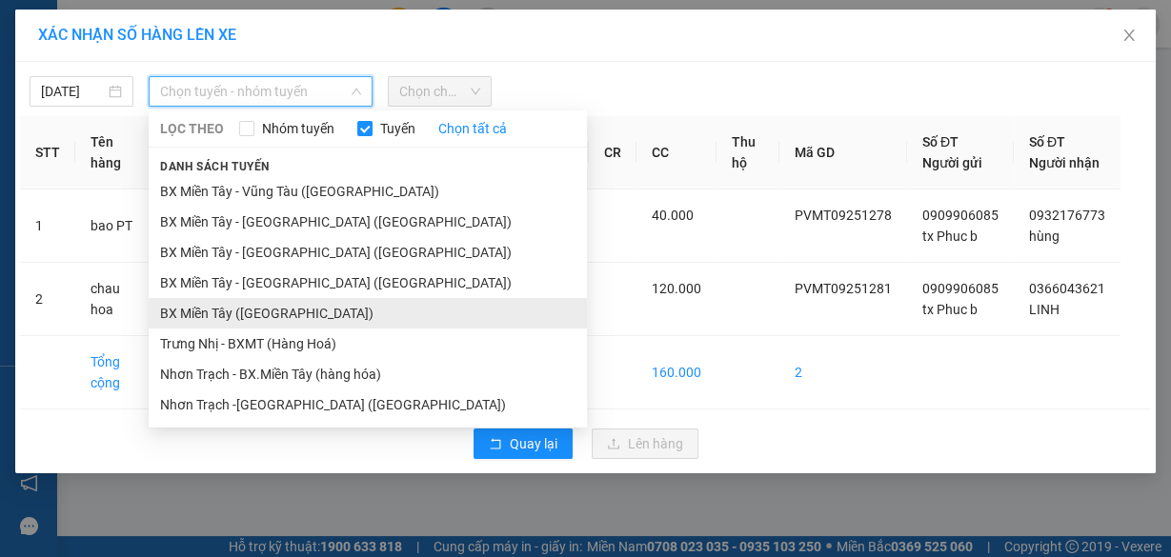
click at [272, 316] on li "BX Miền Tây ([GEOGRAPHIC_DATA])" at bounding box center [368, 313] width 438 height 30
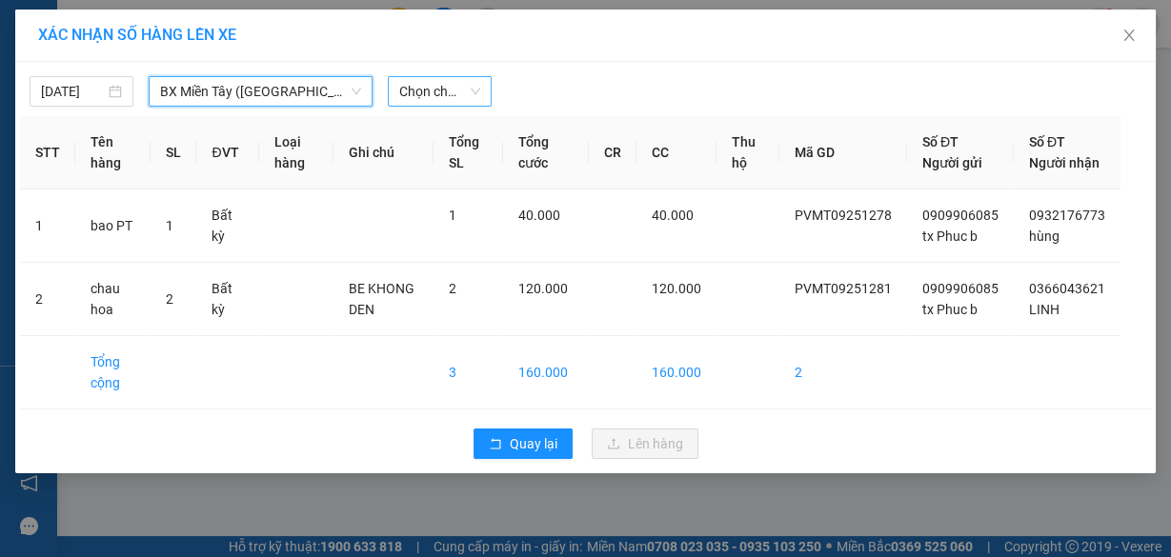
click at [446, 79] on span "Chọn chuyến" at bounding box center [439, 91] width 81 height 29
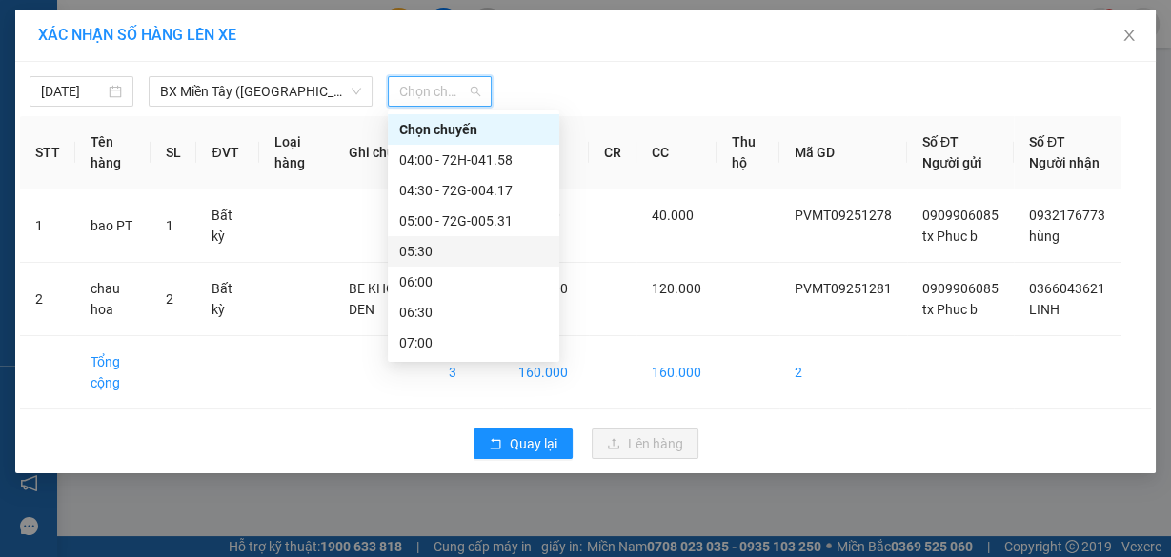
click at [454, 247] on div "05:30" at bounding box center [473, 251] width 149 height 21
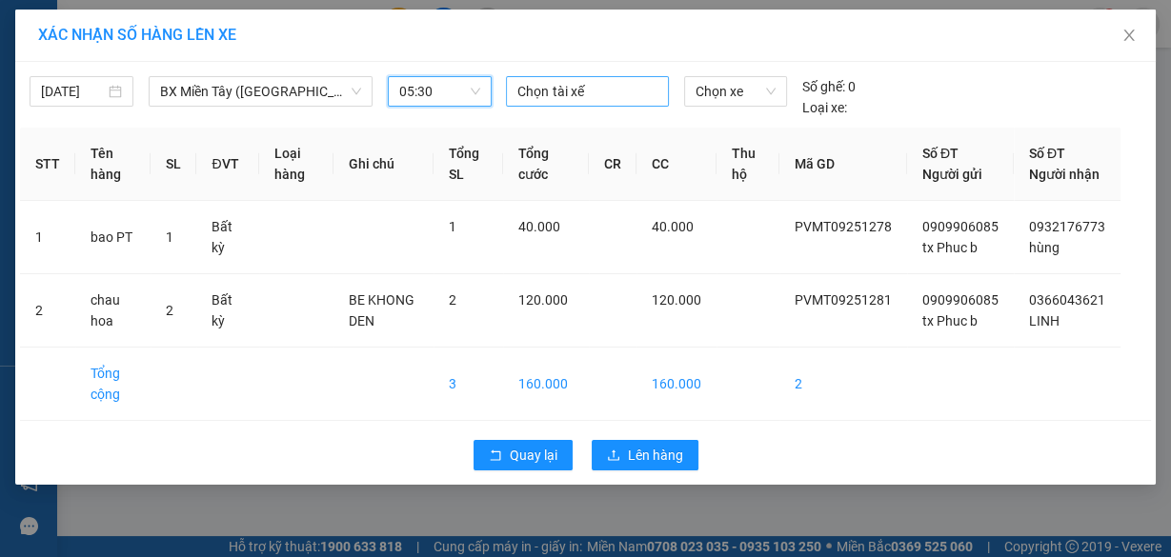
click at [536, 91] on div at bounding box center [587, 91] width 152 height 23
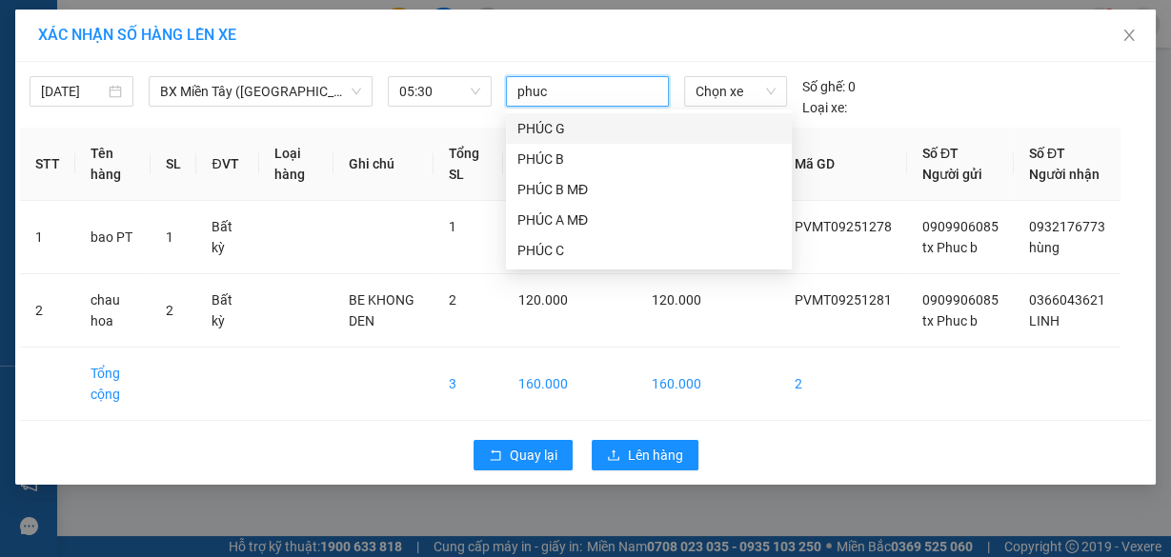
type input "phuc b"
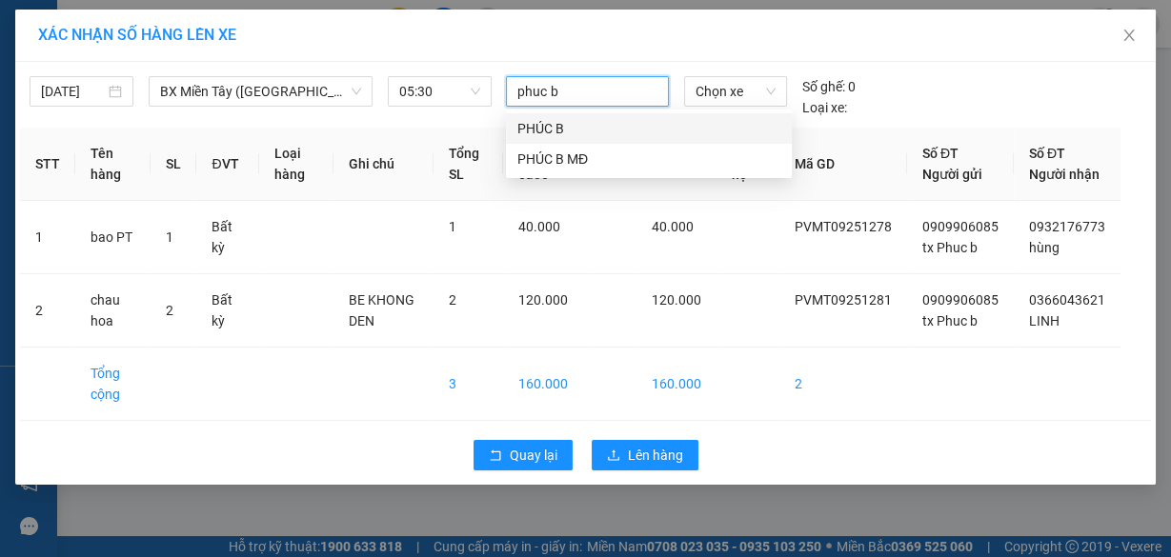
click at [534, 125] on div "PHÚC B" at bounding box center [648, 128] width 263 height 21
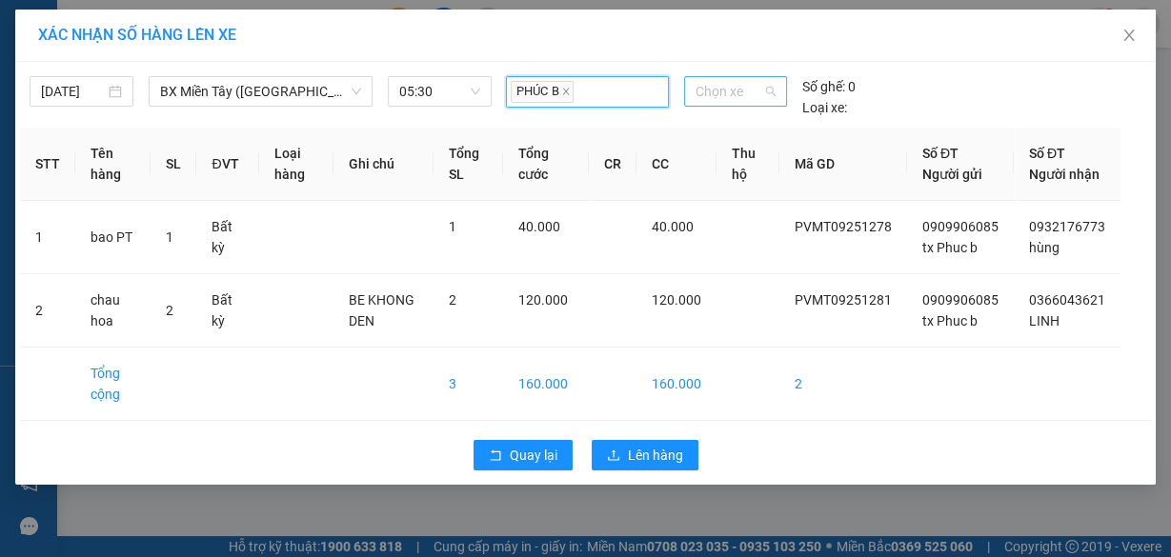
click at [716, 84] on span "Chọn xe" at bounding box center [736, 91] width 80 height 29
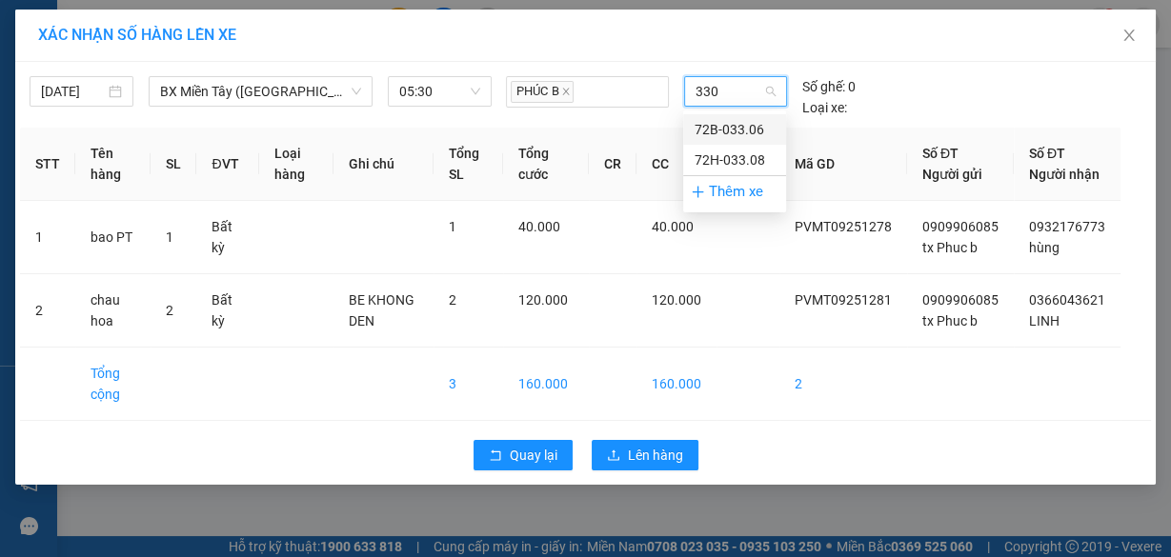
type input "3308"
click at [739, 128] on div "72H-033.08" at bounding box center [735, 129] width 80 height 21
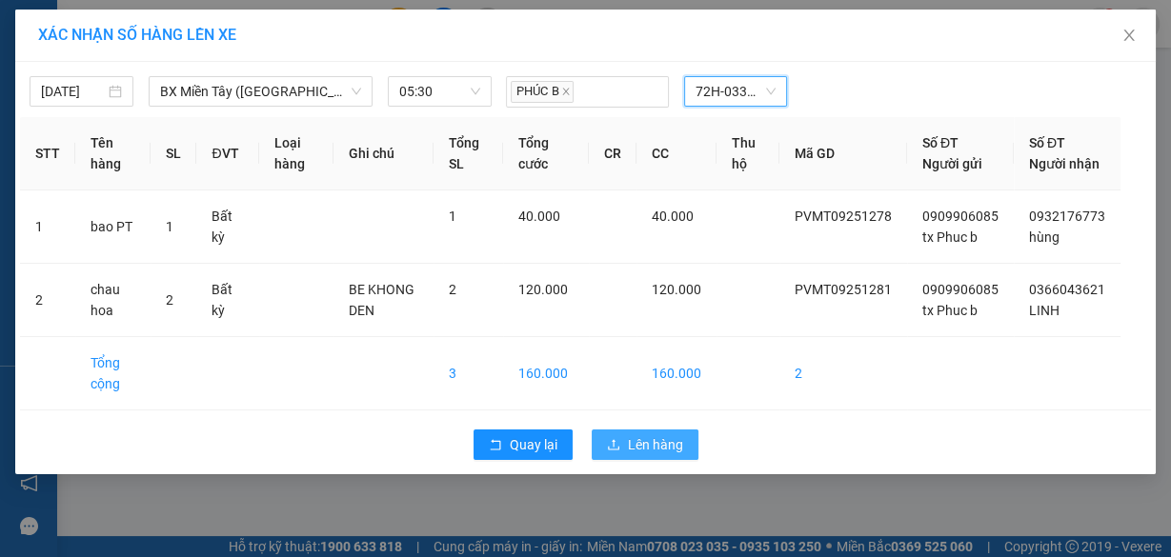
click at [658, 455] on span "Lên hàng" at bounding box center [655, 444] width 55 height 21
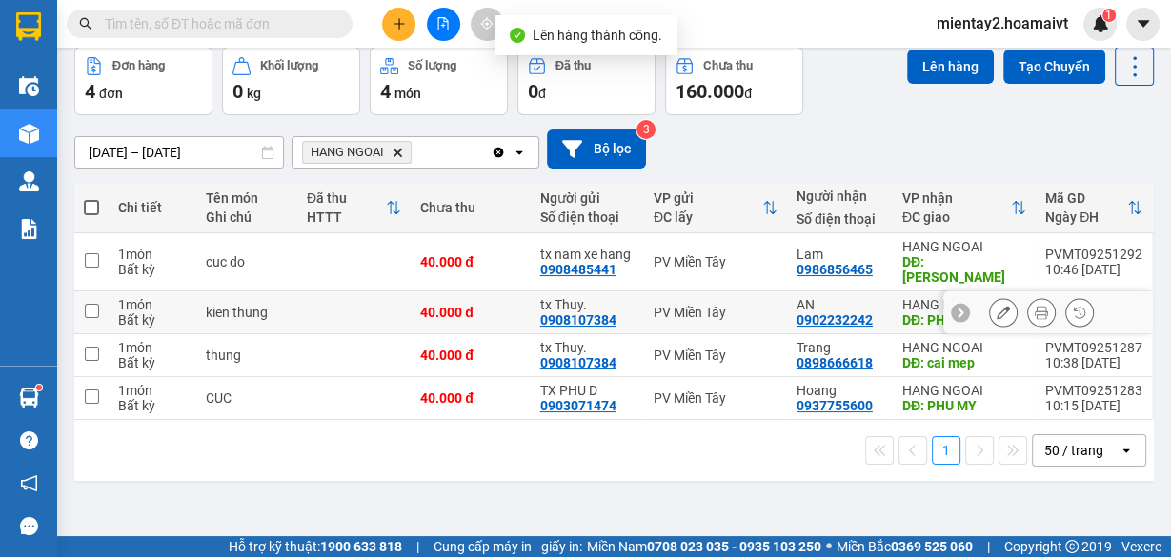
scroll to position [87, 0]
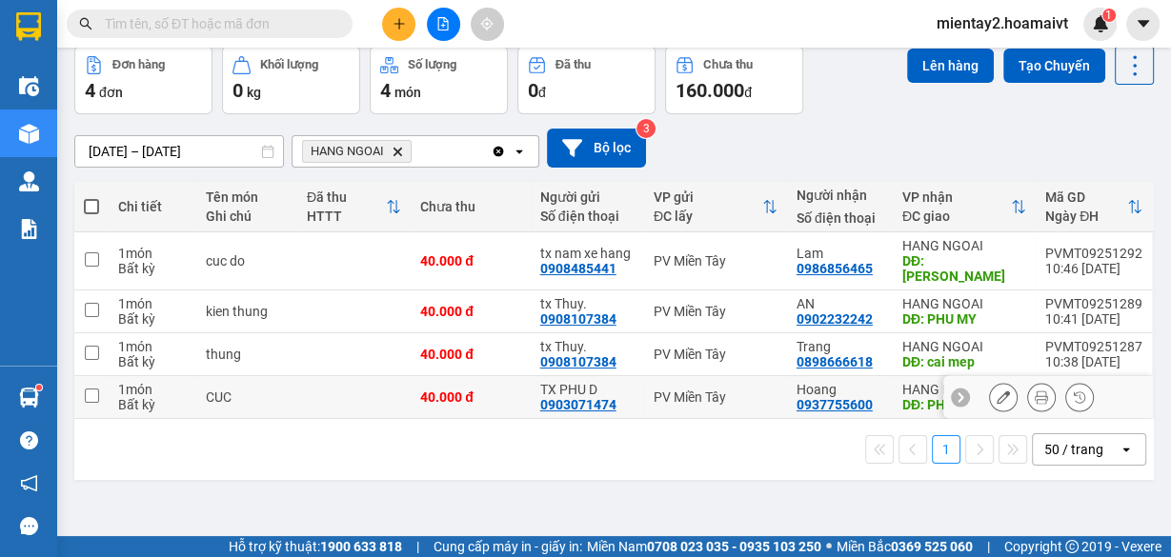
click at [372, 382] on td at bounding box center [353, 397] width 113 height 43
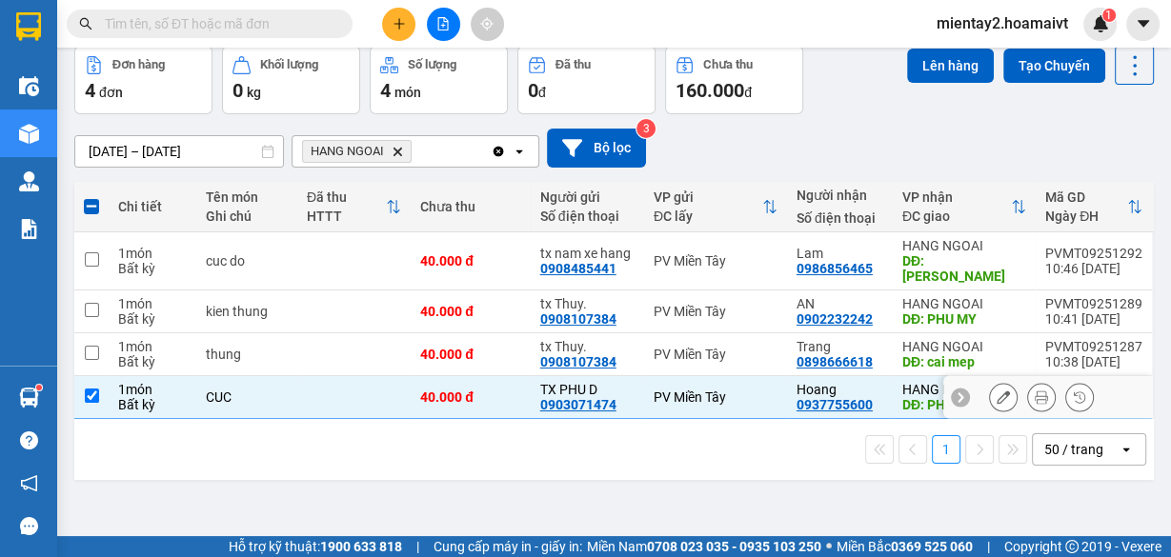
click at [372, 382] on td at bounding box center [353, 397] width 113 height 43
checkbox input "false"
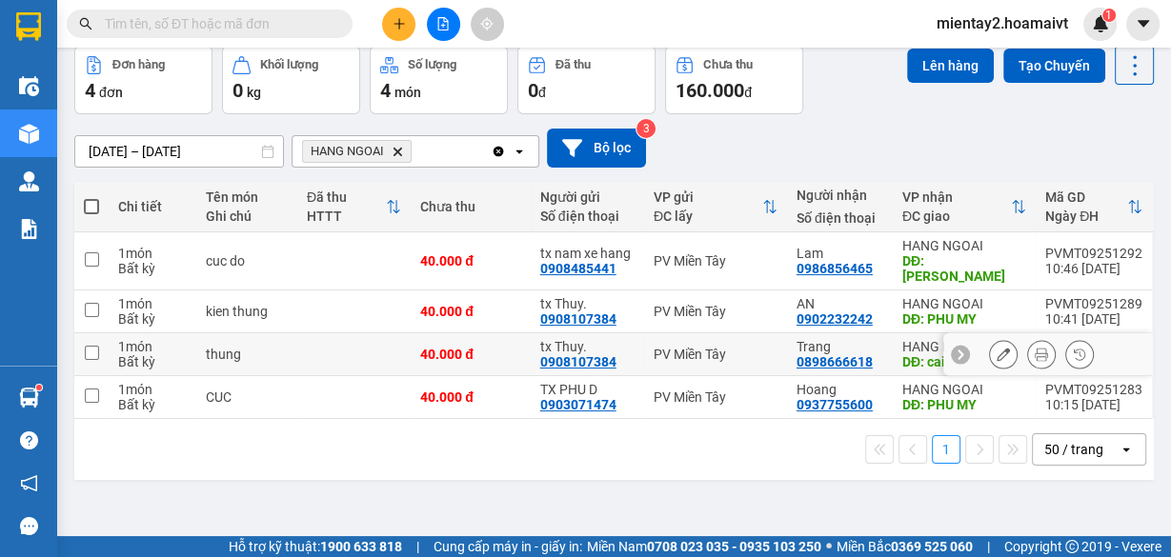
click at [388, 336] on td at bounding box center [353, 354] width 113 height 43
checkbox input "true"
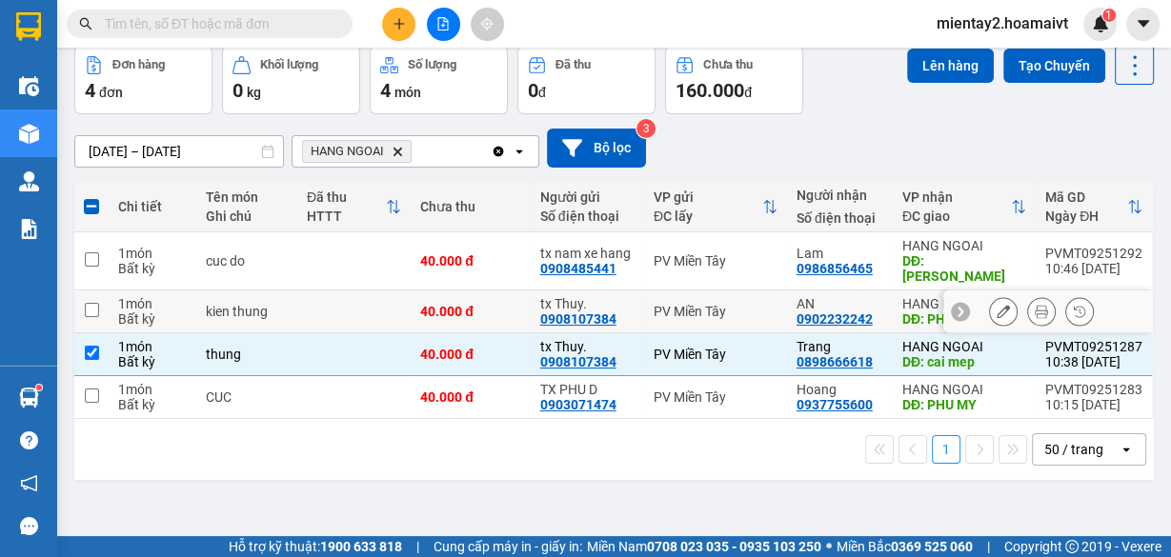
click at [401, 293] on td at bounding box center [353, 312] width 113 height 43
checkbox input "true"
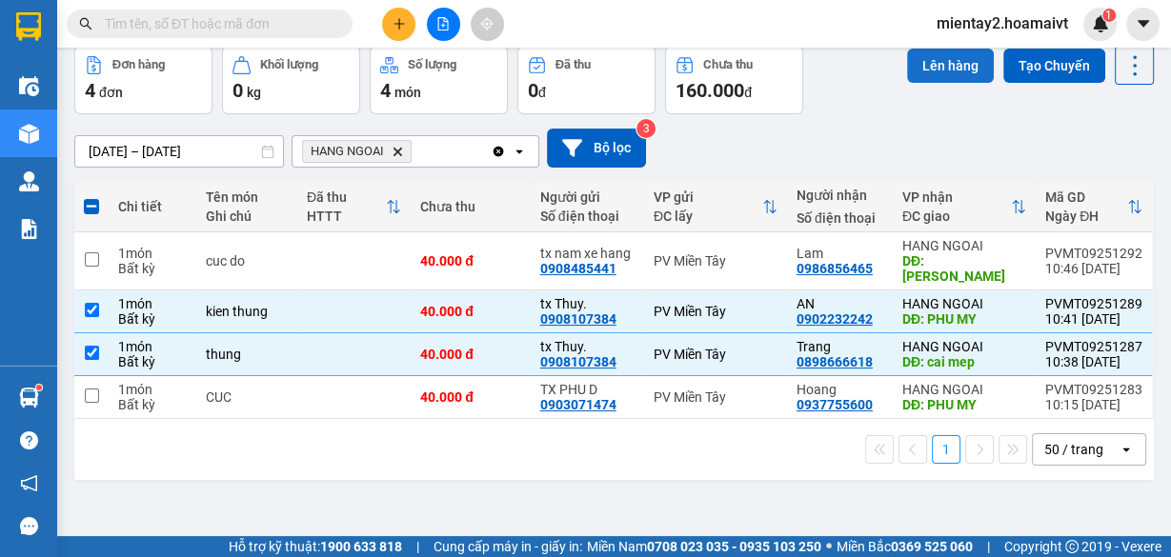
click at [958, 61] on button "Lên hàng" at bounding box center [950, 66] width 87 height 34
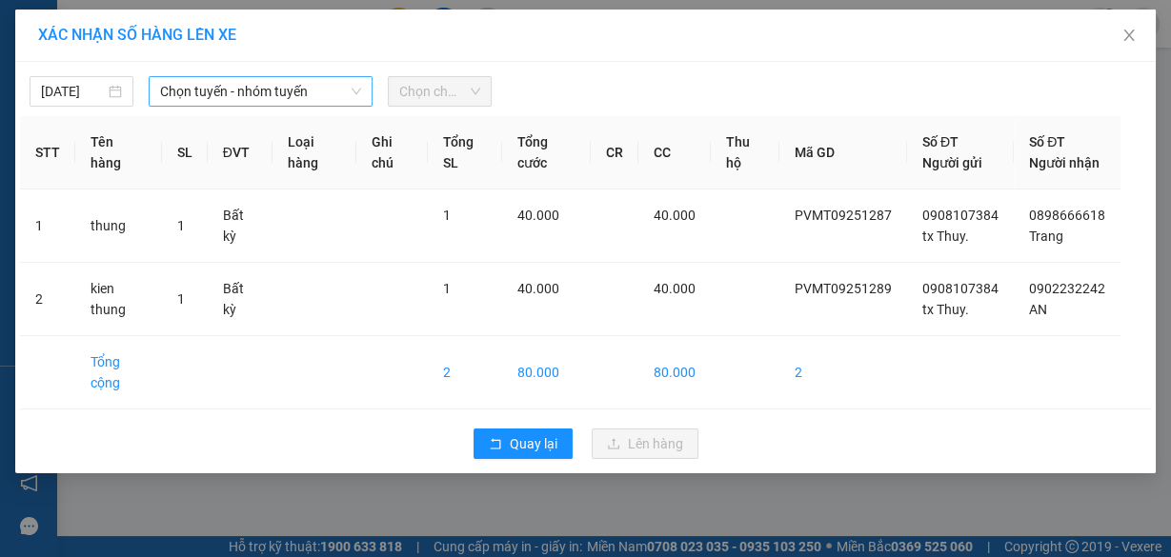
click at [247, 90] on span "Chọn tuyến - nhóm tuyến" at bounding box center [260, 91] width 201 height 29
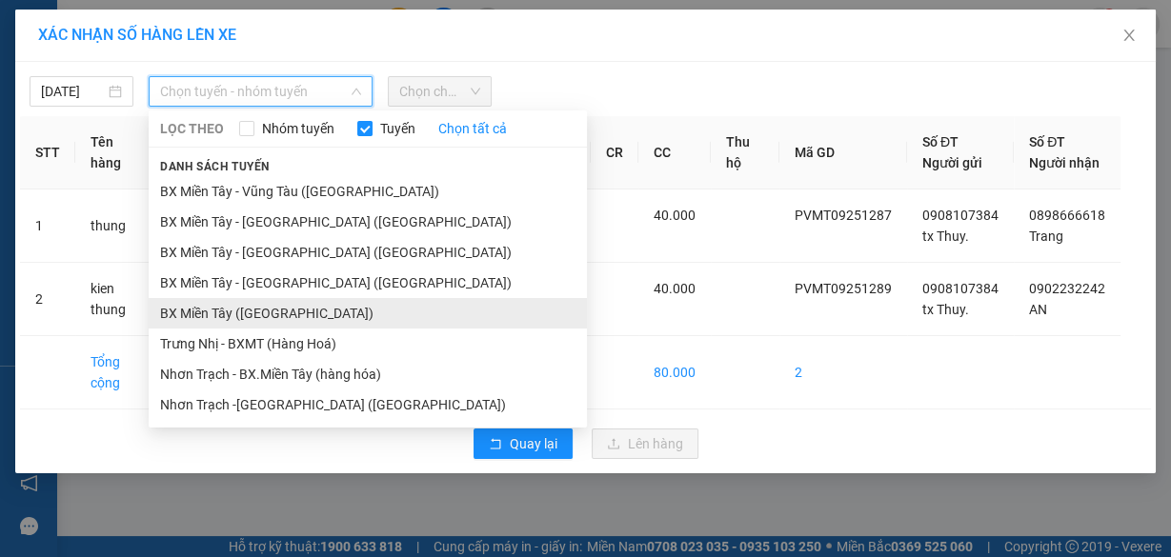
click at [252, 308] on li "BX Miền Tây ([GEOGRAPHIC_DATA])" at bounding box center [368, 313] width 438 height 30
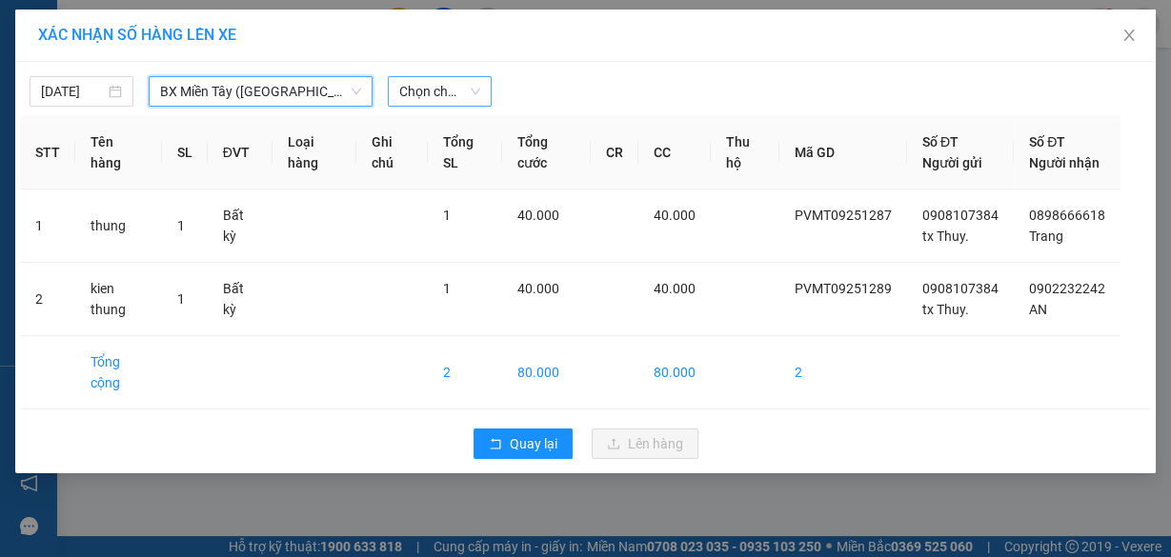
click at [440, 89] on span "Chọn chuyến" at bounding box center [439, 91] width 81 height 29
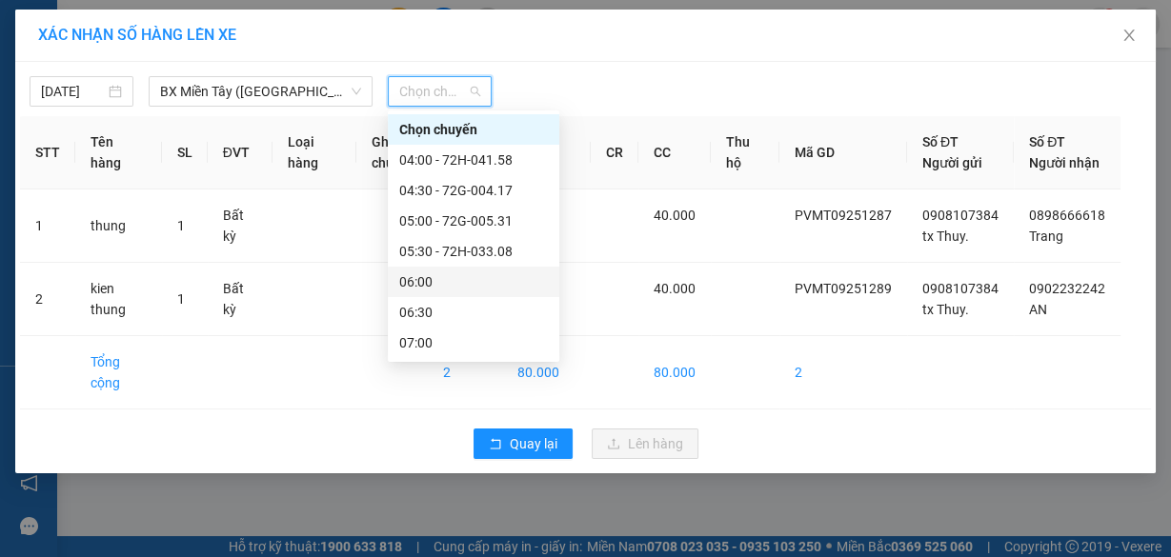
click at [422, 282] on div "06:00" at bounding box center [473, 282] width 149 height 21
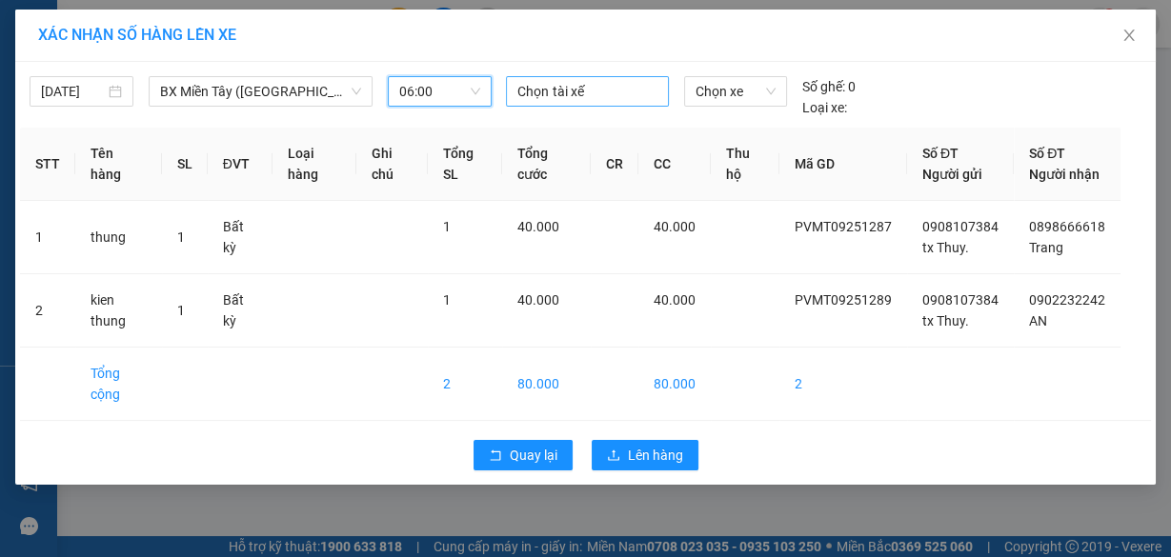
click at [552, 98] on div at bounding box center [587, 91] width 152 height 23
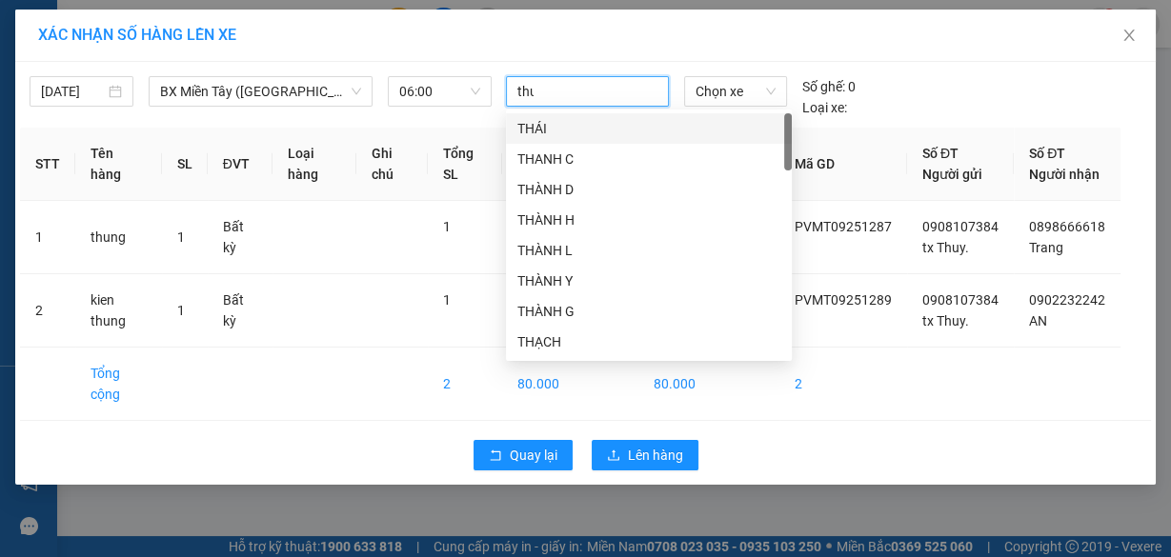
type input "thuy"
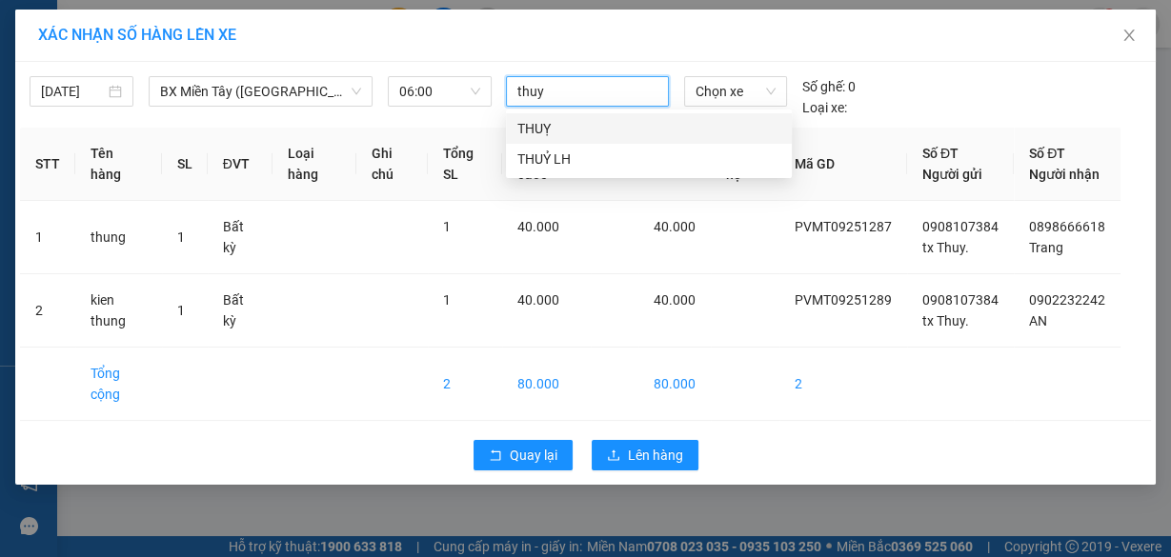
click at [555, 138] on div "THUỴ" at bounding box center [648, 128] width 263 height 21
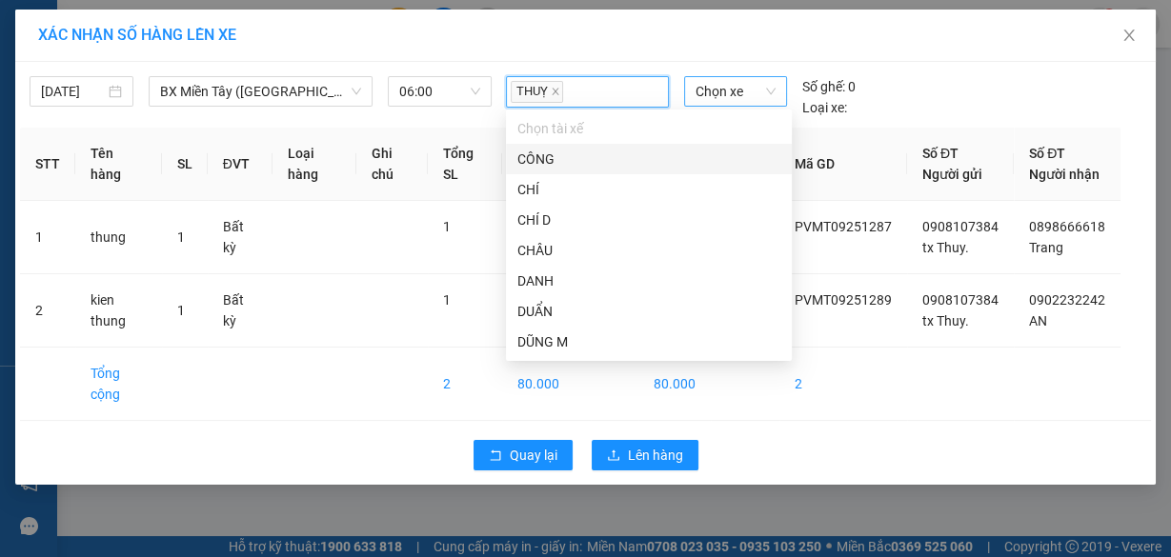
click at [709, 97] on span "Chọn xe" at bounding box center [736, 91] width 80 height 29
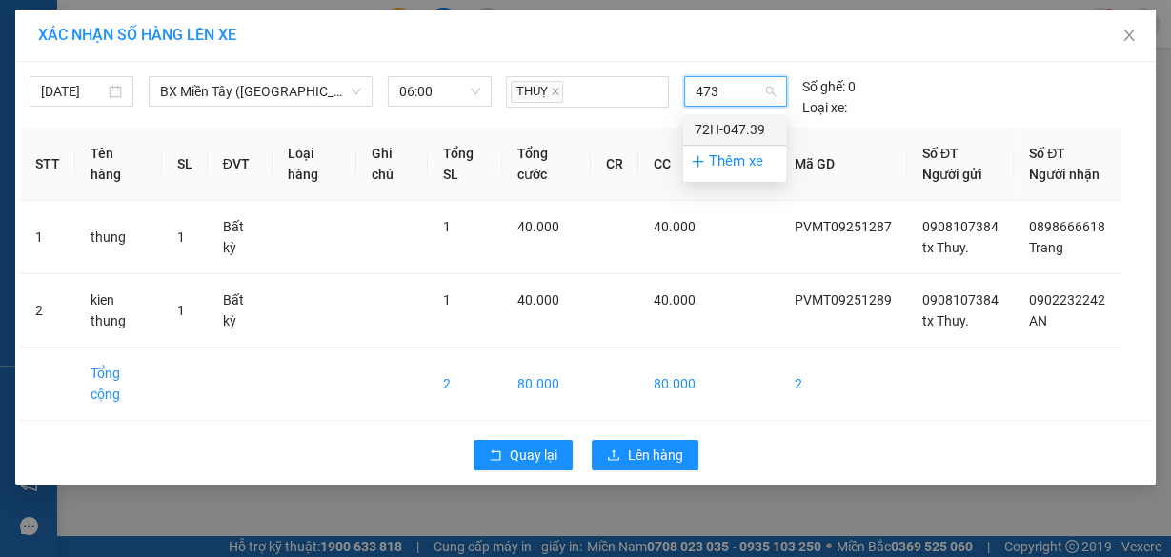
type input "4739"
click at [706, 133] on div "72H-047.39" at bounding box center [735, 129] width 80 height 21
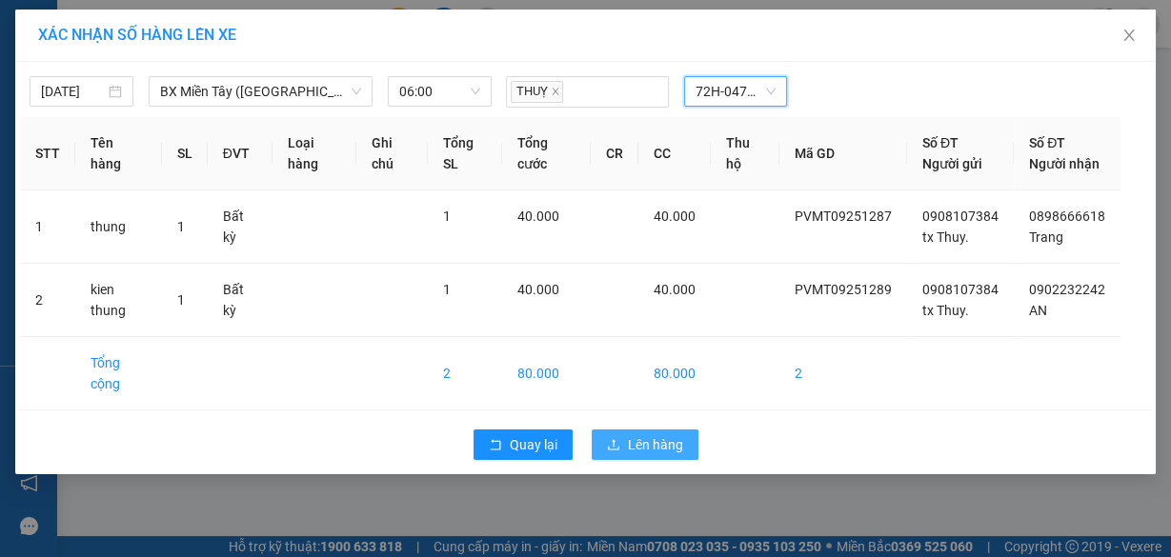
click at [641, 455] on span "Lên hàng" at bounding box center [655, 444] width 55 height 21
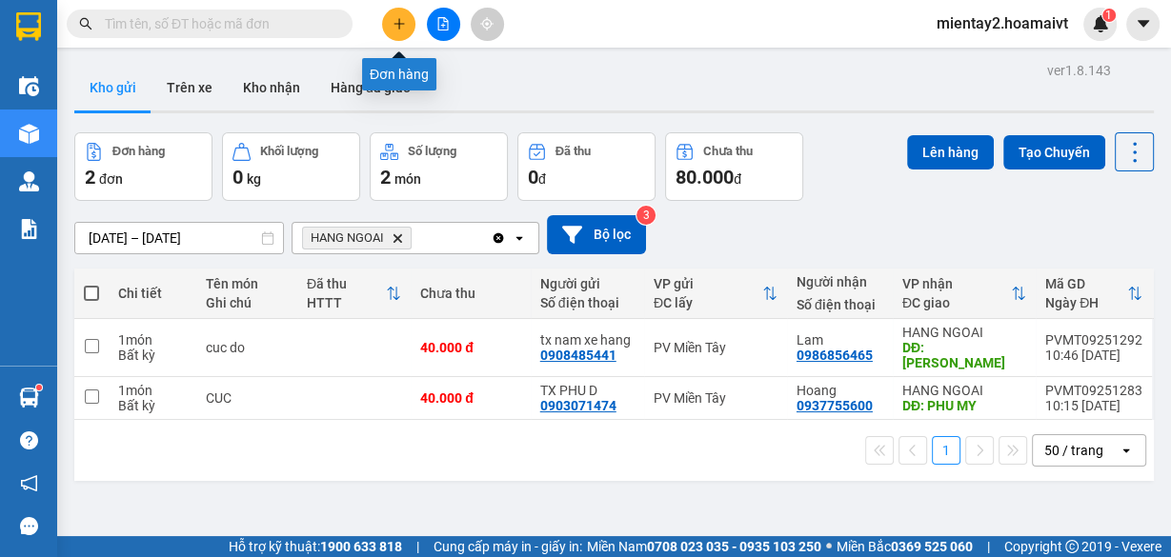
click at [390, 23] on button at bounding box center [398, 24] width 33 height 33
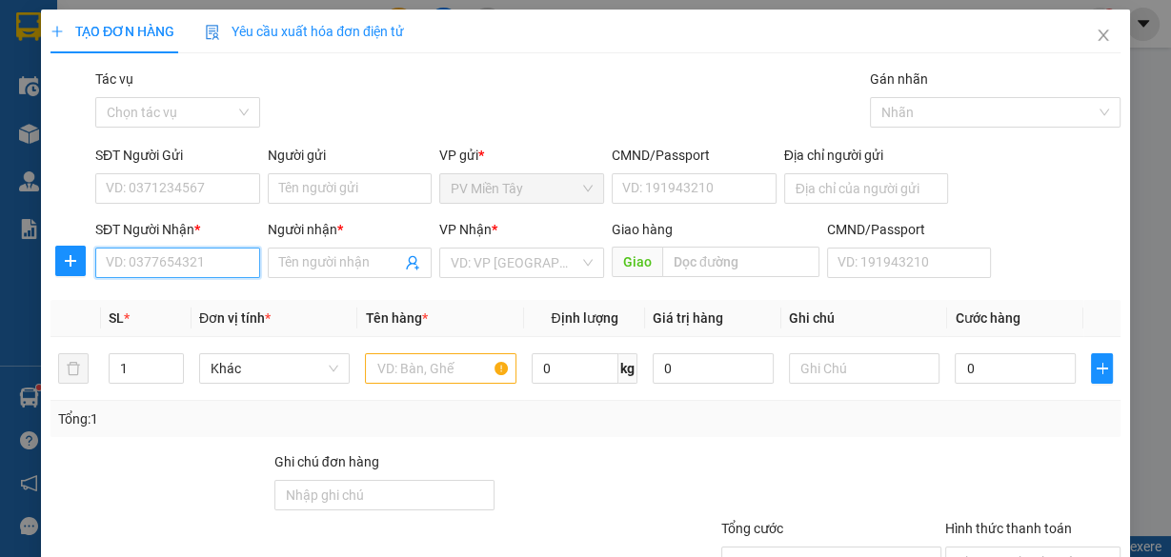
click at [181, 263] on input "SĐT Người Nhận *" at bounding box center [177, 263] width 165 height 30
click at [313, 183] on input "Người gửi" at bounding box center [350, 188] width 165 height 30
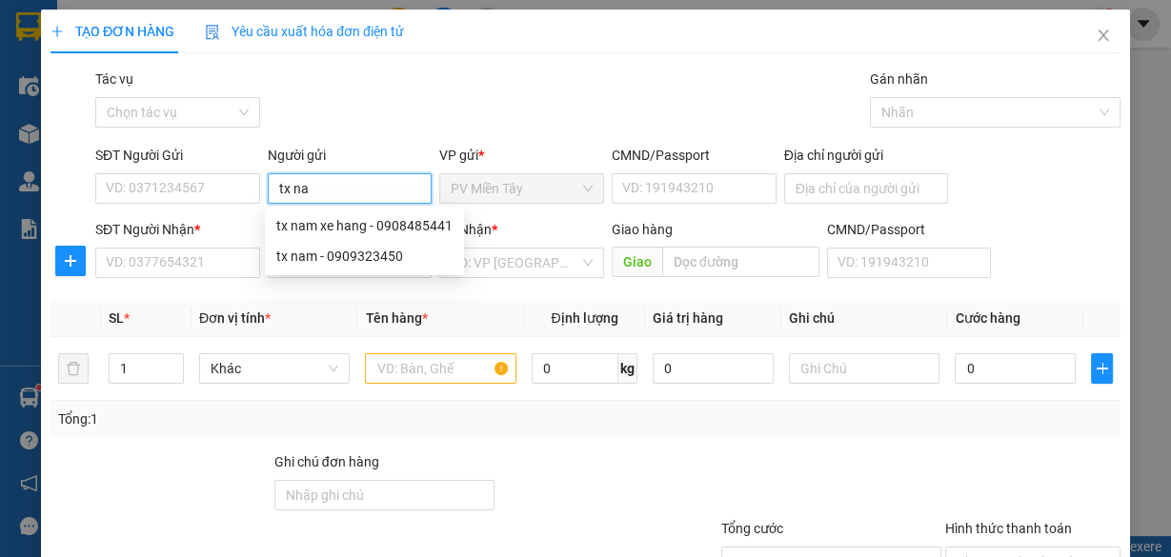
type input "tx nam"
click at [331, 226] on div "tx nam xe hang - 0908485441" at bounding box center [364, 225] width 176 height 21
type input "0908485441"
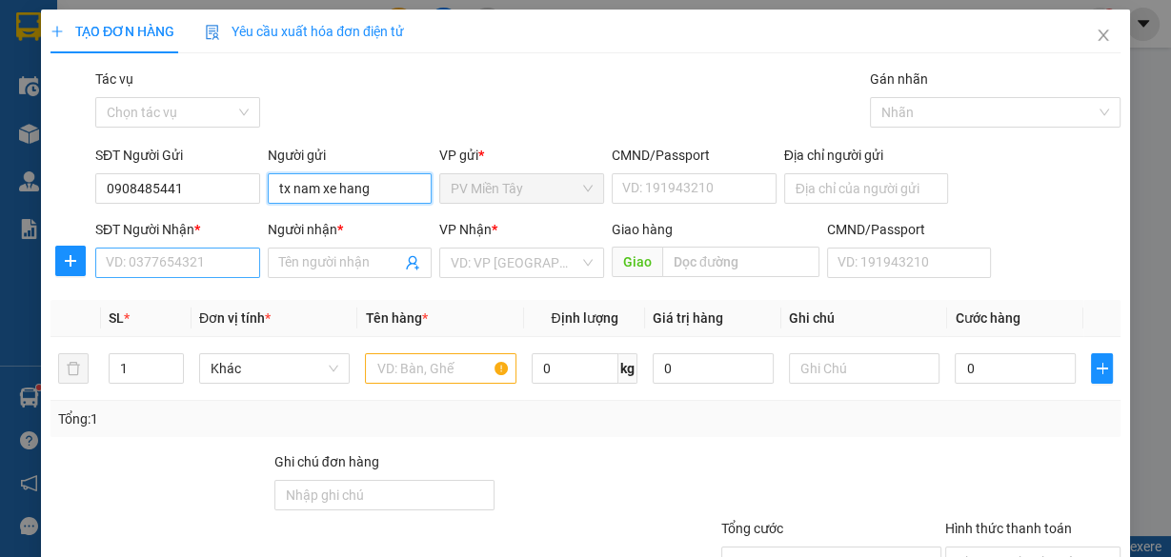
type input "tx nam xe hang"
click at [198, 272] on input "SĐT Người Nhận *" at bounding box center [177, 263] width 165 height 30
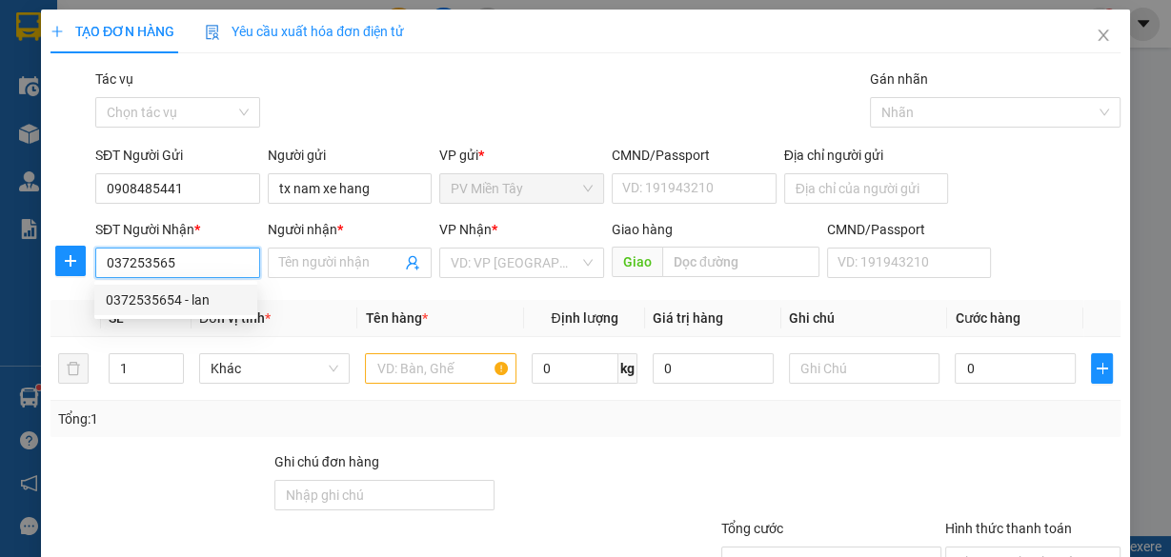
click at [170, 293] on div "0372535654 - lan" at bounding box center [176, 300] width 140 height 21
type input "0372535654"
type input "lan"
type input "phu my"
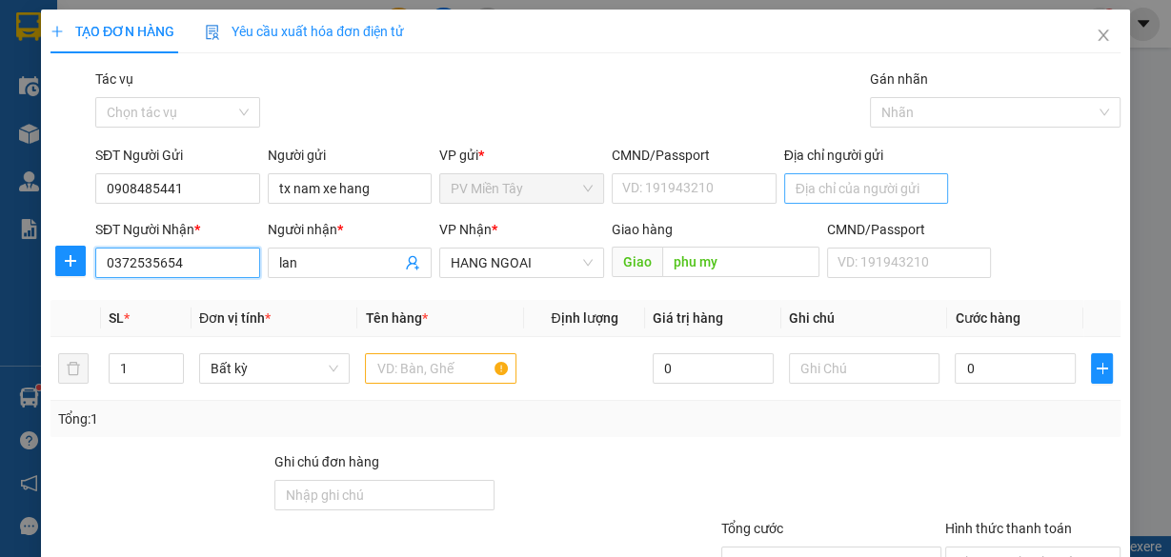
type input "0372535654"
click at [841, 187] on input "Địa chỉ người gửi" at bounding box center [866, 188] width 165 height 30
type input "0"
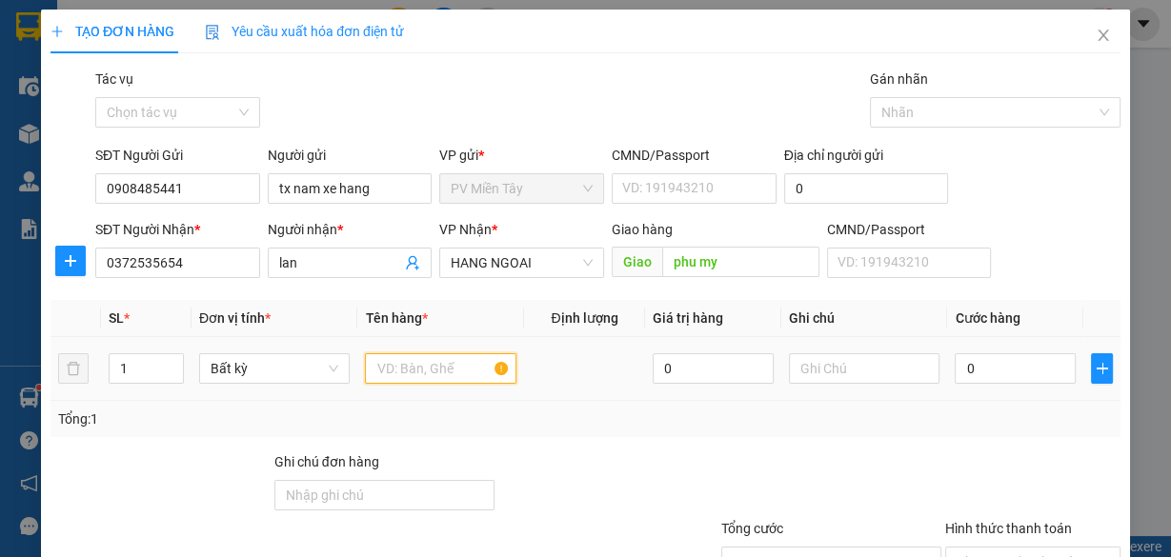
click at [435, 367] on input "text" at bounding box center [440, 368] width 151 height 30
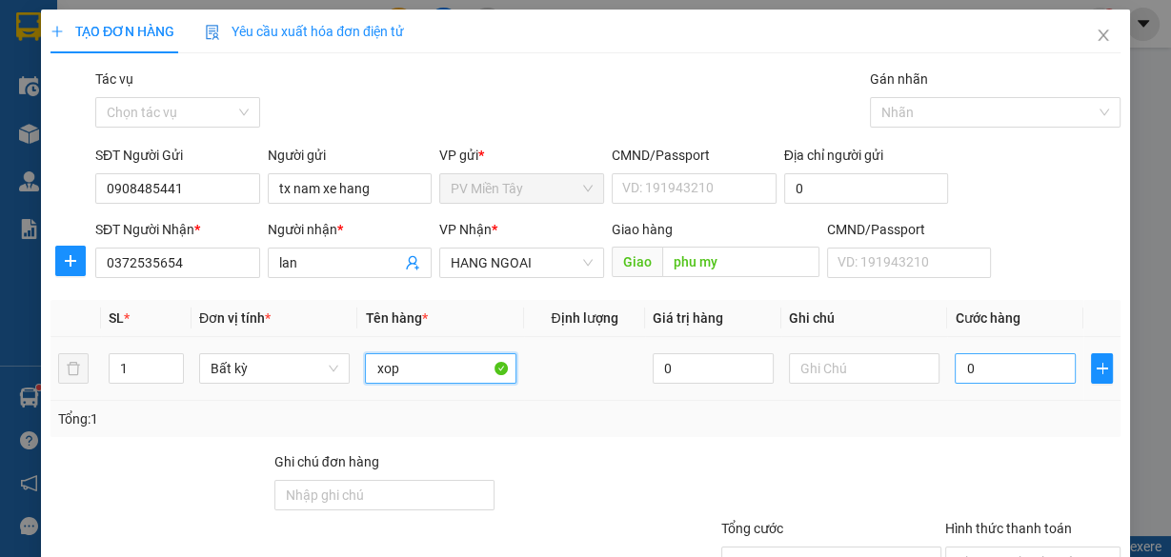
type input "xop"
click at [968, 371] on input "0" at bounding box center [1015, 368] width 121 height 30
type input "4"
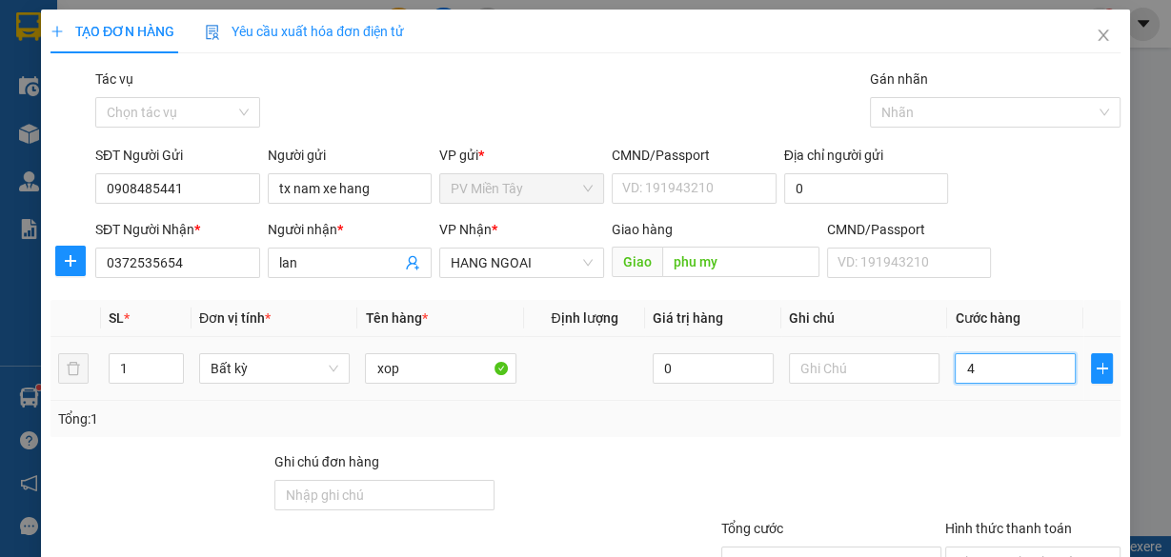
type input "40"
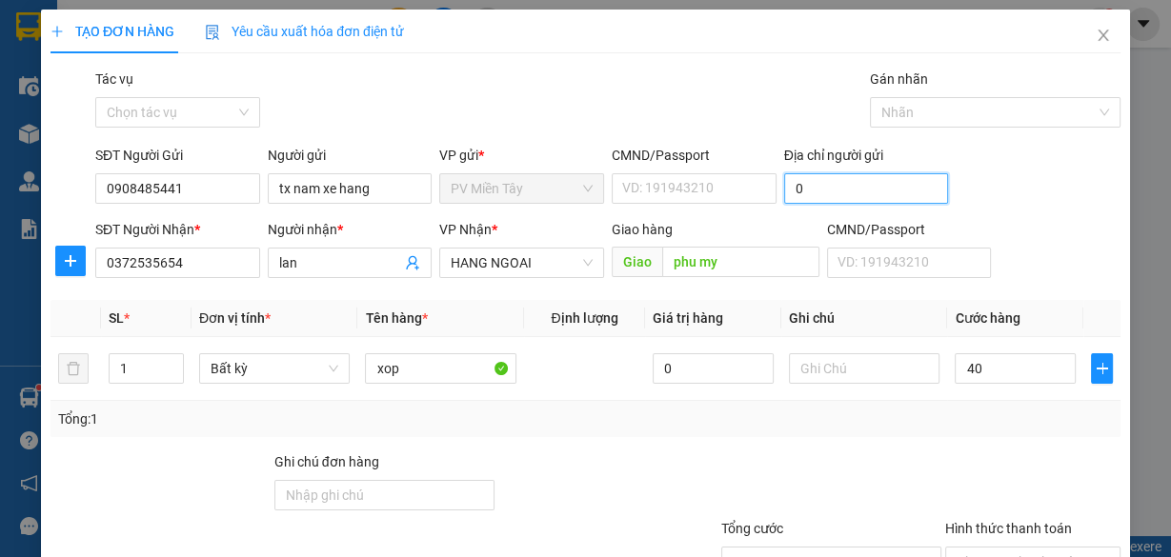
type input "40.000"
click at [830, 191] on input "0" at bounding box center [866, 188] width 165 height 30
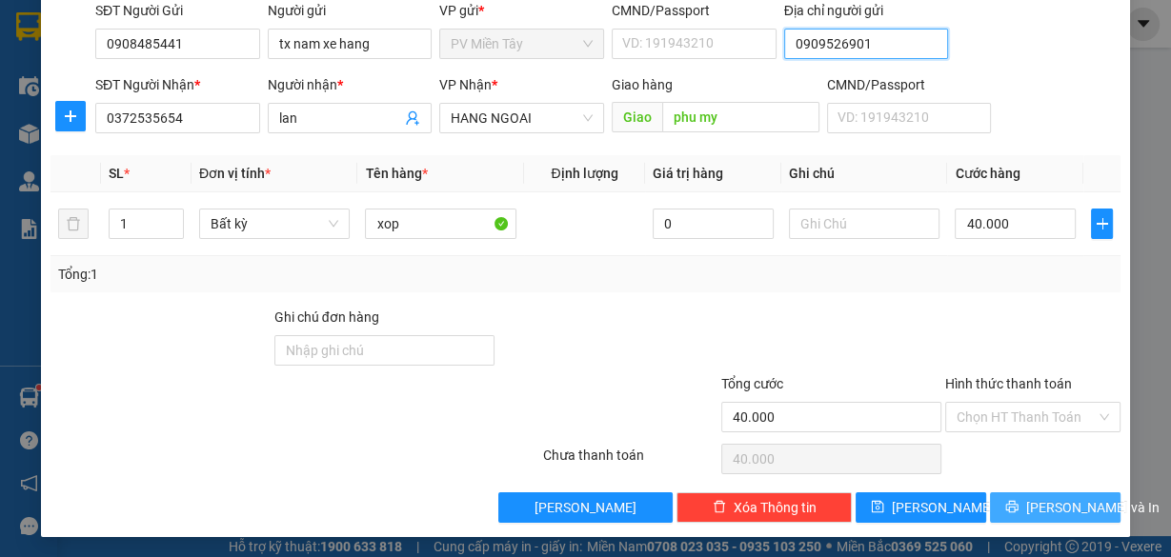
type input "0909526901"
click at [1044, 501] on span "[PERSON_NAME] và In" at bounding box center [1092, 507] width 133 height 21
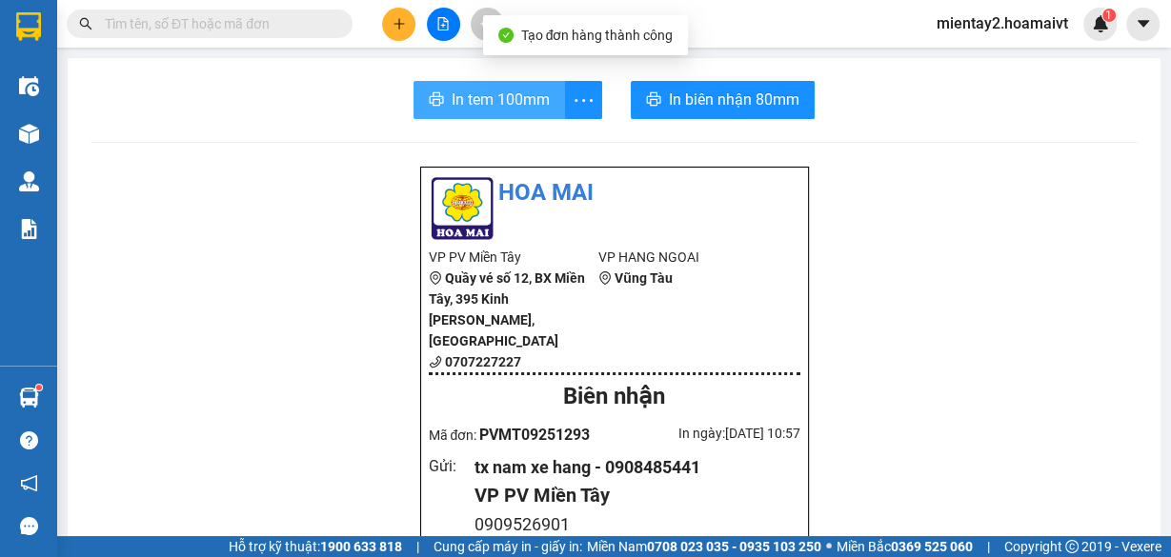
click at [490, 108] on span "In tem 100mm" at bounding box center [501, 100] width 98 height 24
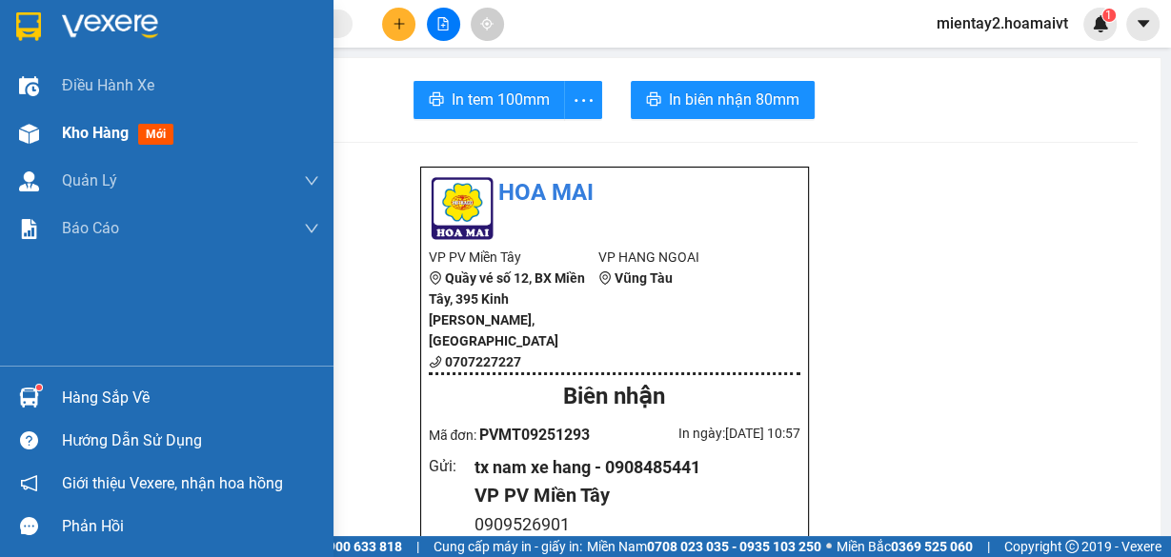
click at [90, 138] on span "Kho hàng" at bounding box center [95, 133] width 67 height 18
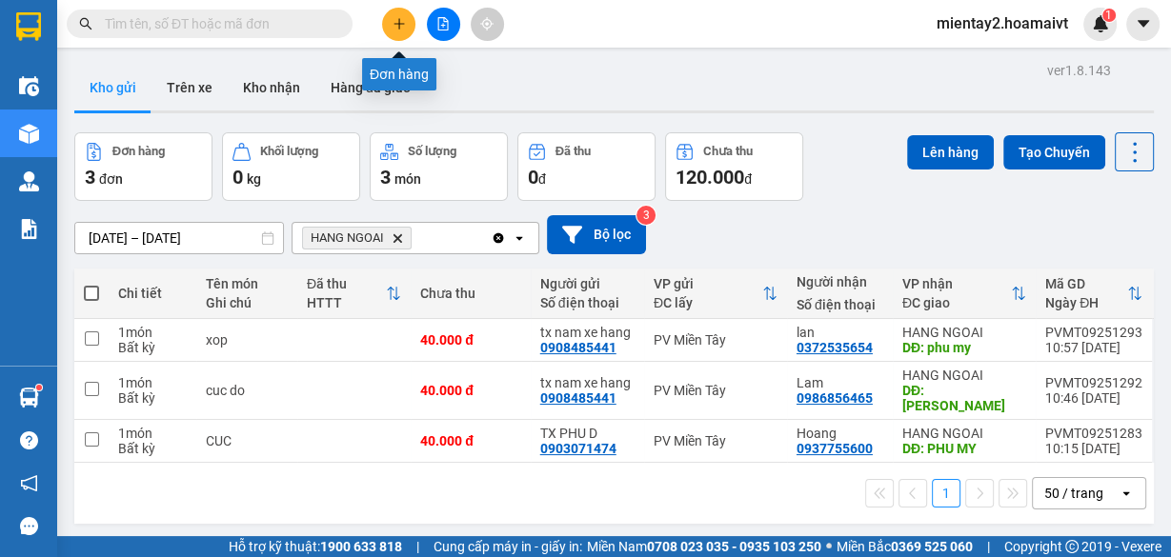
click at [400, 19] on icon "plus" at bounding box center [399, 23] width 13 height 13
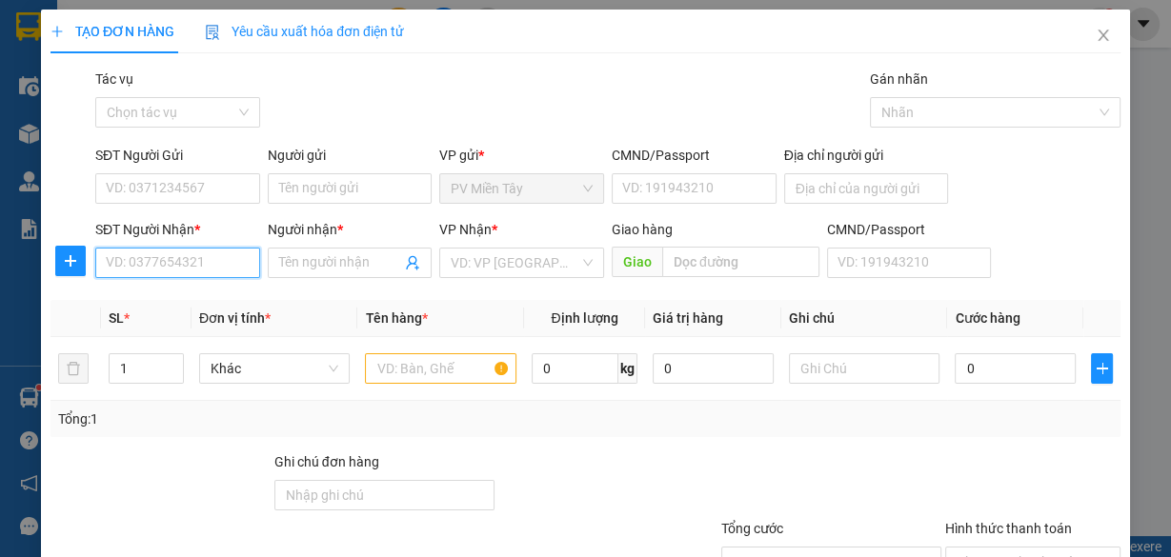
click at [218, 265] on input "SĐT Người Nhận *" at bounding box center [177, 263] width 165 height 30
click at [132, 264] on input "0918243" at bounding box center [177, 263] width 165 height 30
type input "09187243"
click at [182, 292] on div "0918724342 - tri" at bounding box center [176, 300] width 140 height 21
type input "0989504230 hien"
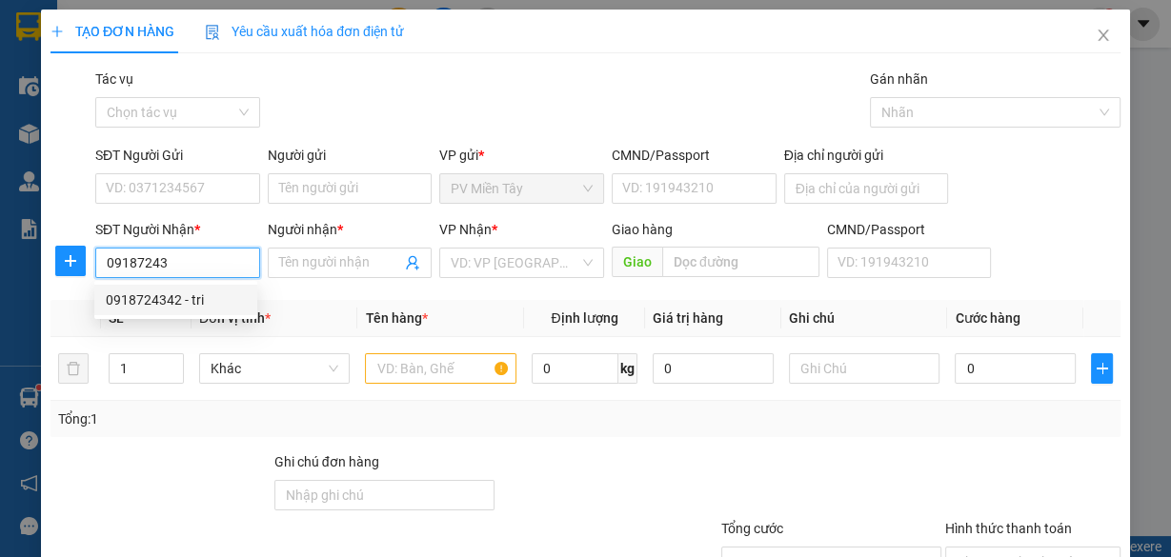
type input "0918724342"
type input "tri"
type input "phu my"
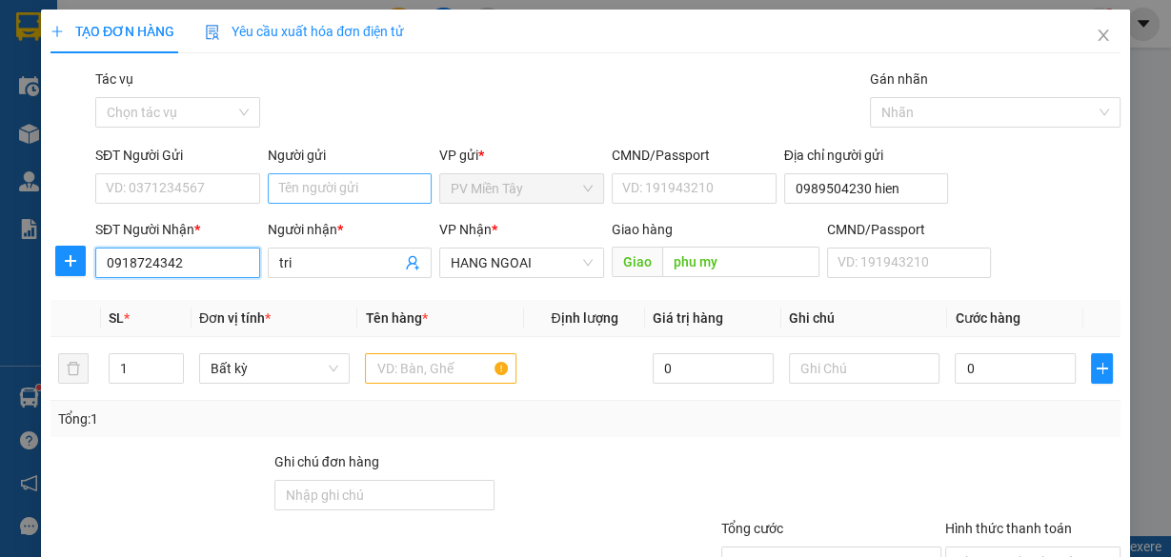
type input "0918724342"
click at [363, 191] on input "Người gửi" at bounding box center [350, 188] width 165 height 30
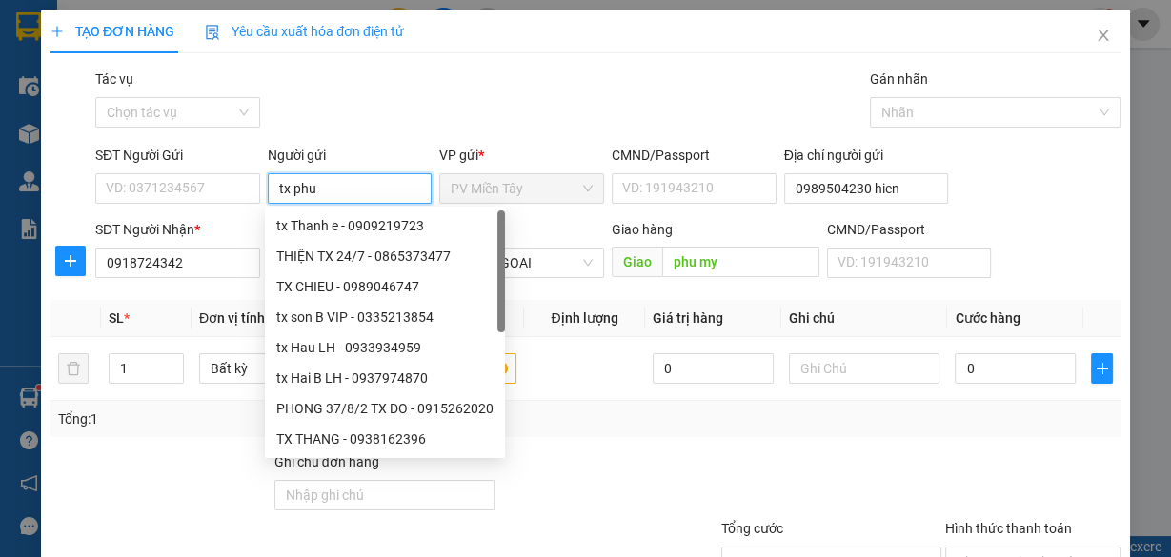
type input "tx phu d"
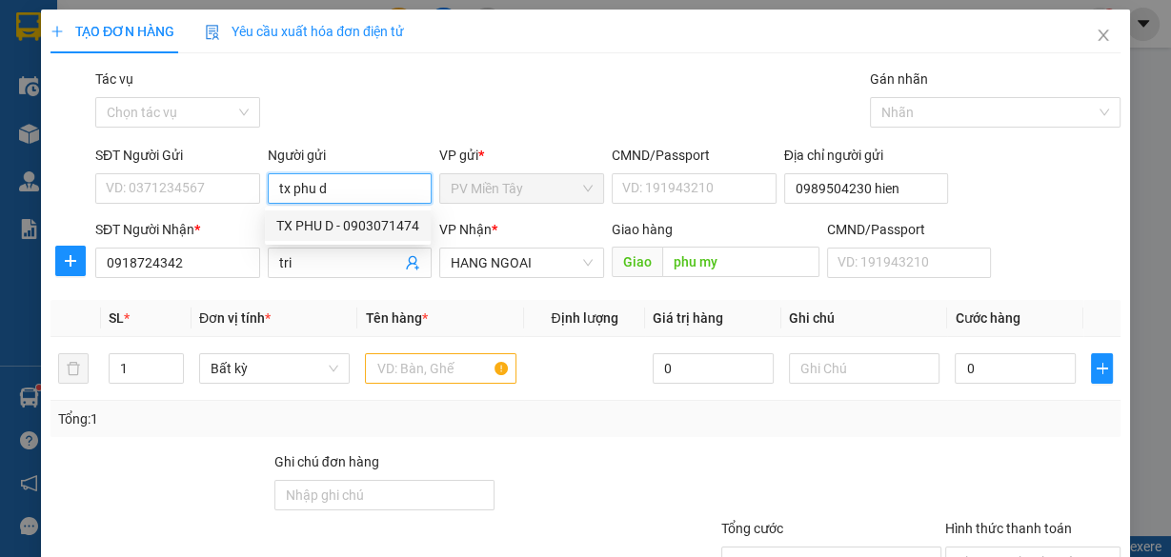
click at [367, 225] on div "TX PHU D - 0903071474" at bounding box center [347, 225] width 143 height 21
type input "0903071474"
type input "TX PHU D"
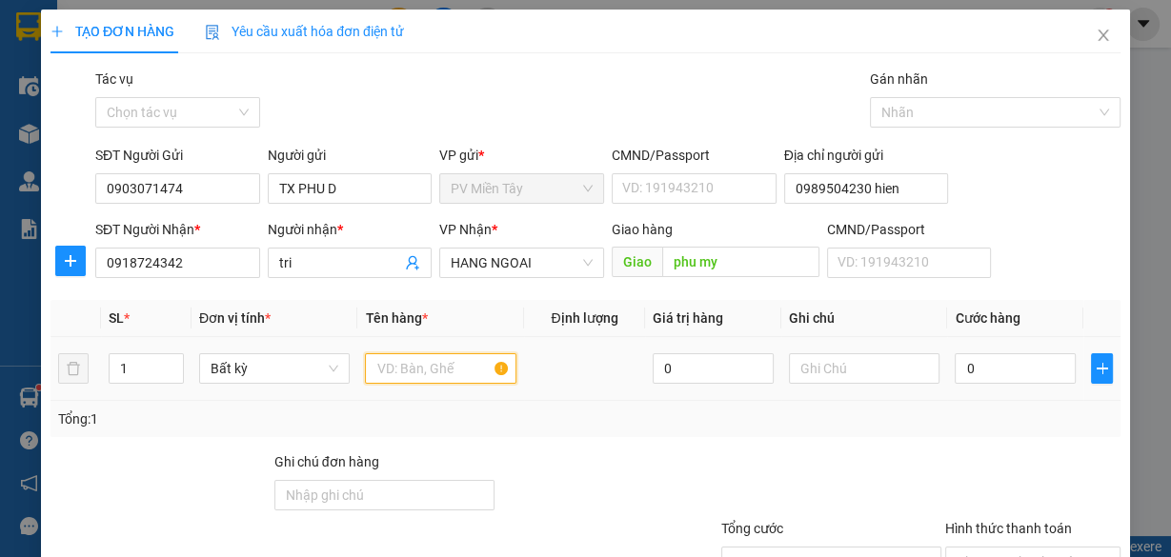
click at [400, 363] on input "text" at bounding box center [440, 368] width 151 height 30
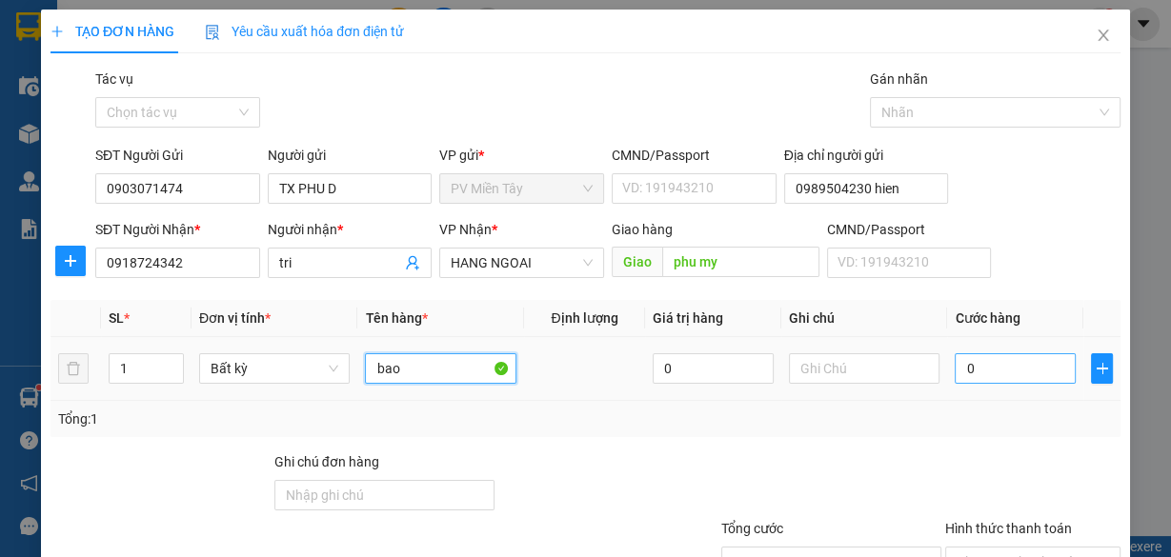
type input "bao"
click at [971, 371] on input "0" at bounding box center [1015, 368] width 121 height 30
type input "5"
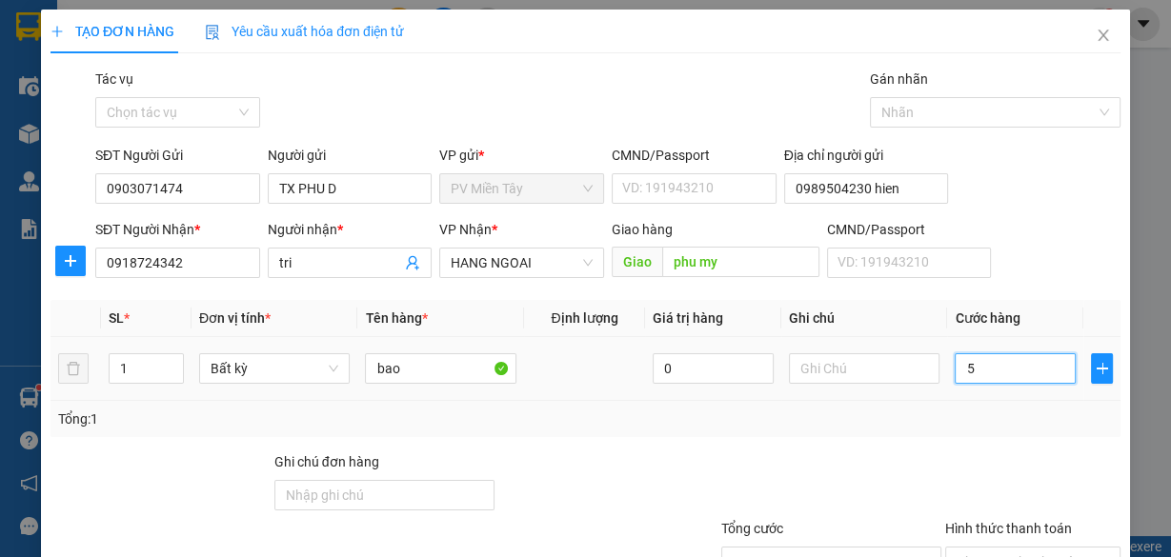
type input "50"
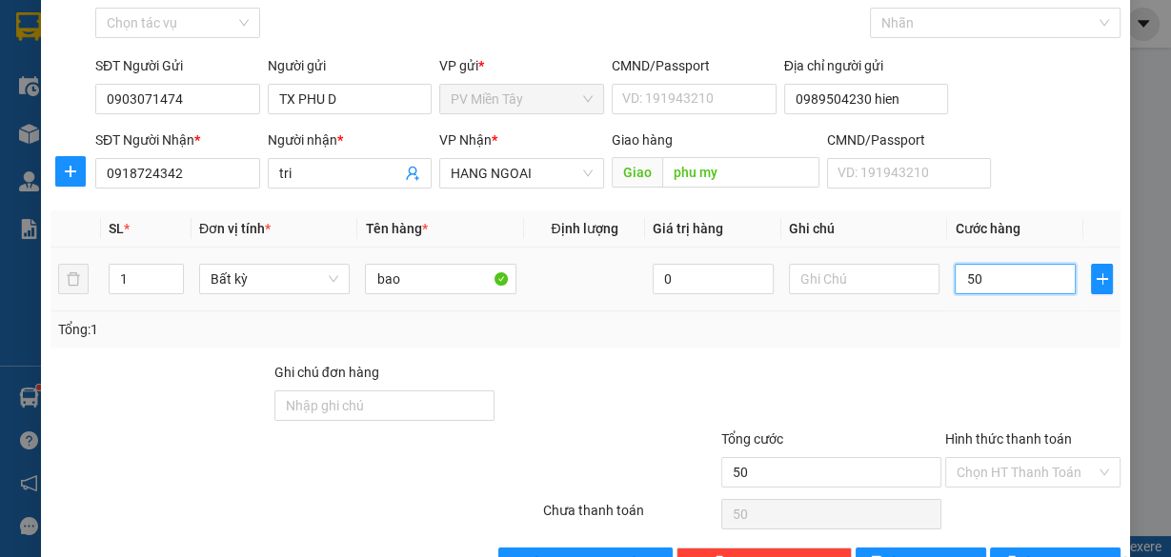
scroll to position [145, 0]
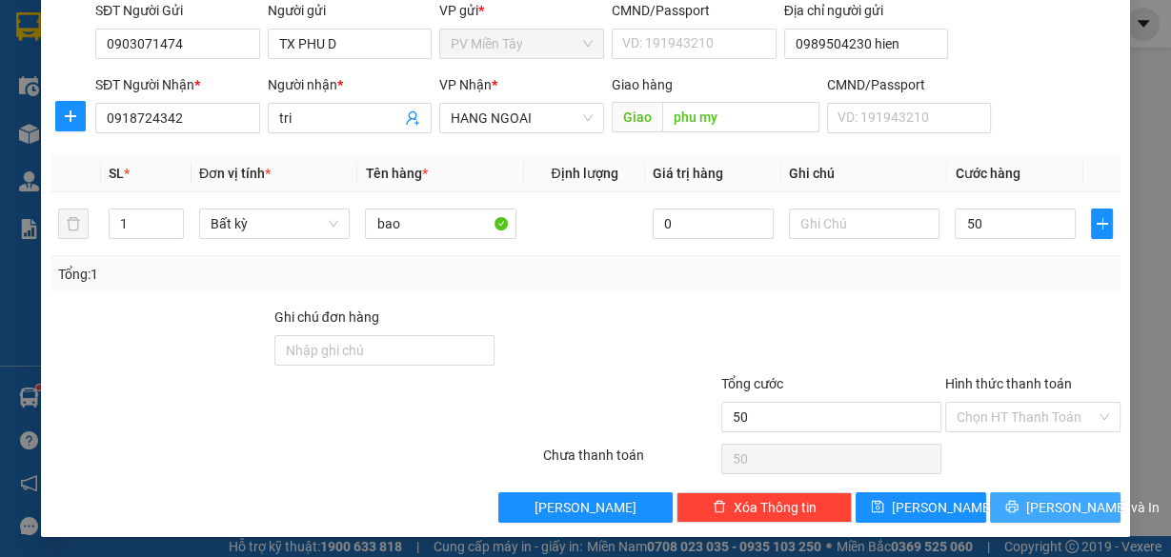
type input "50.000"
click at [1041, 497] on span "[PERSON_NAME] và In" at bounding box center [1092, 507] width 133 height 21
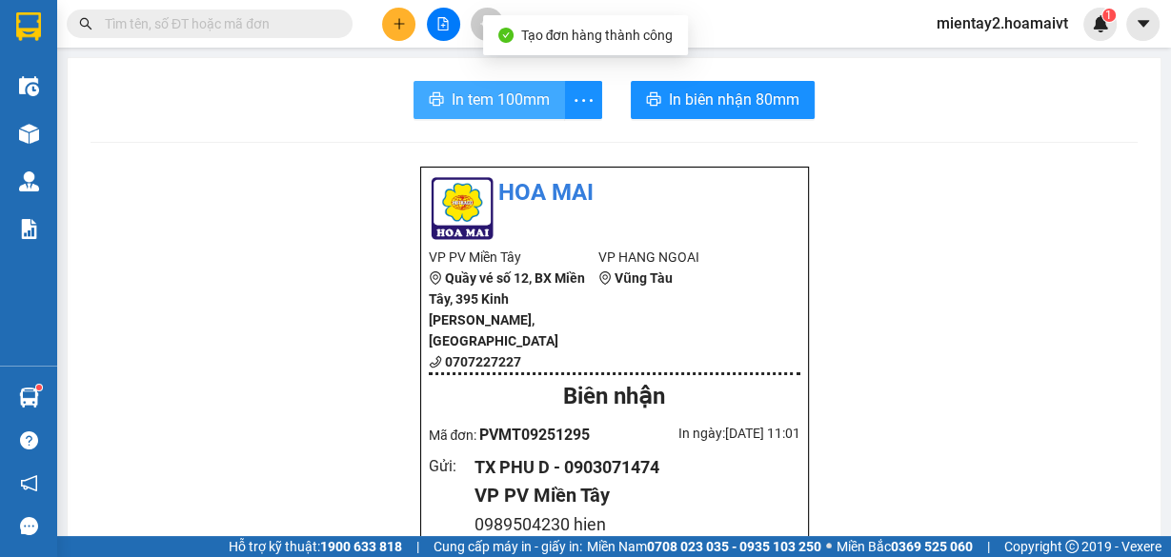
click at [513, 92] on span "In tem 100mm" at bounding box center [501, 100] width 98 height 24
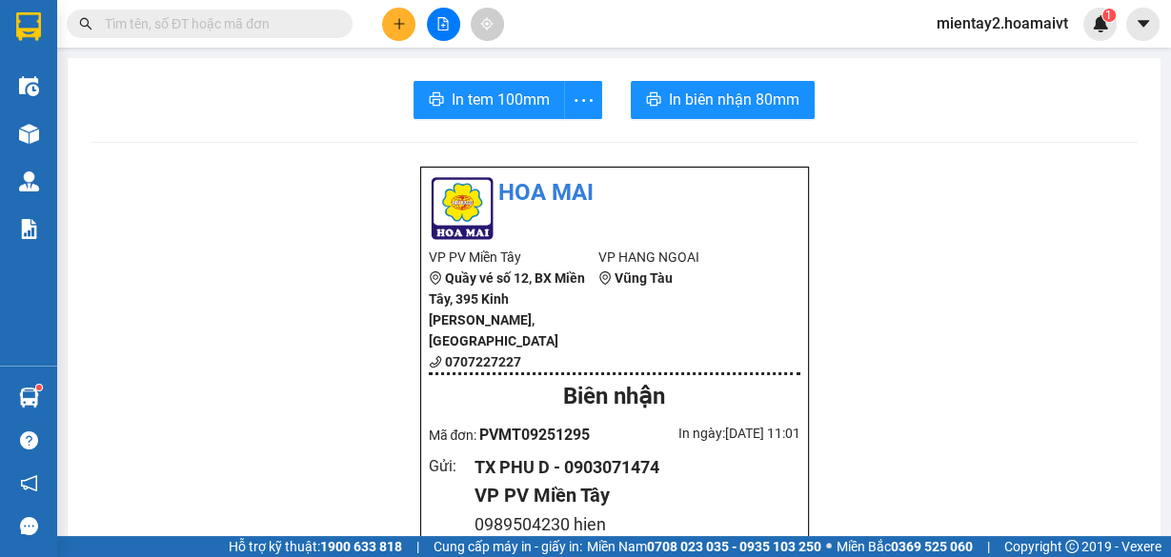
click at [401, 31] on button at bounding box center [398, 24] width 33 height 33
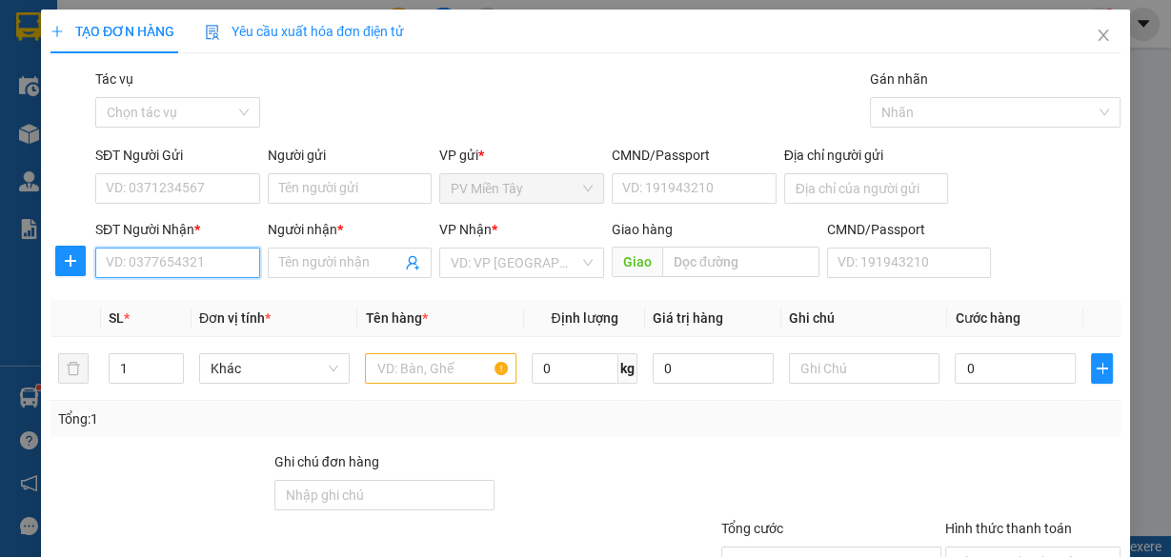
click at [168, 267] on input "SĐT Người Nhận *" at bounding box center [177, 263] width 165 height 30
type input "0766891598"
click at [308, 266] on input "Người nhận *" at bounding box center [340, 262] width 123 height 21
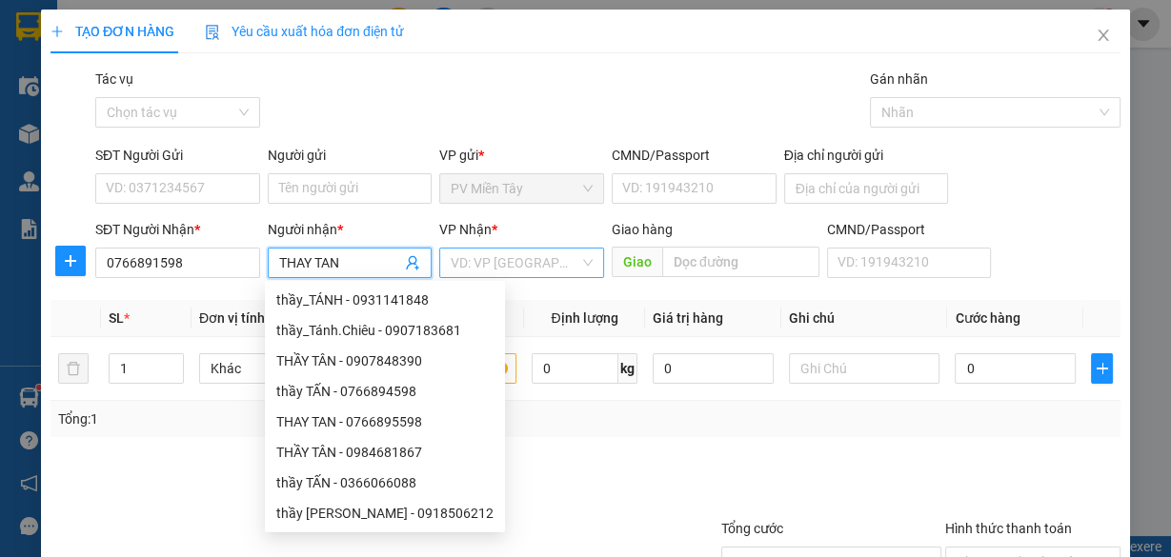
type input "THAY TAN"
click at [507, 263] on input "search" at bounding box center [515, 263] width 129 height 29
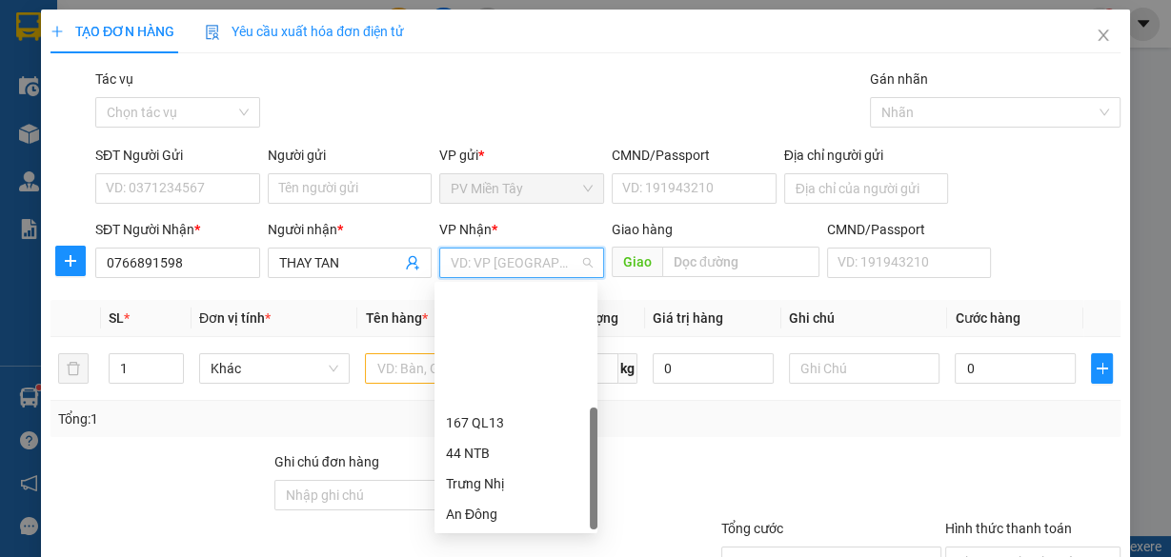
scroll to position [152, 0]
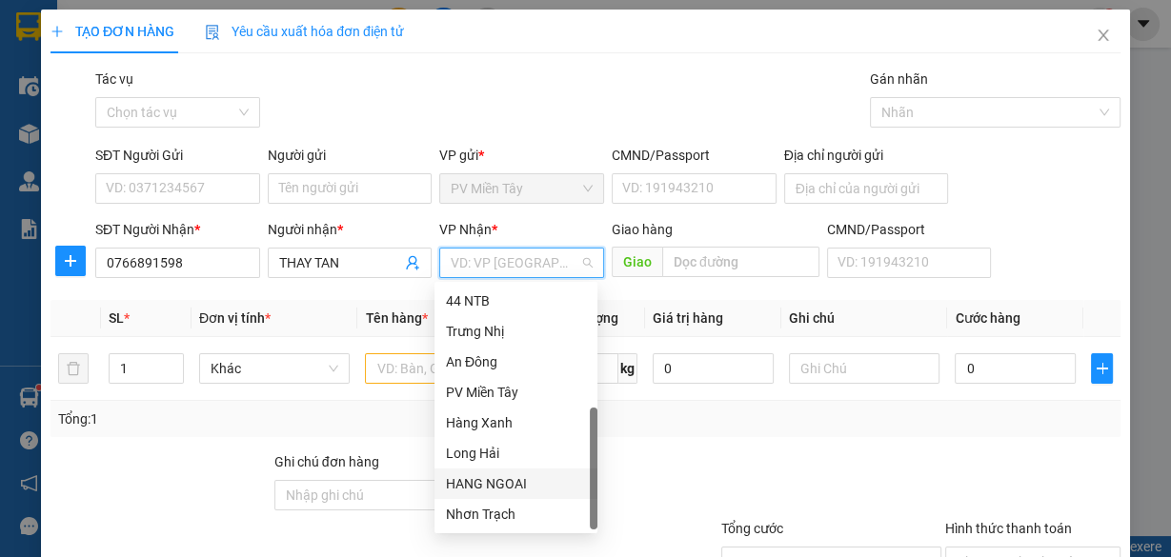
click at [521, 477] on div "HANG NGOAI" at bounding box center [516, 484] width 140 height 21
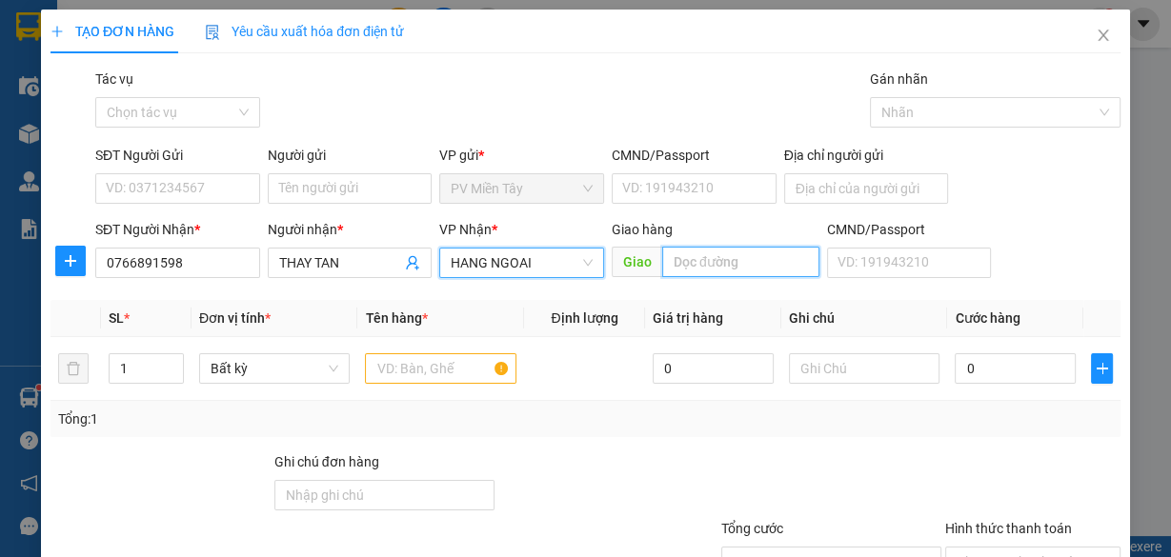
click at [698, 269] on input "text" at bounding box center [740, 262] width 157 height 30
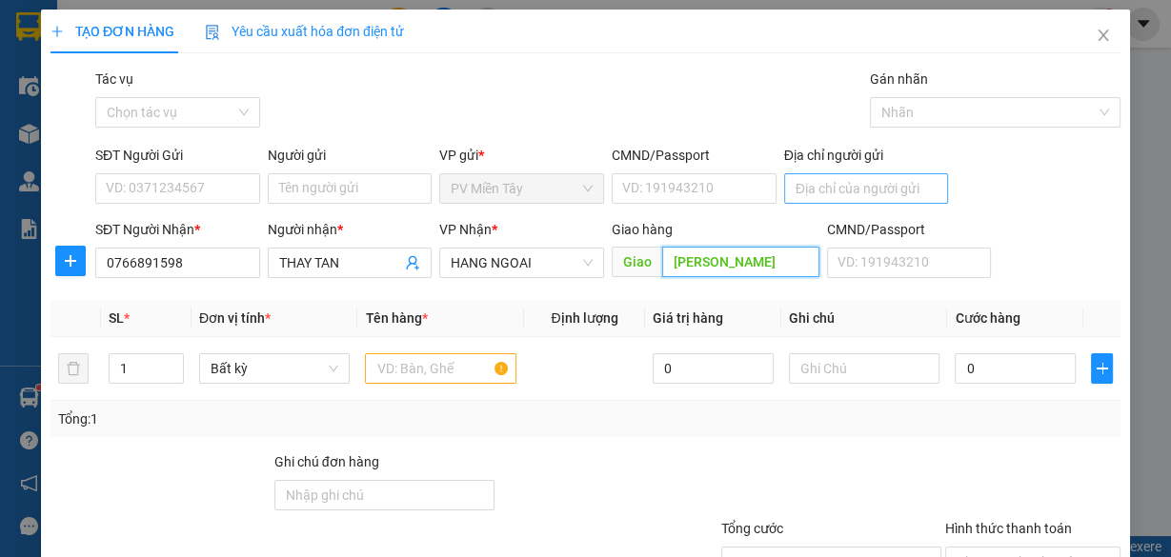
type input "[PERSON_NAME]"
drag, startPoint x: 825, startPoint y: 189, endPoint x: 815, endPoint y: 186, distance: 10.9
click at [825, 189] on input "Địa chỉ người gửi" at bounding box center [866, 188] width 165 height 30
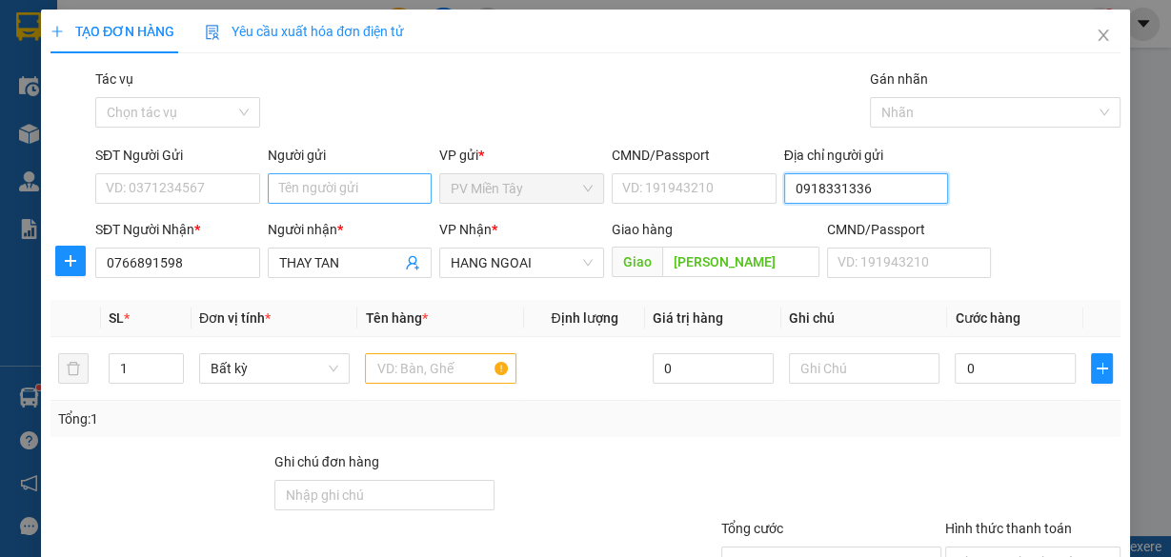
type input "0918331336"
click at [349, 182] on input "Người gửi" at bounding box center [350, 188] width 165 height 30
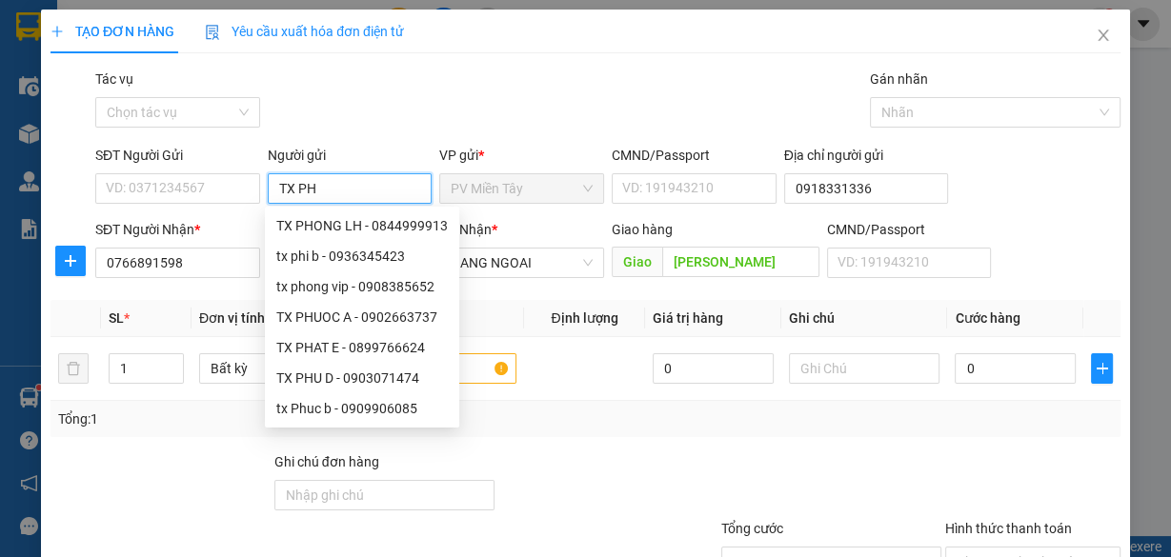
type input "TX PHU"
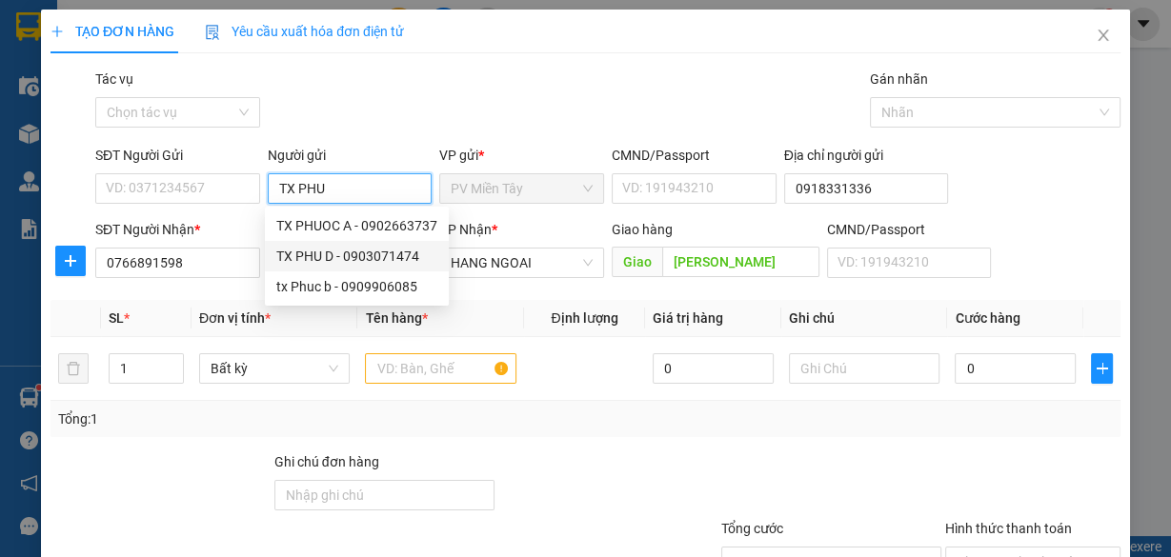
click at [402, 256] on div "TX PHU D - 0903071474" at bounding box center [356, 256] width 161 height 21
type input "0903071474"
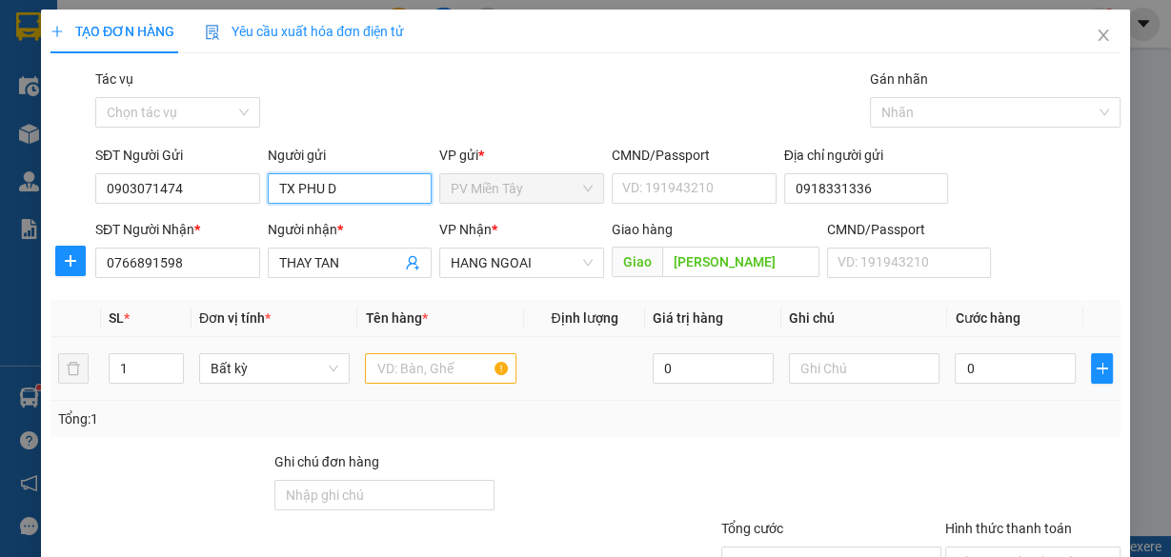
type input "TX PHU D"
click at [405, 367] on input "text" at bounding box center [440, 368] width 151 height 30
type input "BAO"
click at [312, 187] on input "TX PHU D" at bounding box center [350, 188] width 165 height 30
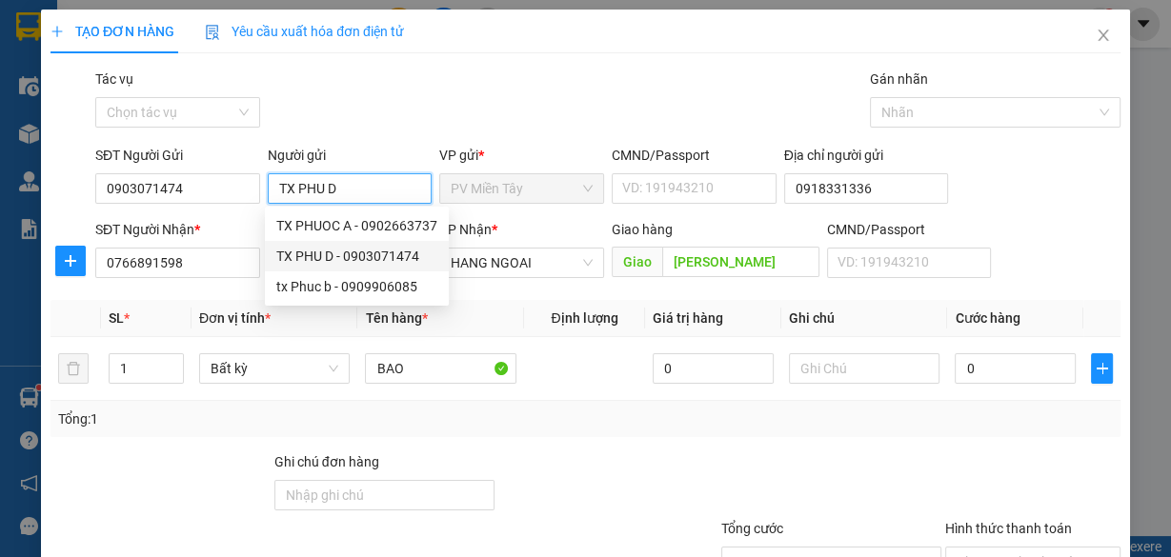
click at [312, 187] on input "TX PHU D" at bounding box center [350, 188] width 165 height 30
click at [327, 186] on input "TX PHU D" at bounding box center [350, 188] width 165 height 30
type input "TX NAM"
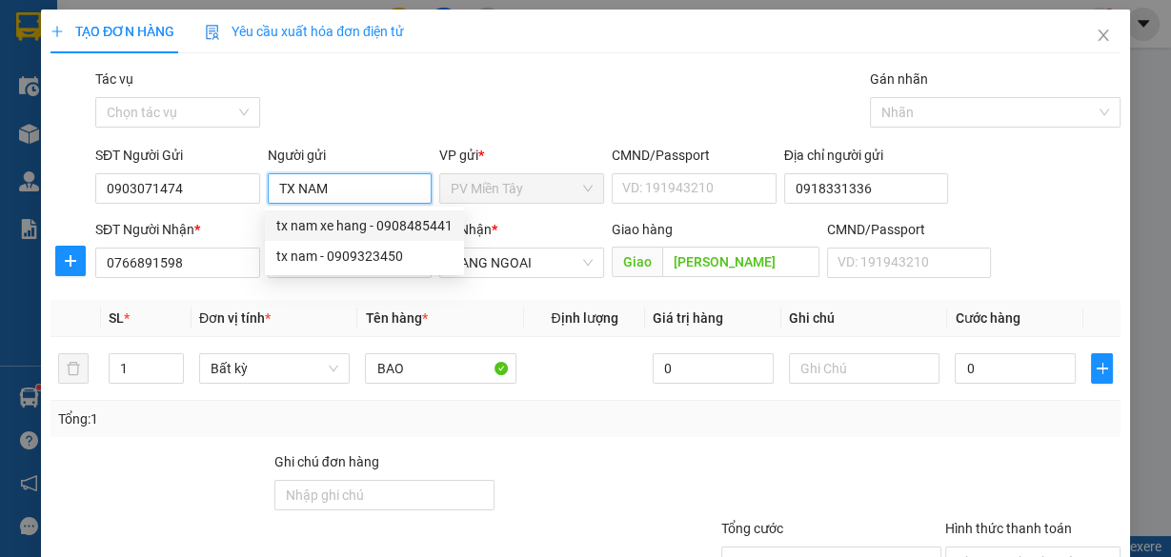
click at [336, 227] on div "tx nam xe hang - 0908485441" at bounding box center [364, 225] width 176 height 21
type input "0908485441"
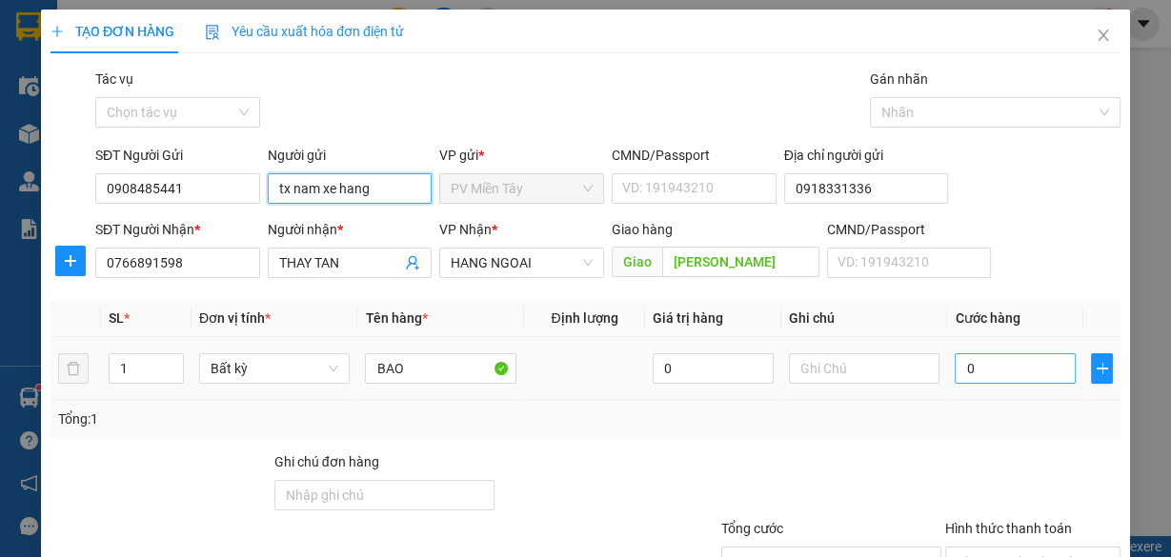
type input "tx nam xe hang"
click at [982, 372] on input "0" at bounding box center [1015, 368] width 121 height 30
type input "4"
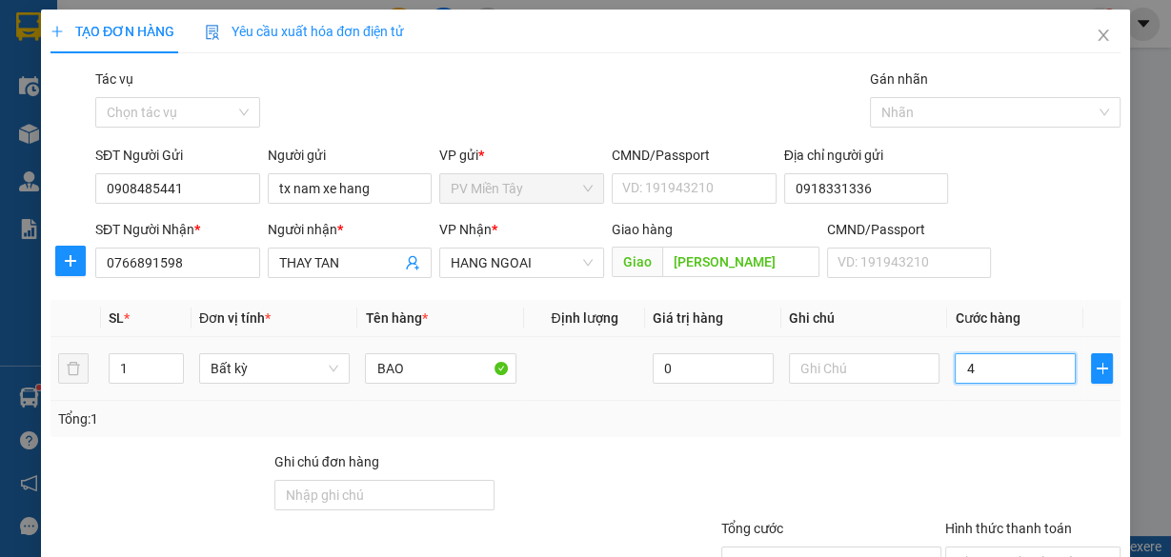
type input "40"
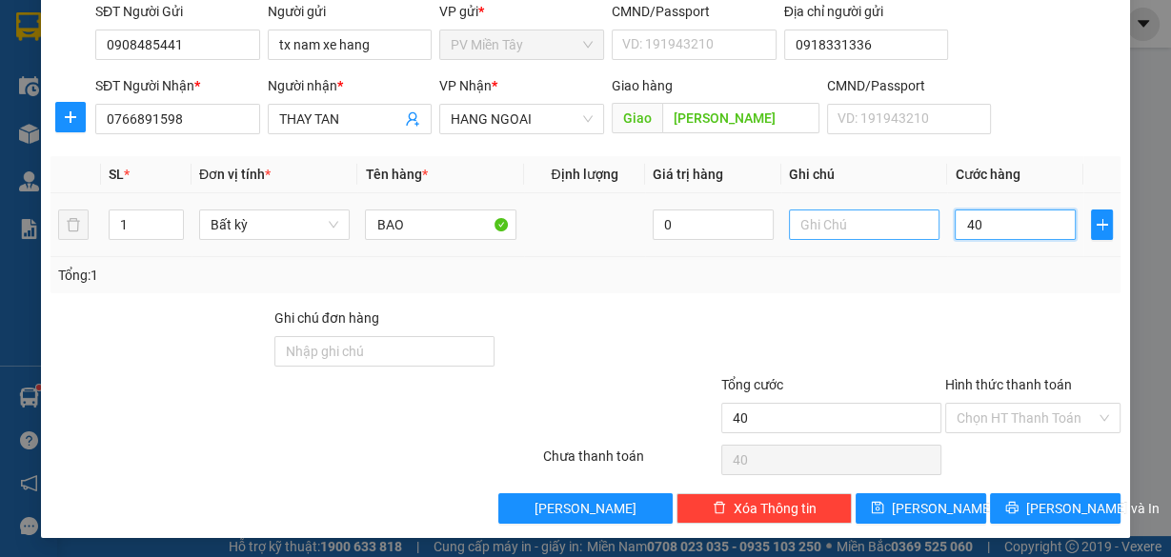
scroll to position [145, 0]
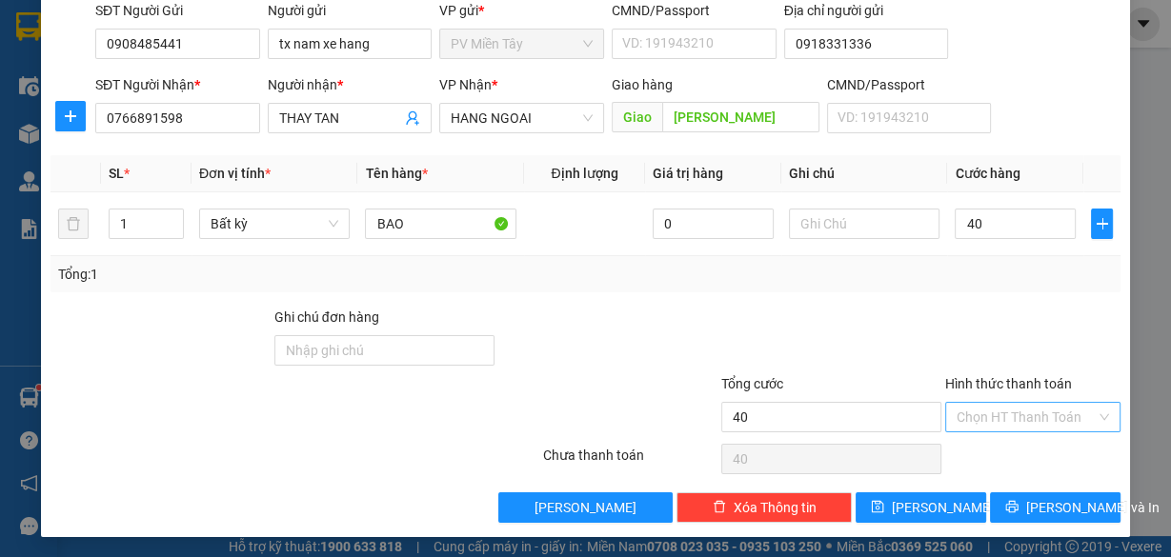
type input "40.000"
click at [1006, 419] on input "Hình thức thanh toán" at bounding box center [1026, 417] width 139 height 29
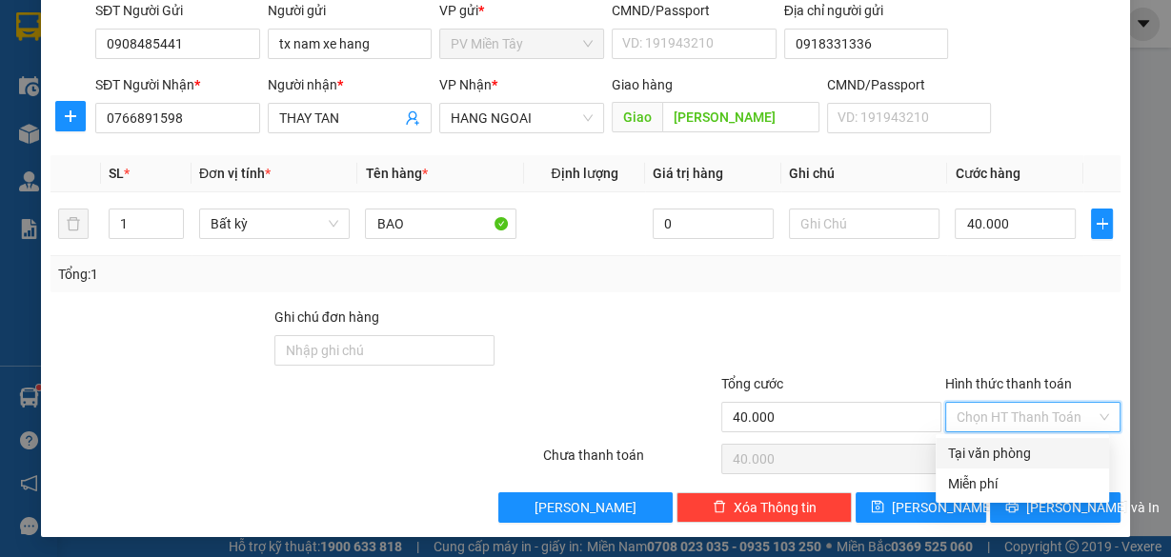
click at [998, 443] on div "Tại văn phòng" at bounding box center [1022, 453] width 151 height 21
type input "0"
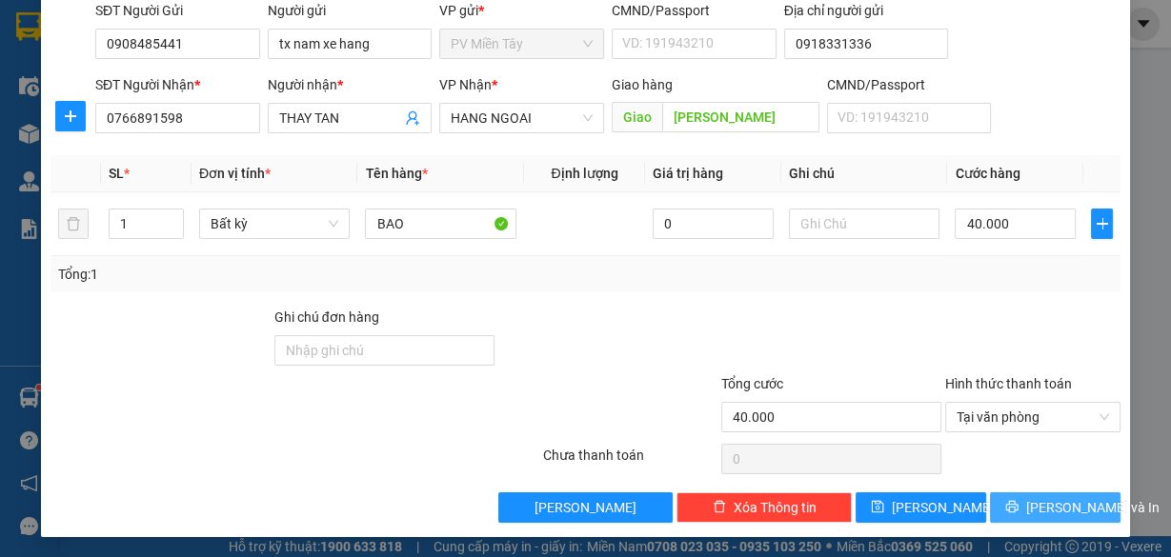
click at [1052, 507] on span "[PERSON_NAME] và In" at bounding box center [1092, 507] width 133 height 21
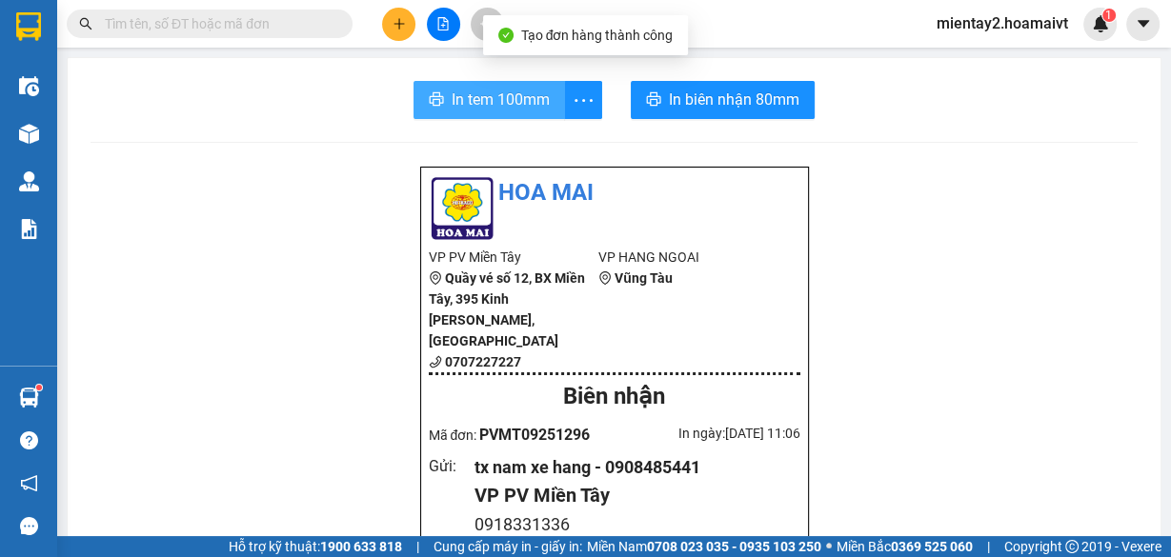
click at [491, 88] on span "In tem 100mm" at bounding box center [501, 100] width 98 height 24
